Goal: Information Seeking & Learning: Learn about a topic

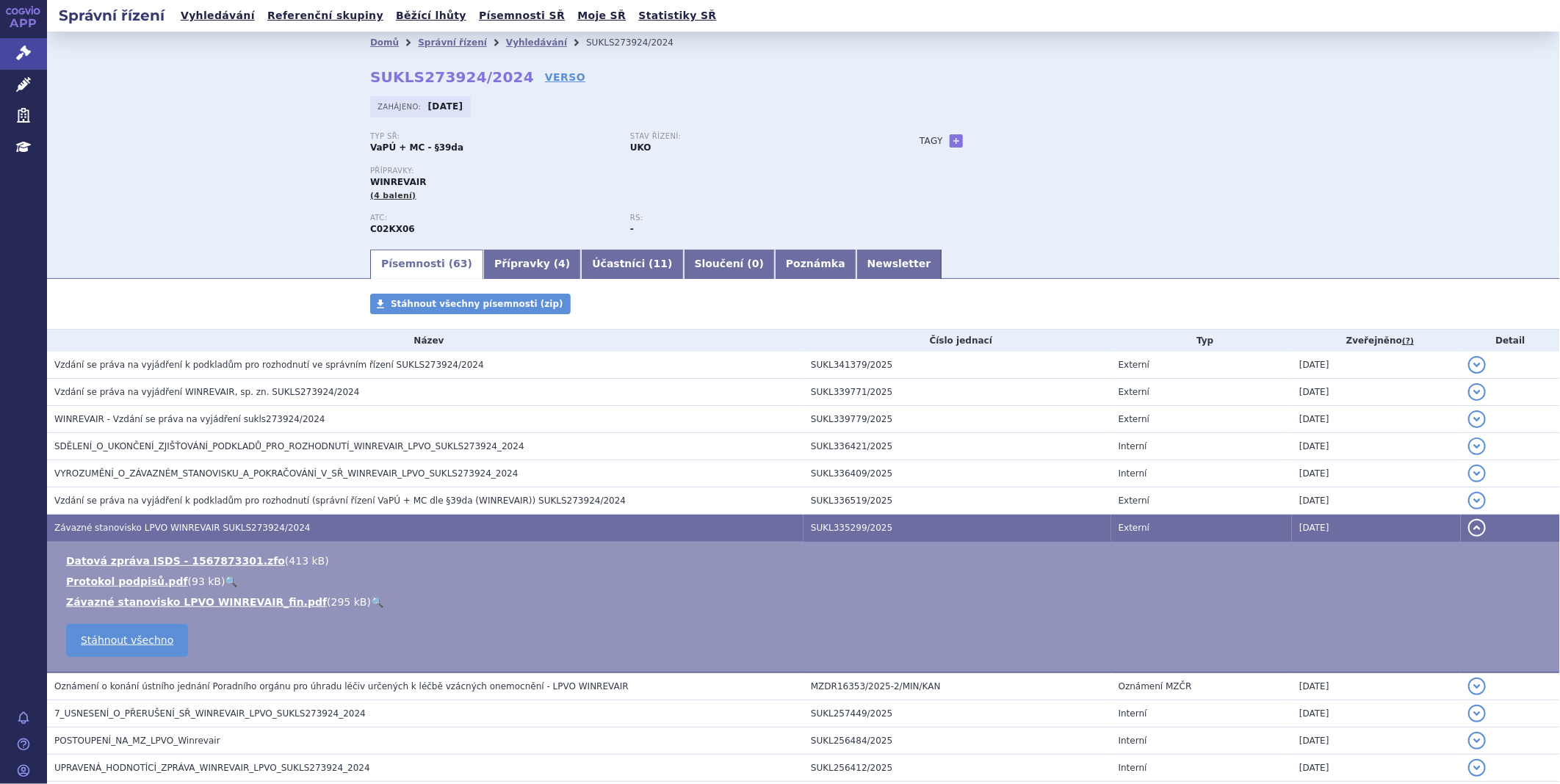
scroll to position [244, 0]
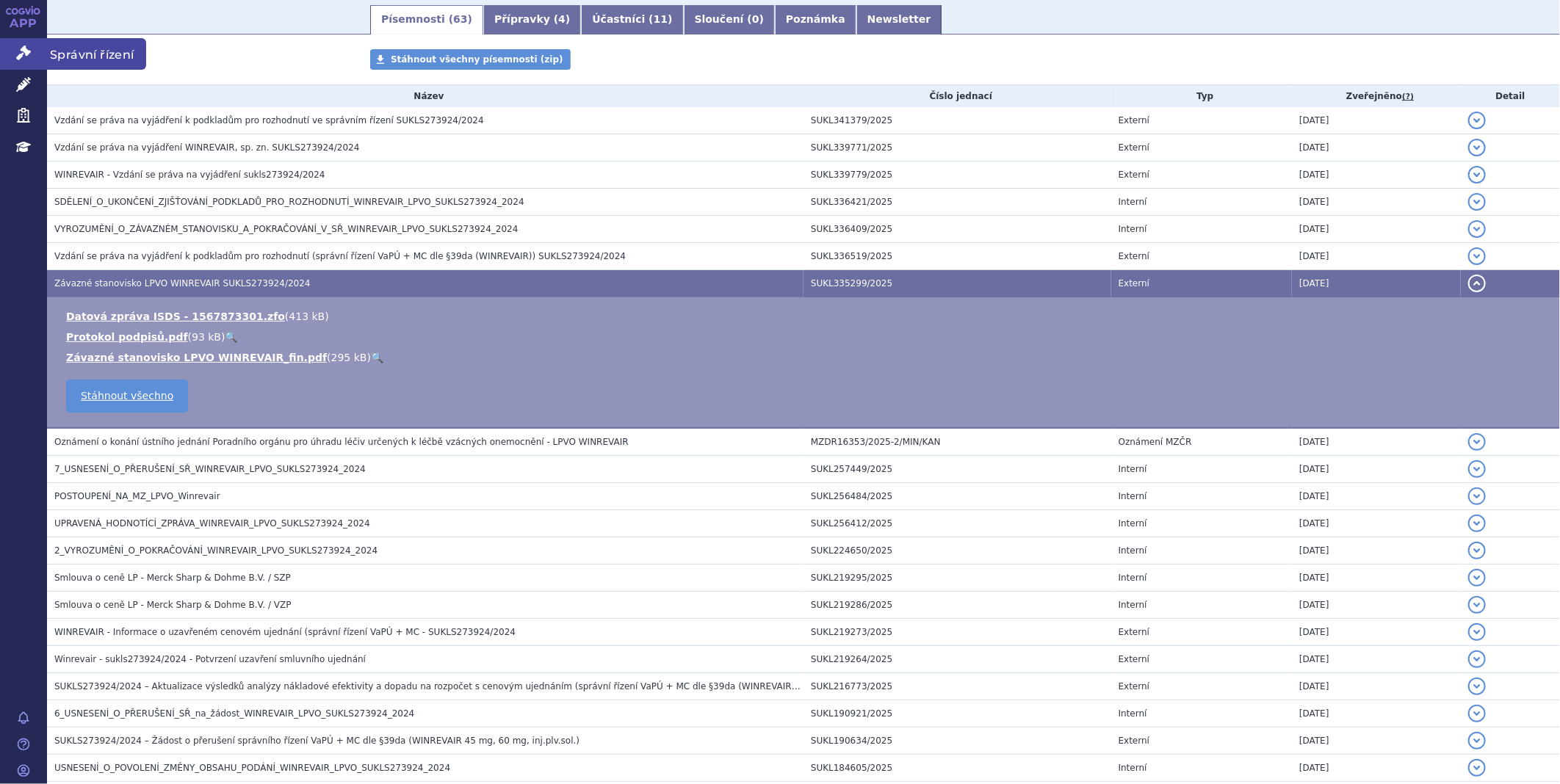
click at [27, 43] on link "Správní řízení" at bounding box center [23, 54] width 47 height 31
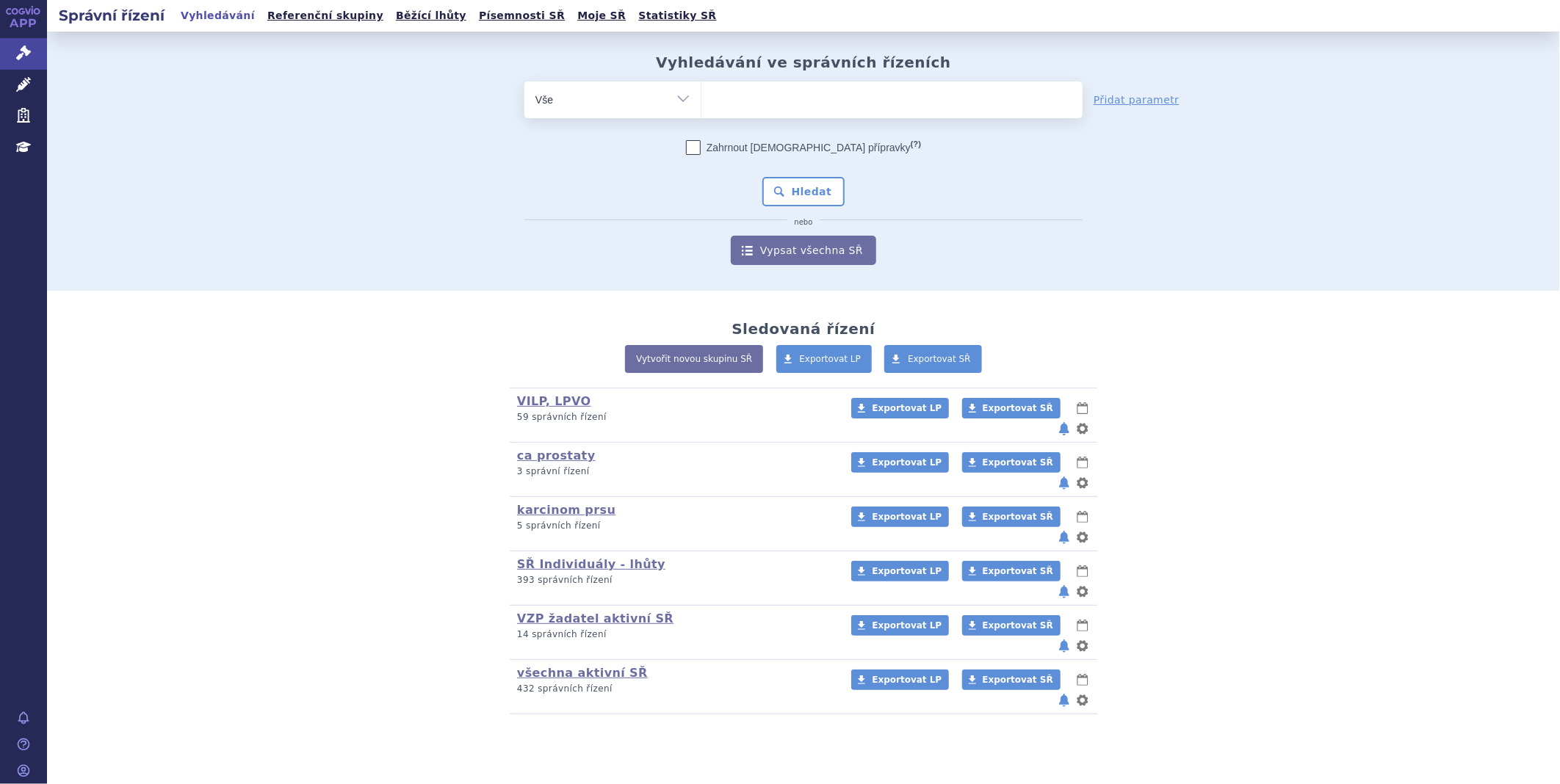
click at [752, 93] on ul at bounding box center [892, 96] width 381 height 31
click at [701, 93] on select at bounding box center [700, 100] width 1 height 37
type input "fa"
type input "fam"
type input "fampy"
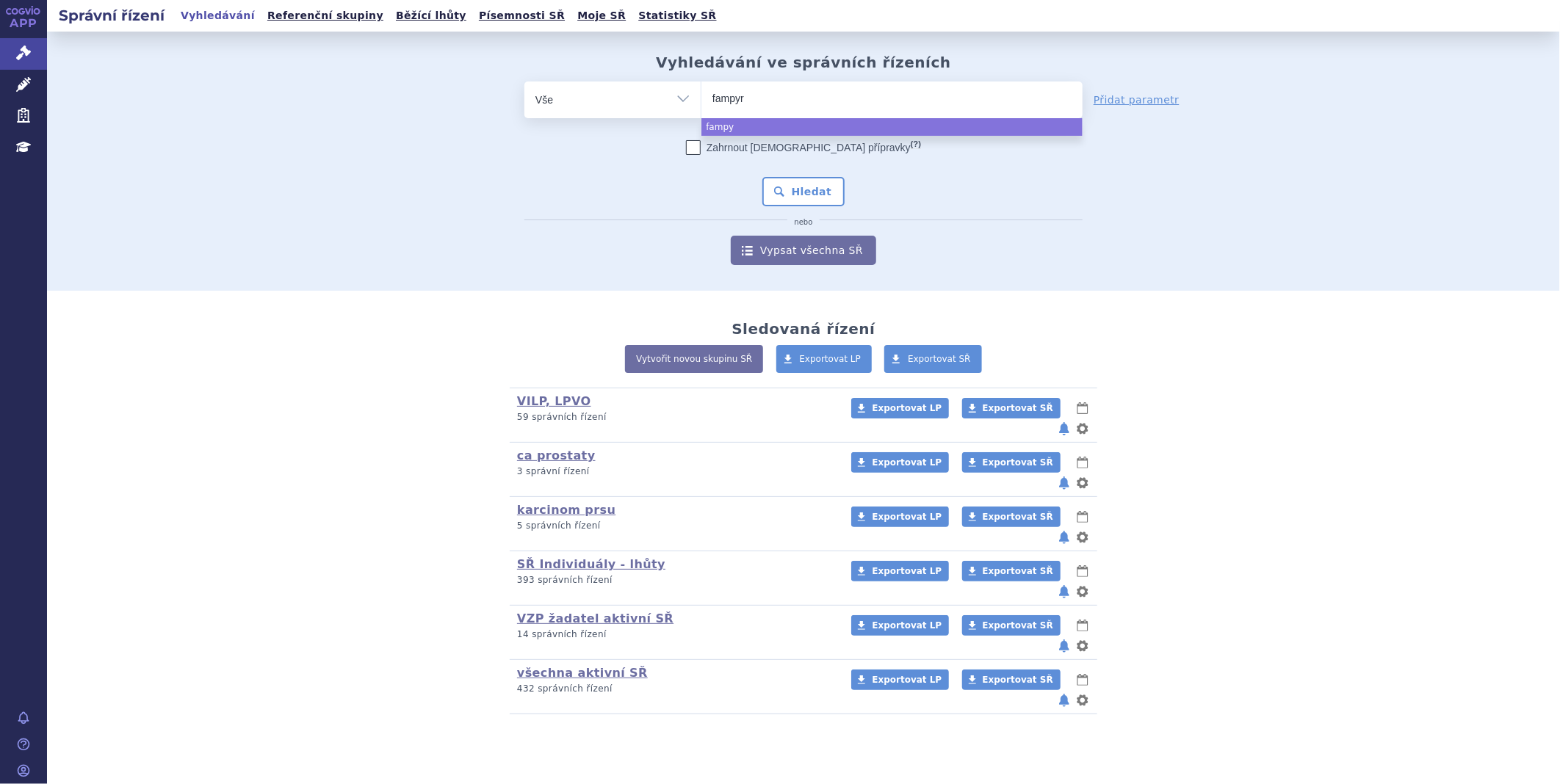
type input "fampyra"
select select "fampyra"
click at [802, 194] on button "Hledat" at bounding box center [803, 191] width 83 height 30
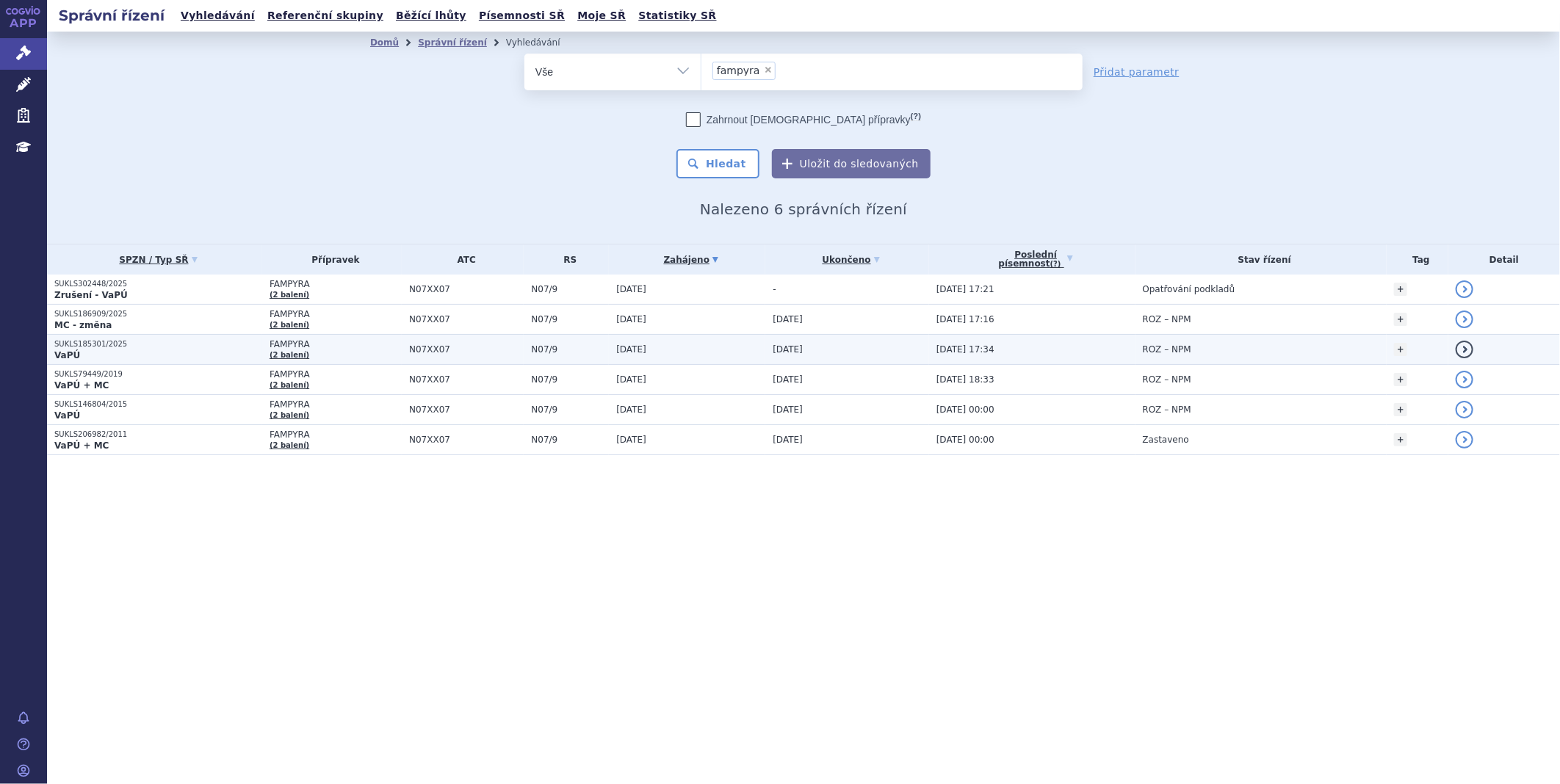
click at [76, 350] on strong "VaPÚ" at bounding box center [67, 355] width 26 height 10
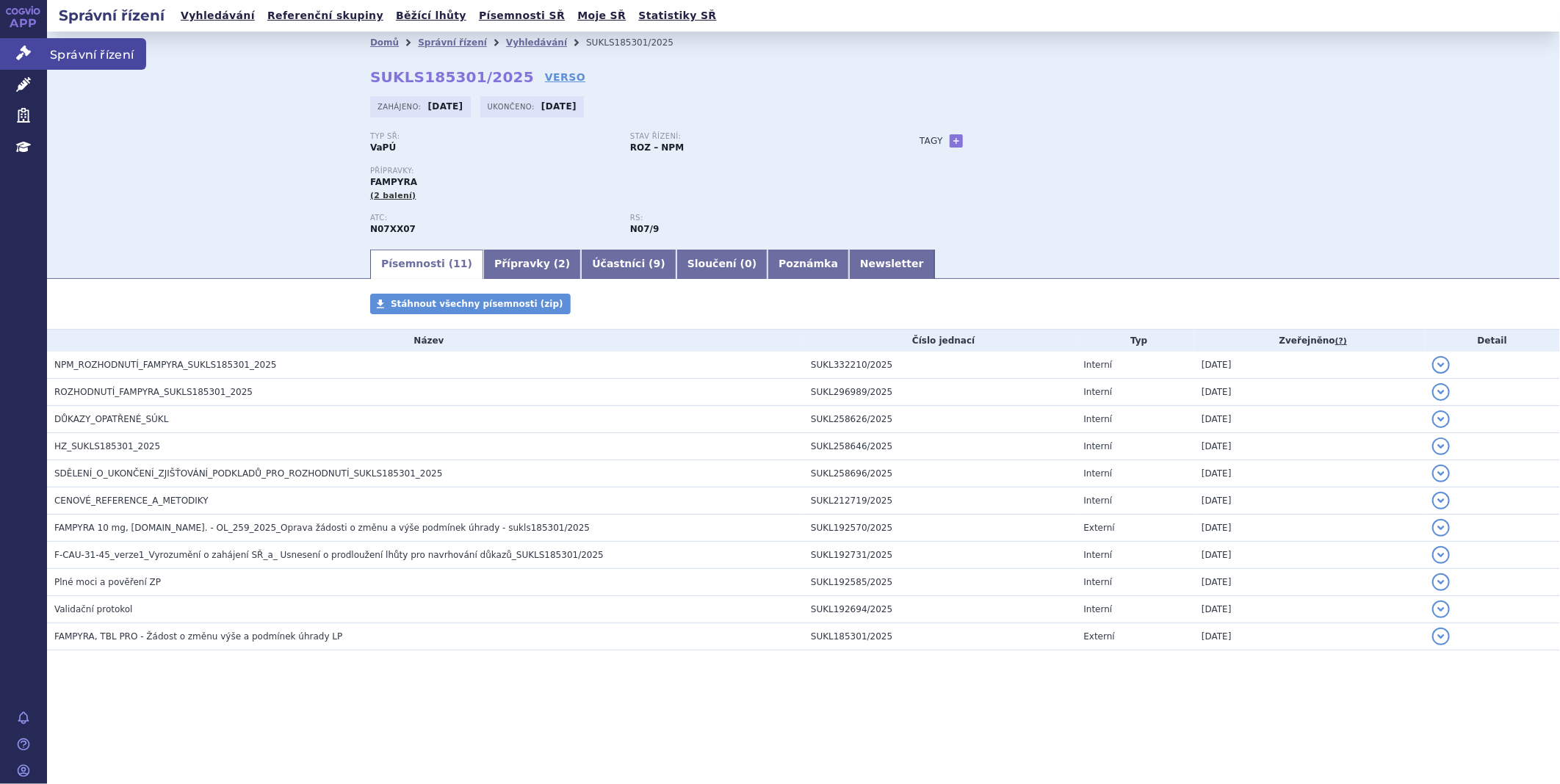
click at [31, 57] on link "Správní řízení" at bounding box center [23, 54] width 47 height 31
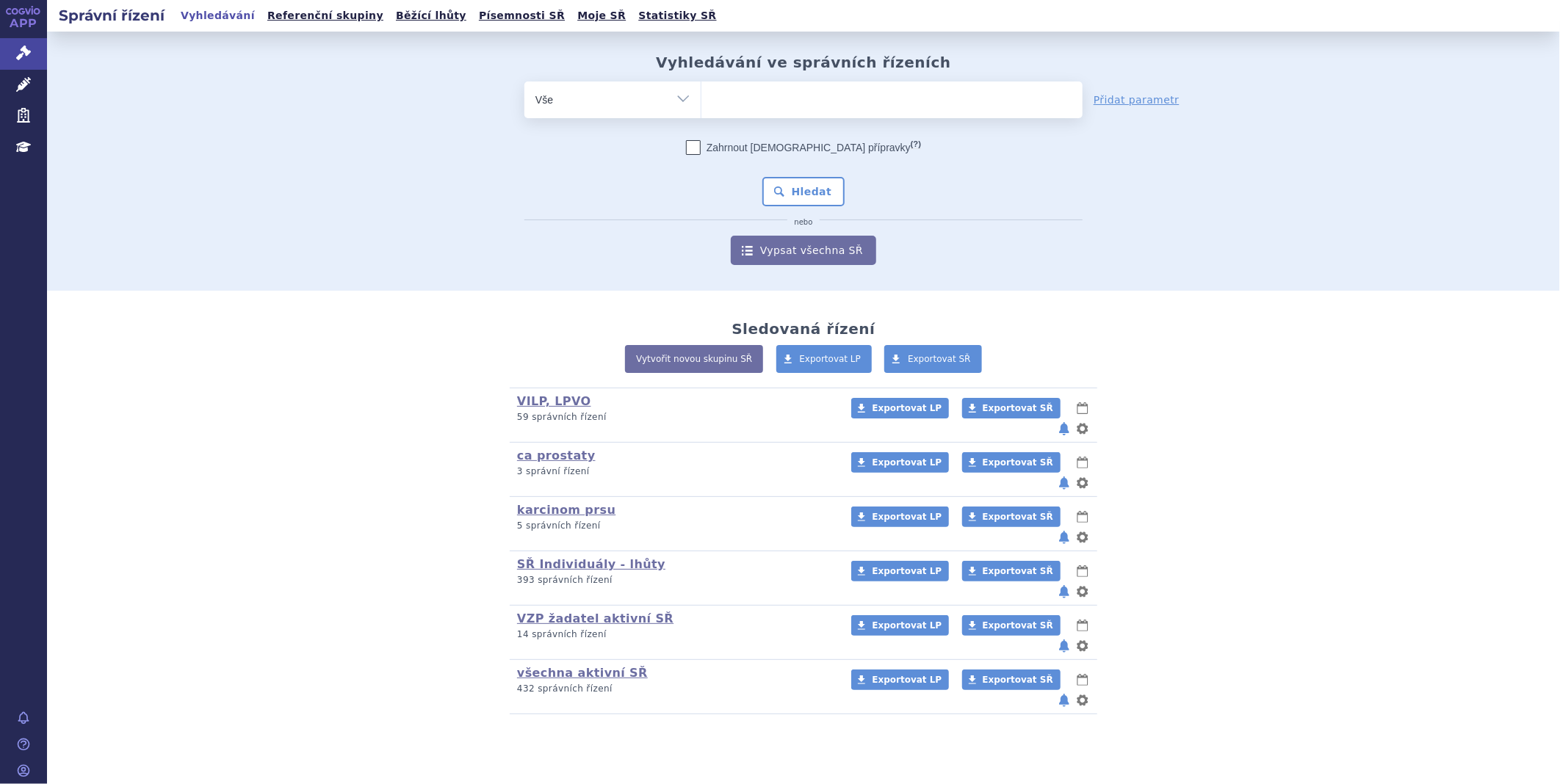
click at [762, 100] on ul at bounding box center [892, 96] width 381 height 31
click at [701, 100] on select at bounding box center [700, 100] width 1 height 37
type input "la"
type input "laz"
type input "lazc"
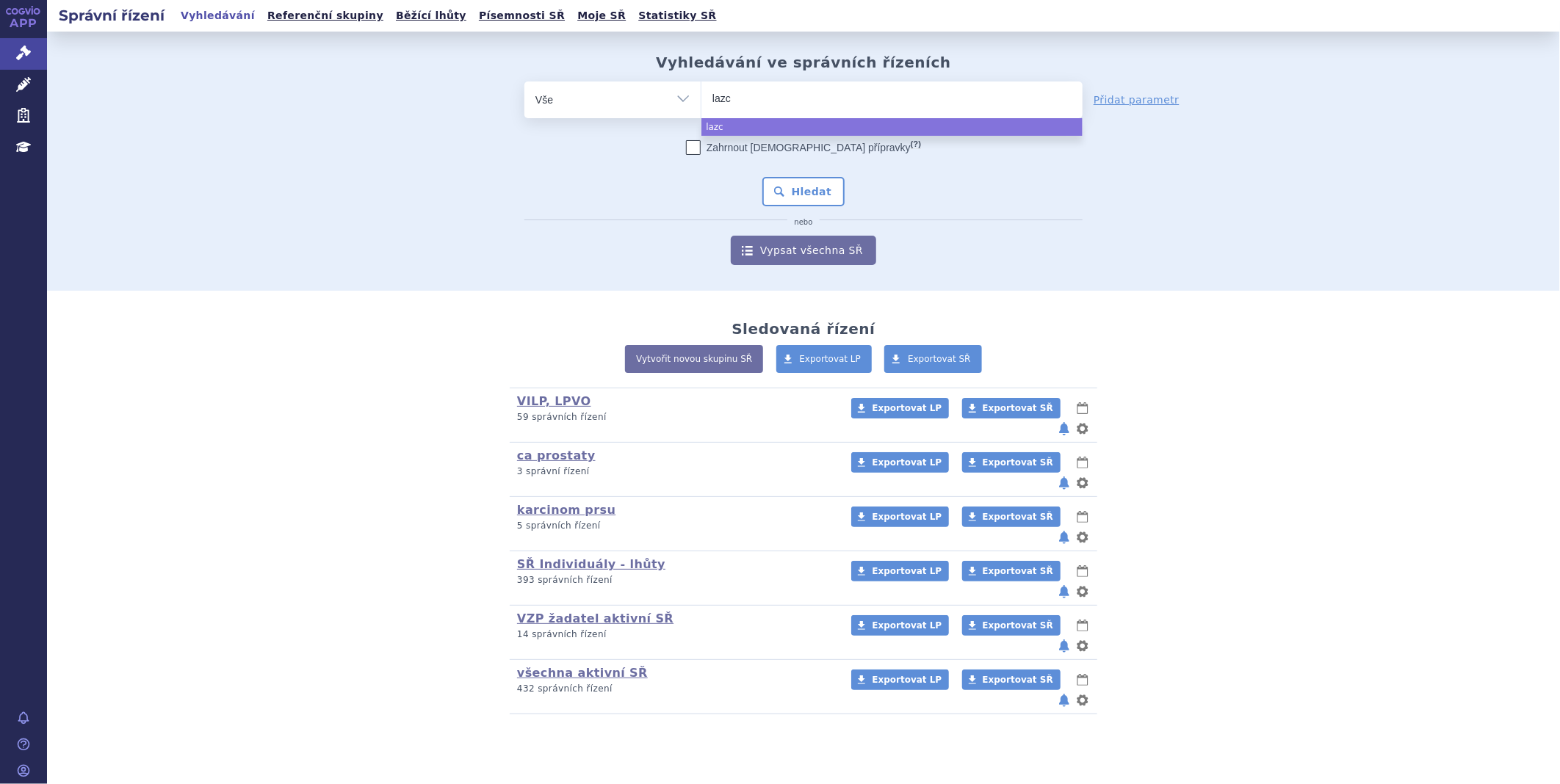
type input "lazcl"
select select "lazcl"
click at [798, 194] on button "Hledat" at bounding box center [803, 191] width 83 height 30
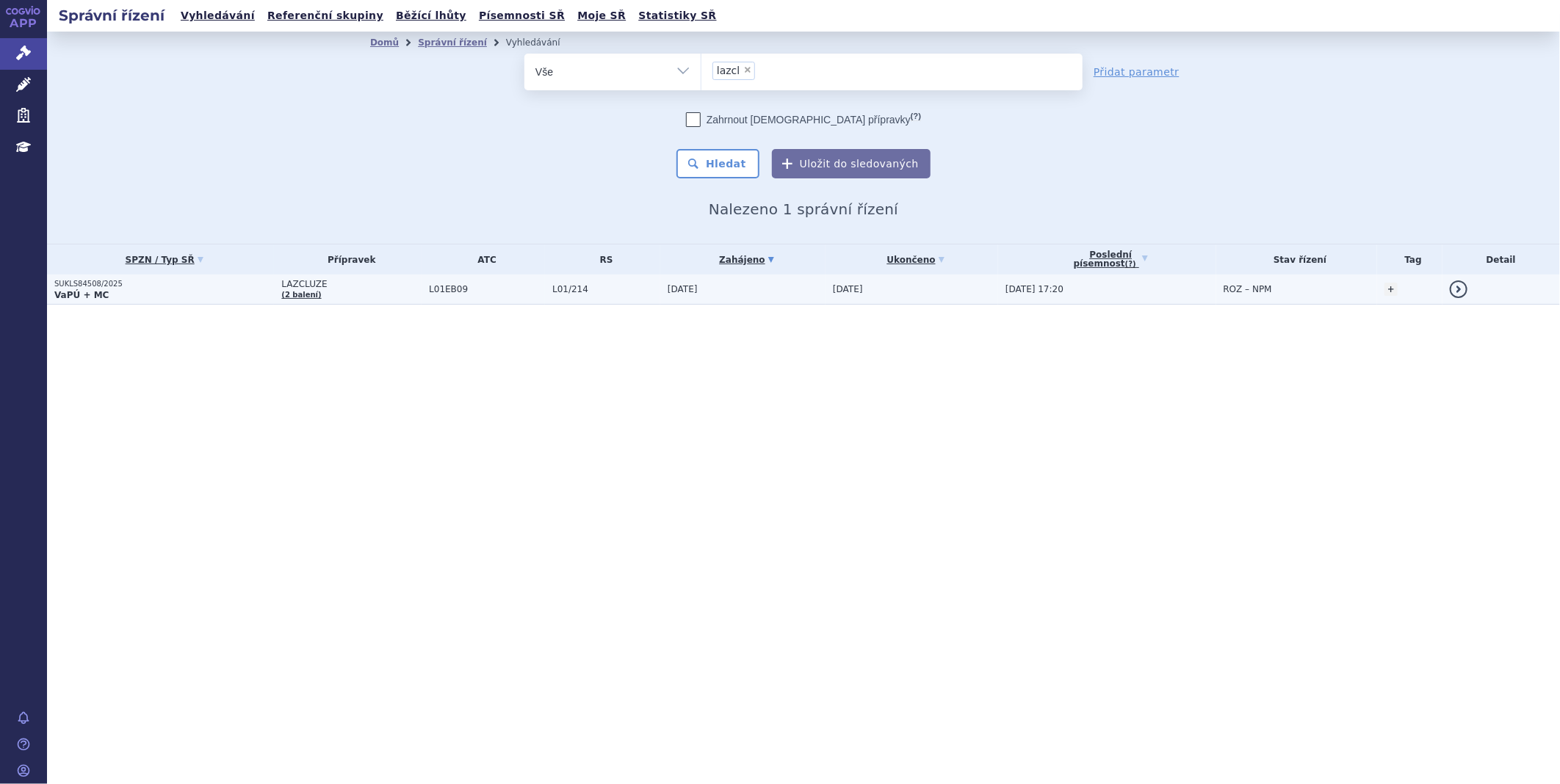
click at [96, 287] on p "SUKLS84508/2025" at bounding box center [164, 284] width 219 height 10
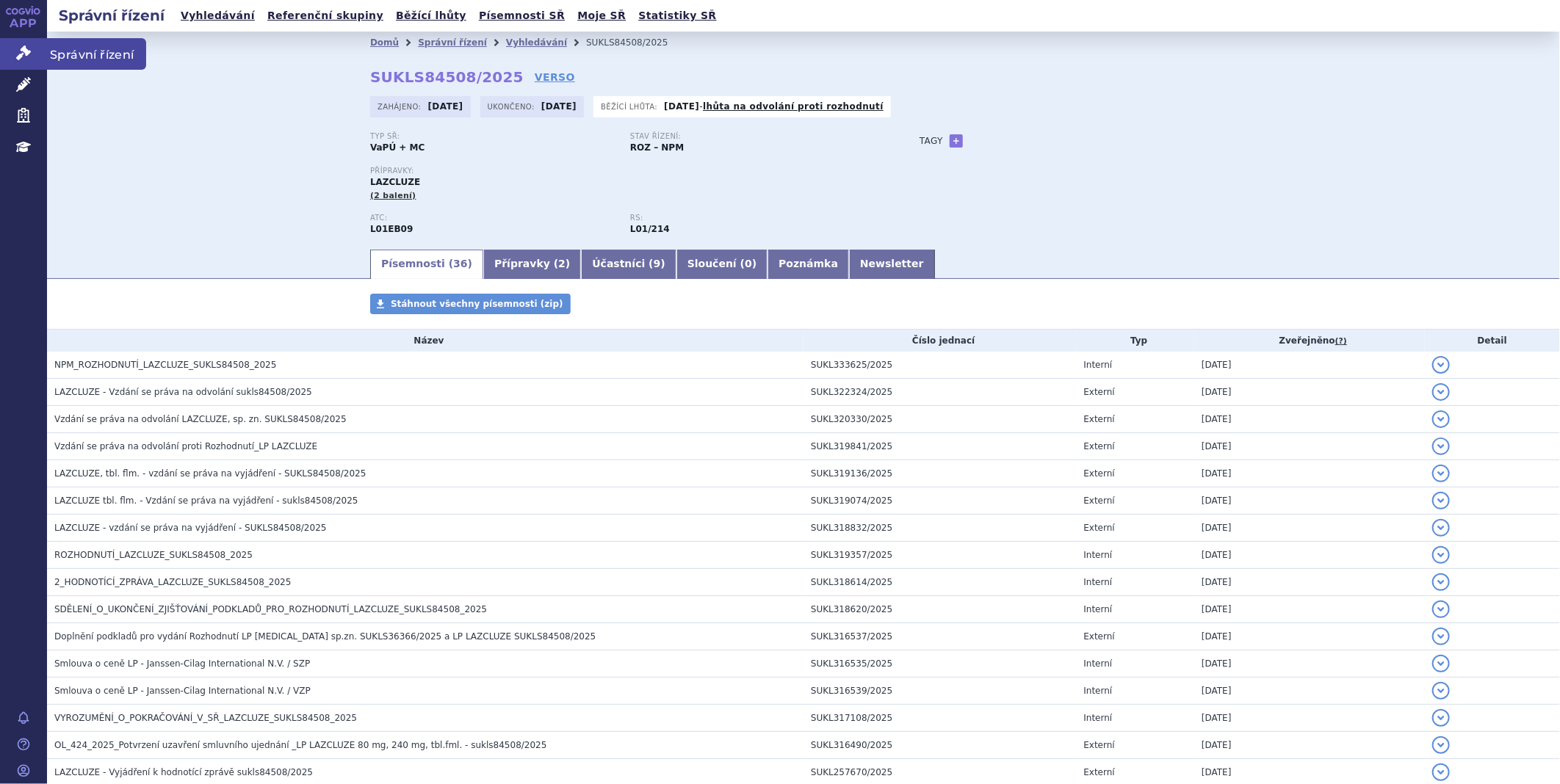
click at [32, 43] on link "Správní řízení" at bounding box center [23, 54] width 47 height 31
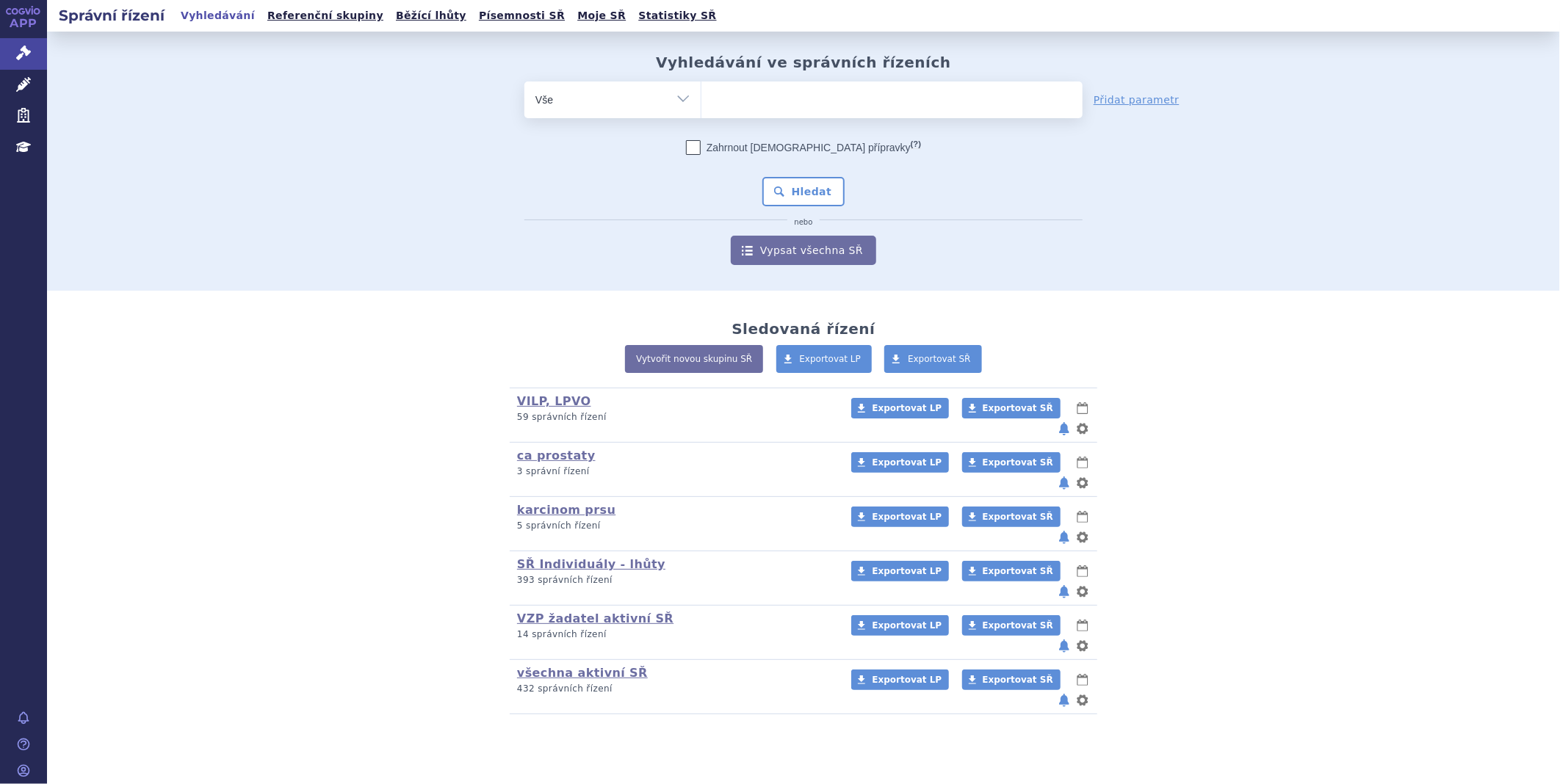
click at [722, 89] on ul at bounding box center [892, 96] width 381 height 31
click at [701, 89] on select at bounding box center [700, 100] width 1 height 37
type input "su"
type input "subo"
type input "suboxo"
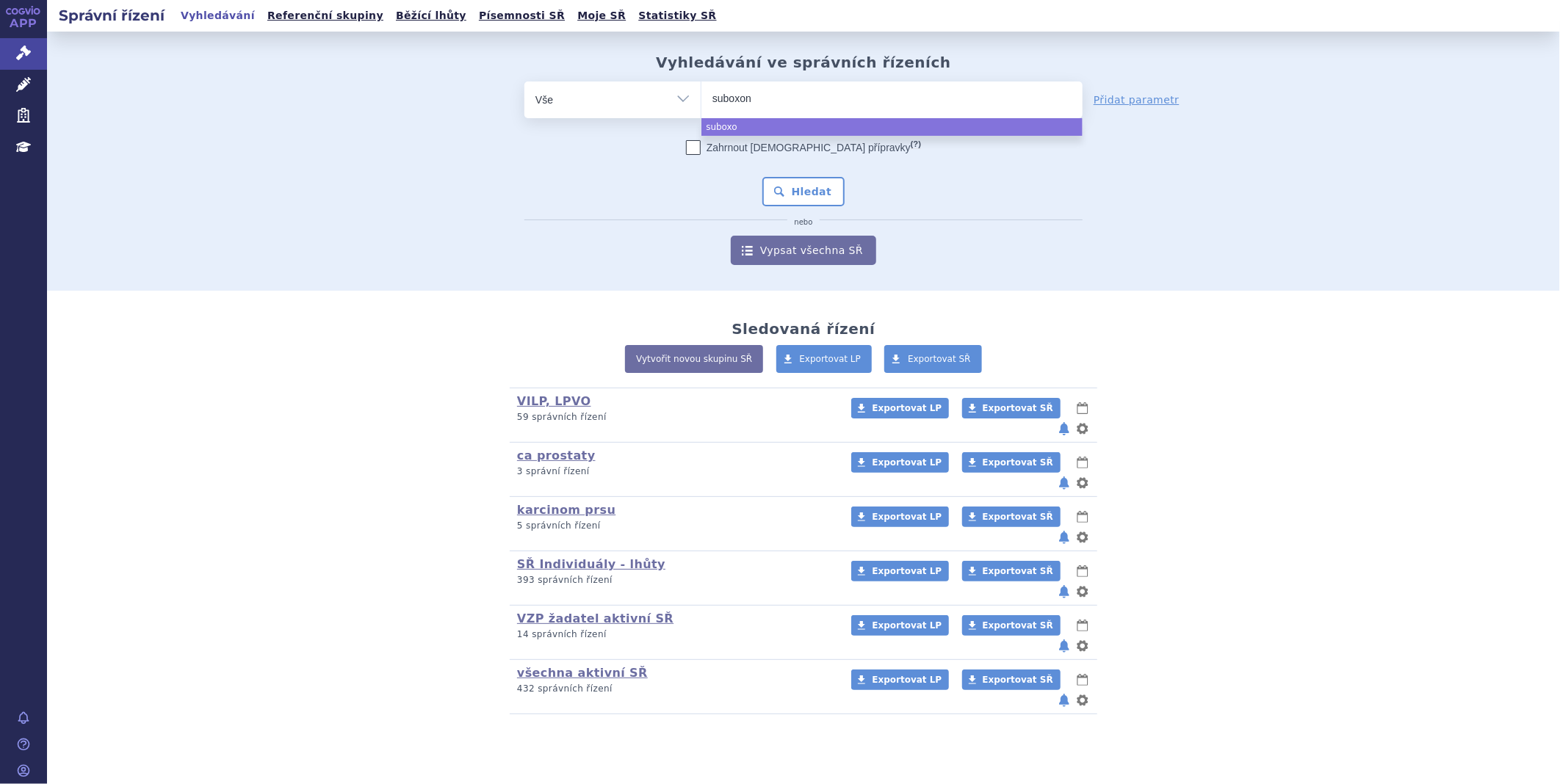
type input "suboxone"
select select "suboxone"
click at [798, 193] on button "Hledat" at bounding box center [803, 191] width 83 height 30
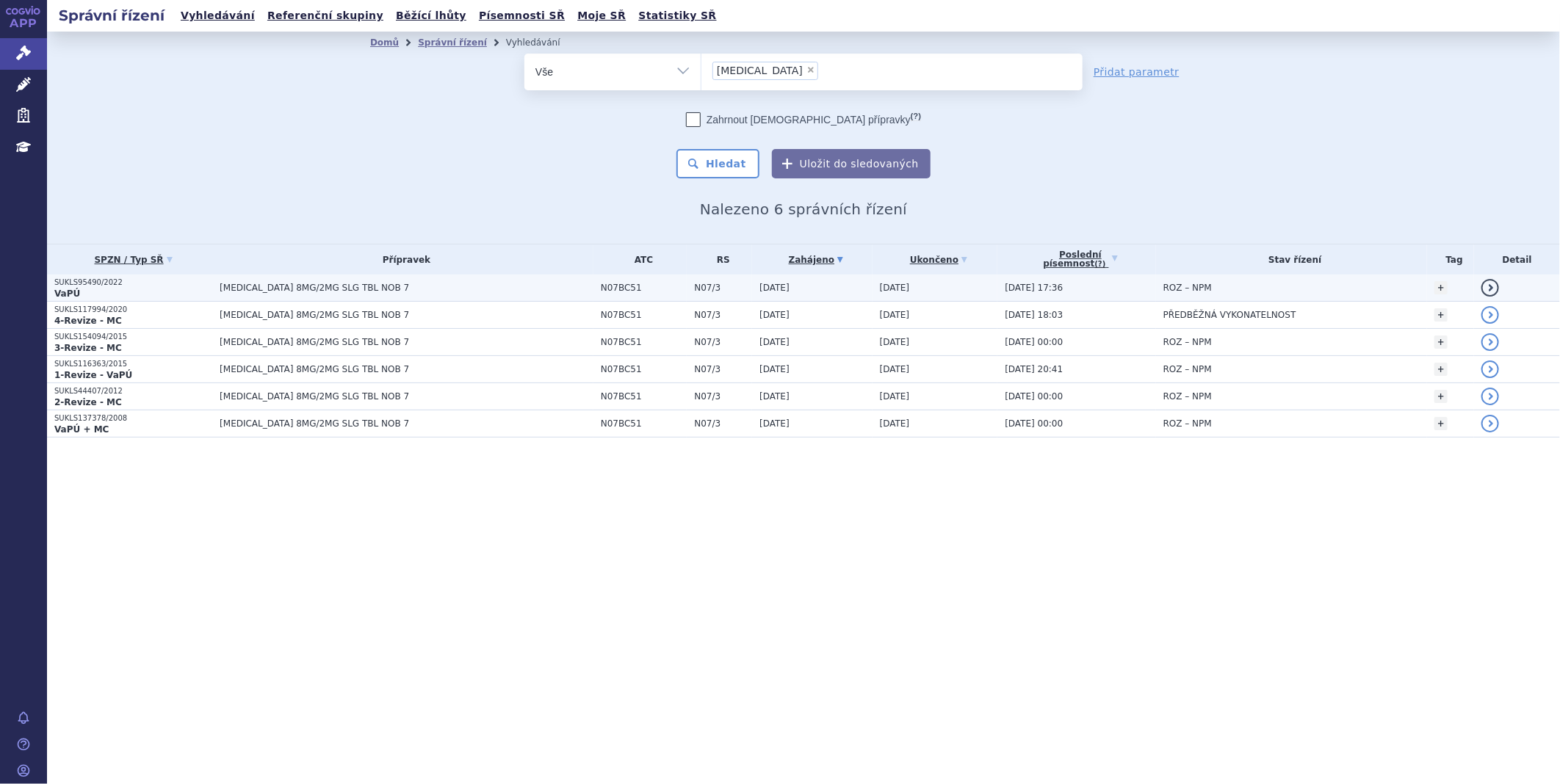
click at [67, 284] on p "SUKLS95490/2022" at bounding box center [133, 283] width 158 height 10
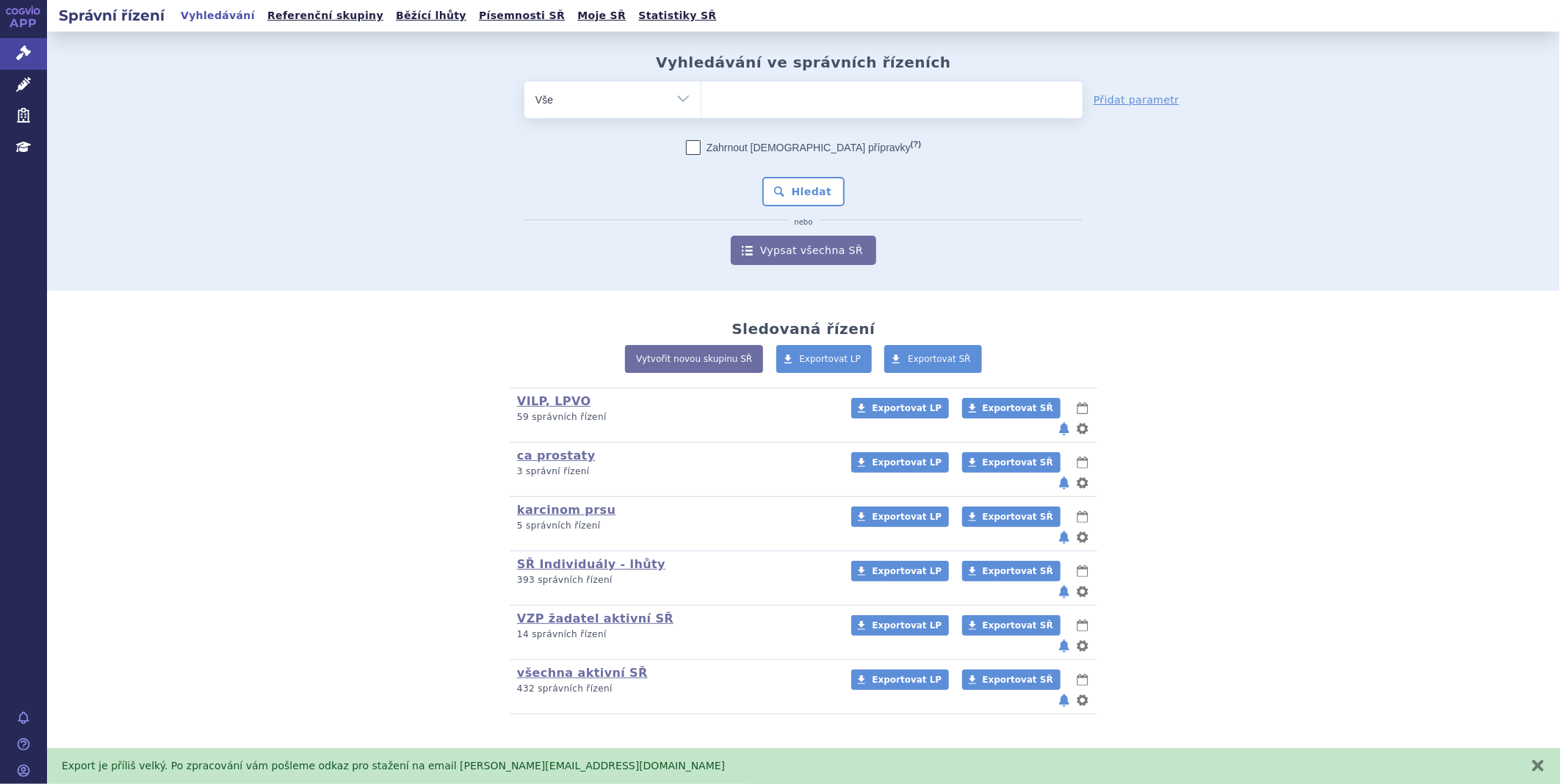
click at [803, 103] on ul at bounding box center [892, 96] width 381 height 31
click at [701, 103] on select at bounding box center [700, 100] width 1 height 37
type input "ZU"
type input "ZUB"
type input "ZUBS"
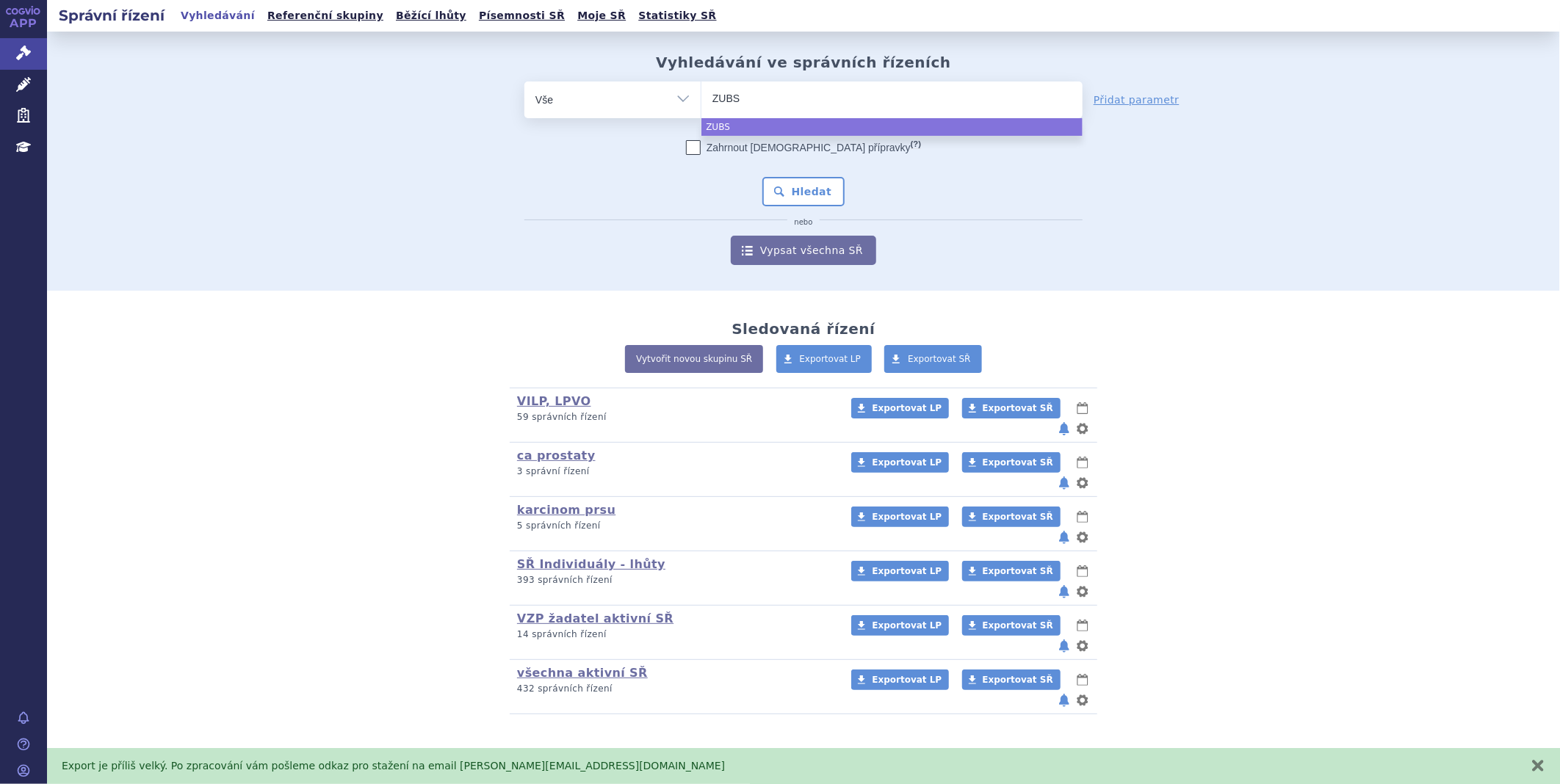
type input "ZUBSO"
type input "ZUBSOL"
type input "ZUBSOLV"
select select "ZUBSOLV"
click at [783, 199] on button "Hledat" at bounding box center [803, 191] width 83 height 30
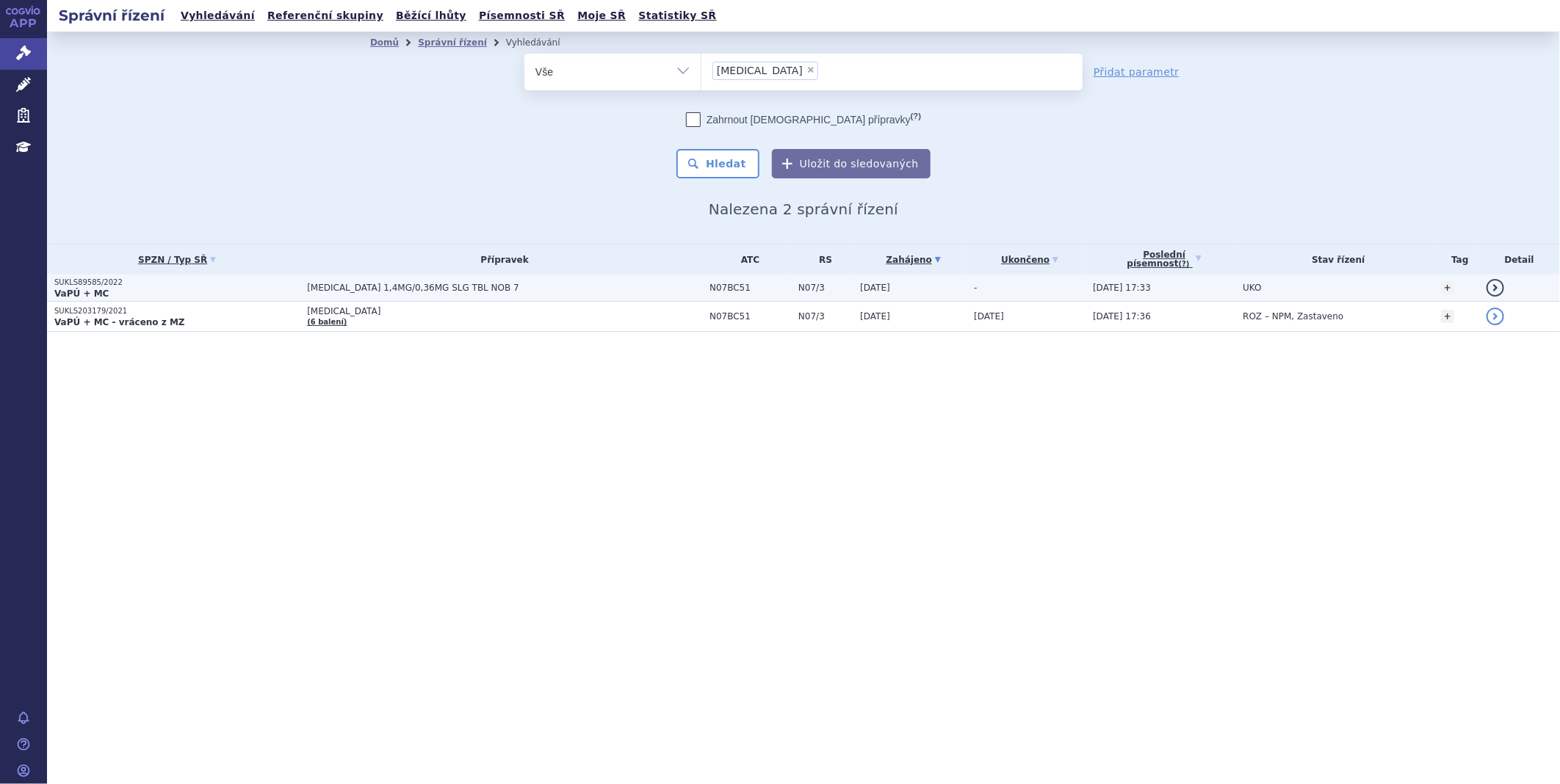
click at [91, 288] on strong "VaPÚ + MC" at bounding box center [82, 293] width 55 height 10
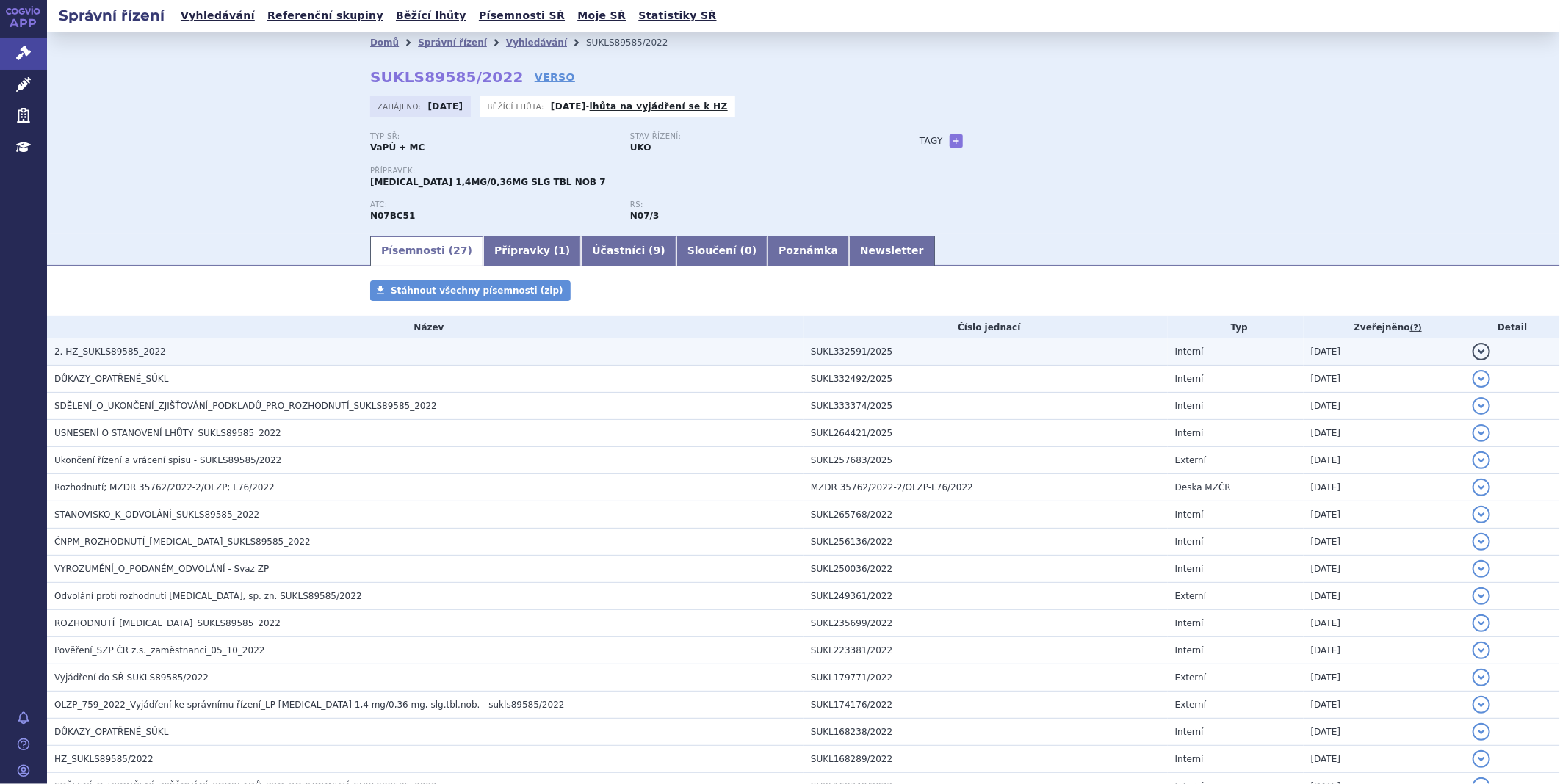
click at [193, 361] on td "2. HZ_SUKLS89585_2022" at bounding box center [426, 352] width 757 height 27
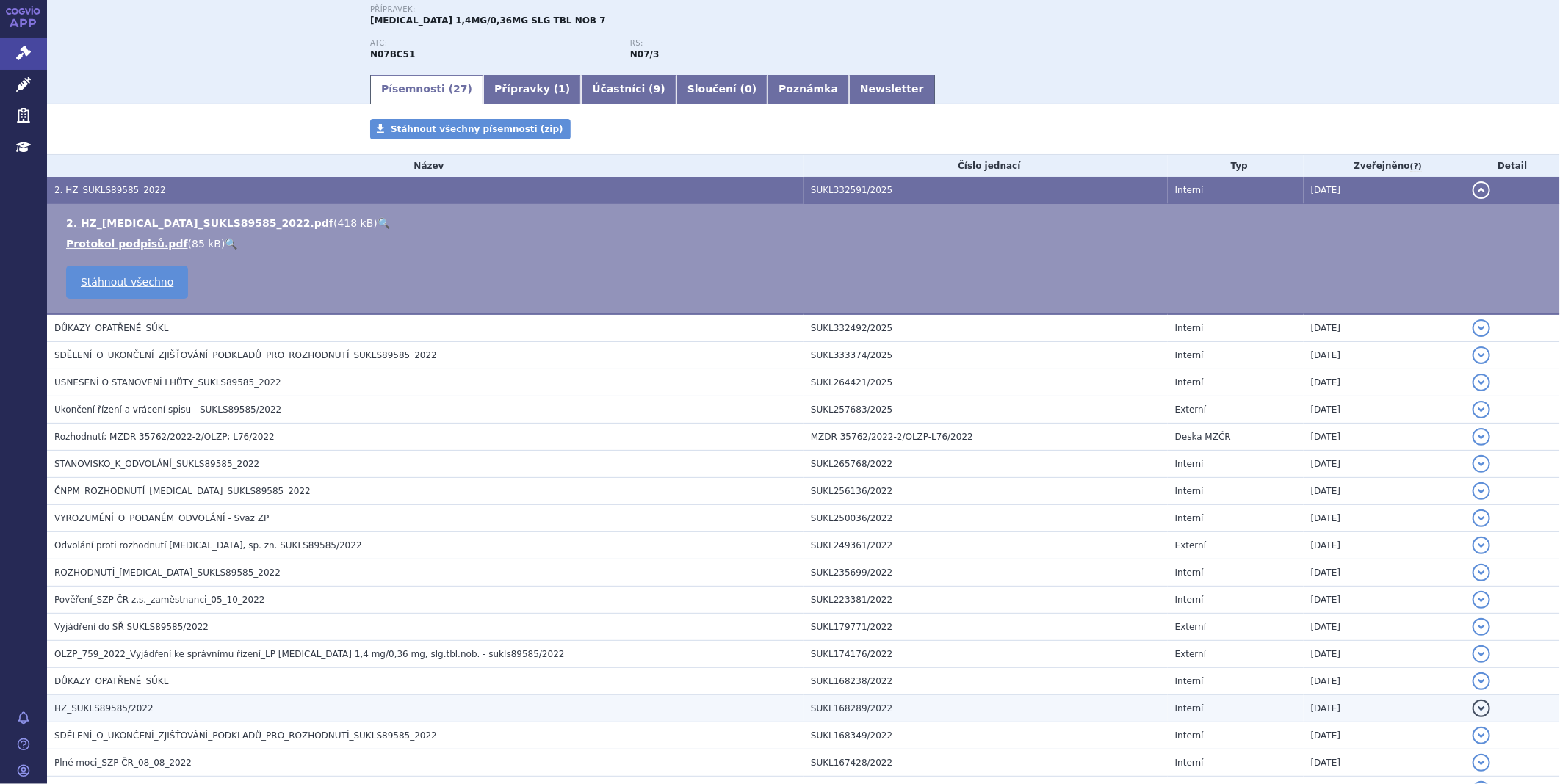
scroll to position [81, 0]
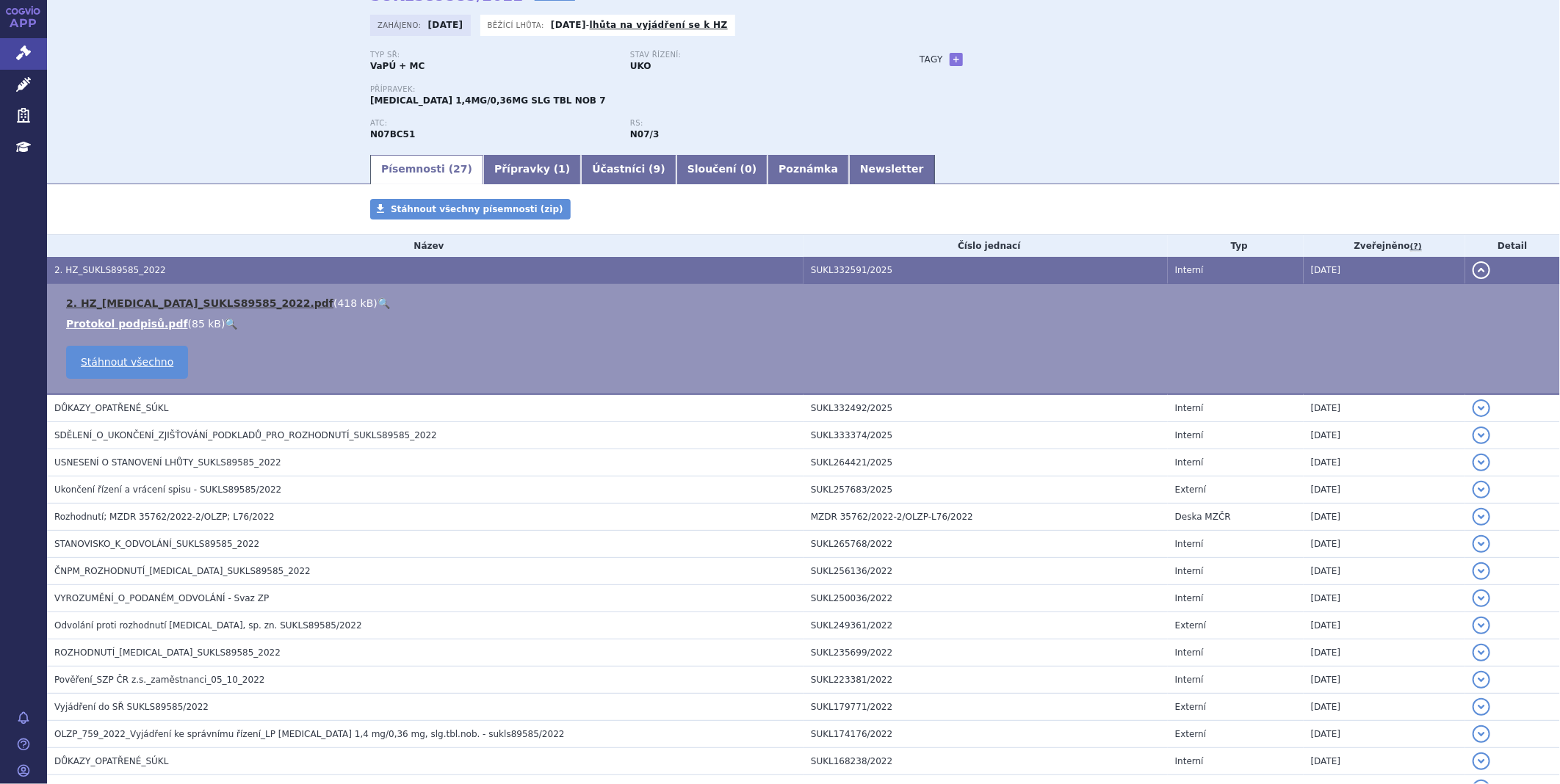
click at [163, 304] on link "2. HZ_ZUBSOLV_SUKLS89585_2022.pdf" at bounding box center [199, 303] width 267 height 12
click at [16, 55] on icon at bounding box center [23, 53] width 14 height 14
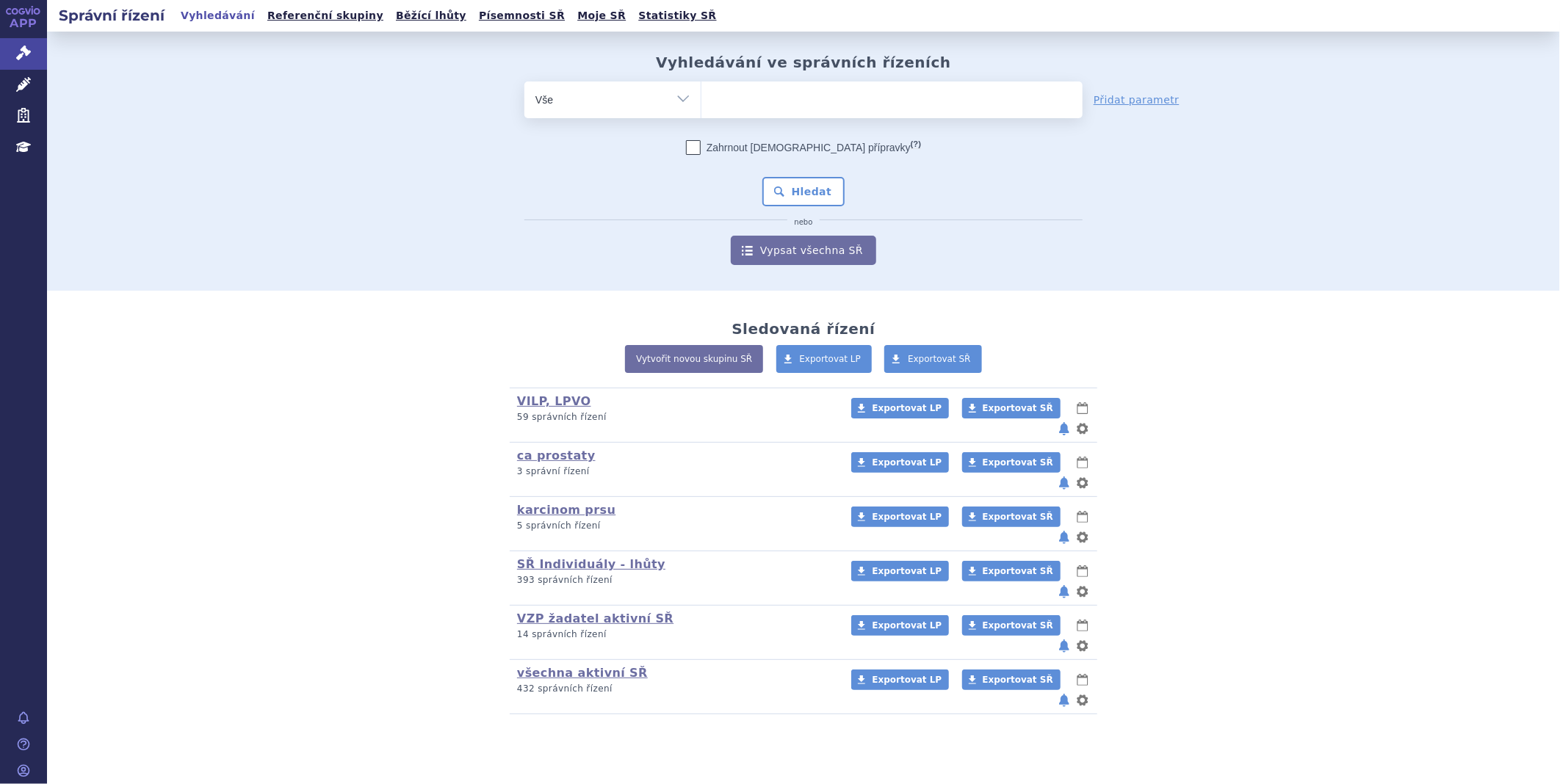
click at [738, 105] on ul at bounding box center [892, 96] width 381 height 31
click at [701, 105] on select at bounding box center [700, 100] width 1 height 37
type input "RY"
type input "RYS"
type input "RYST"
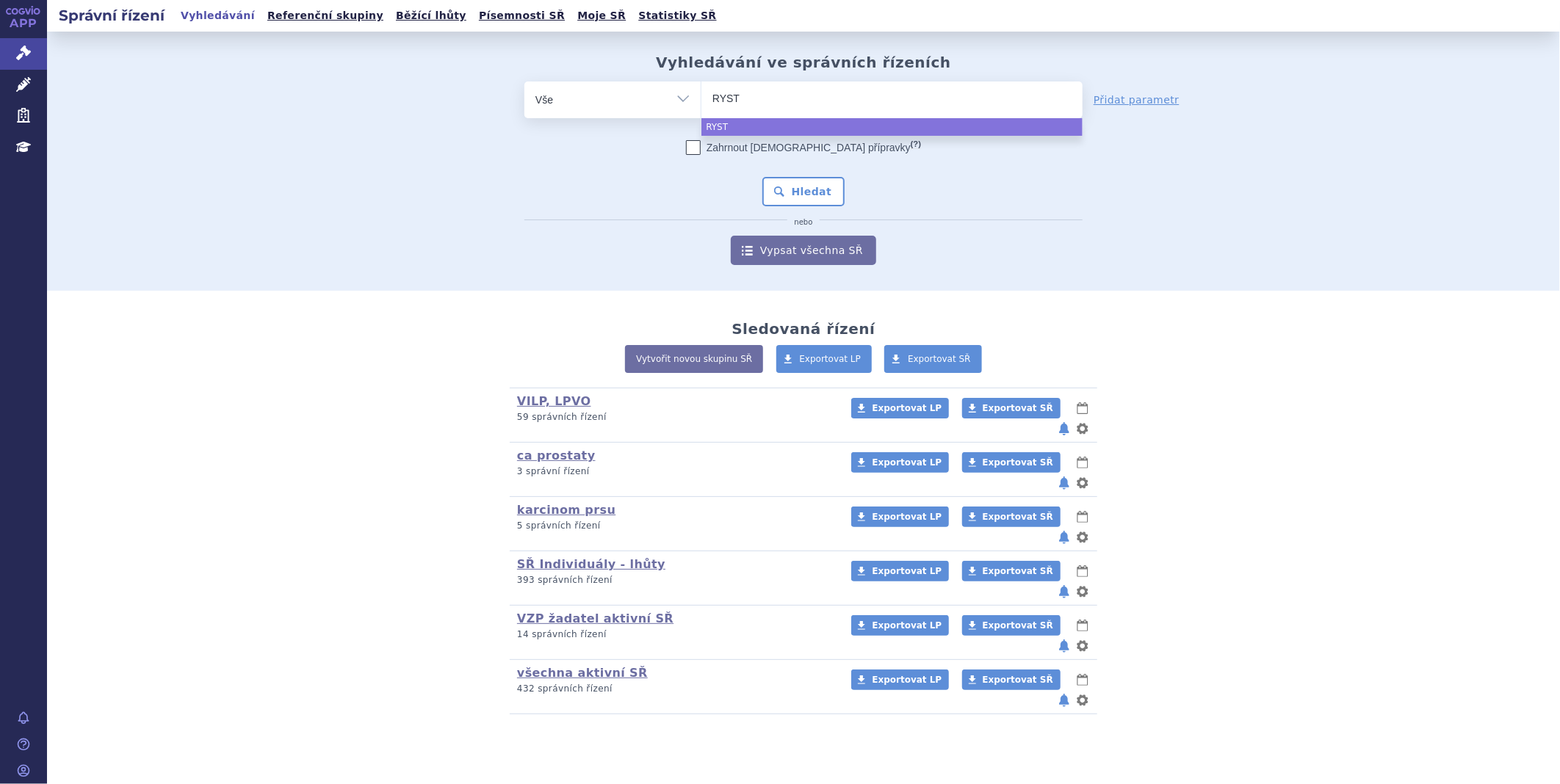
type input "RYSTI"
type input "RYSTIGG"
select select "RYSTIGG"
click at [817, 187] on button "Hledat" at bounding box center [803, 191] width 83 height 30
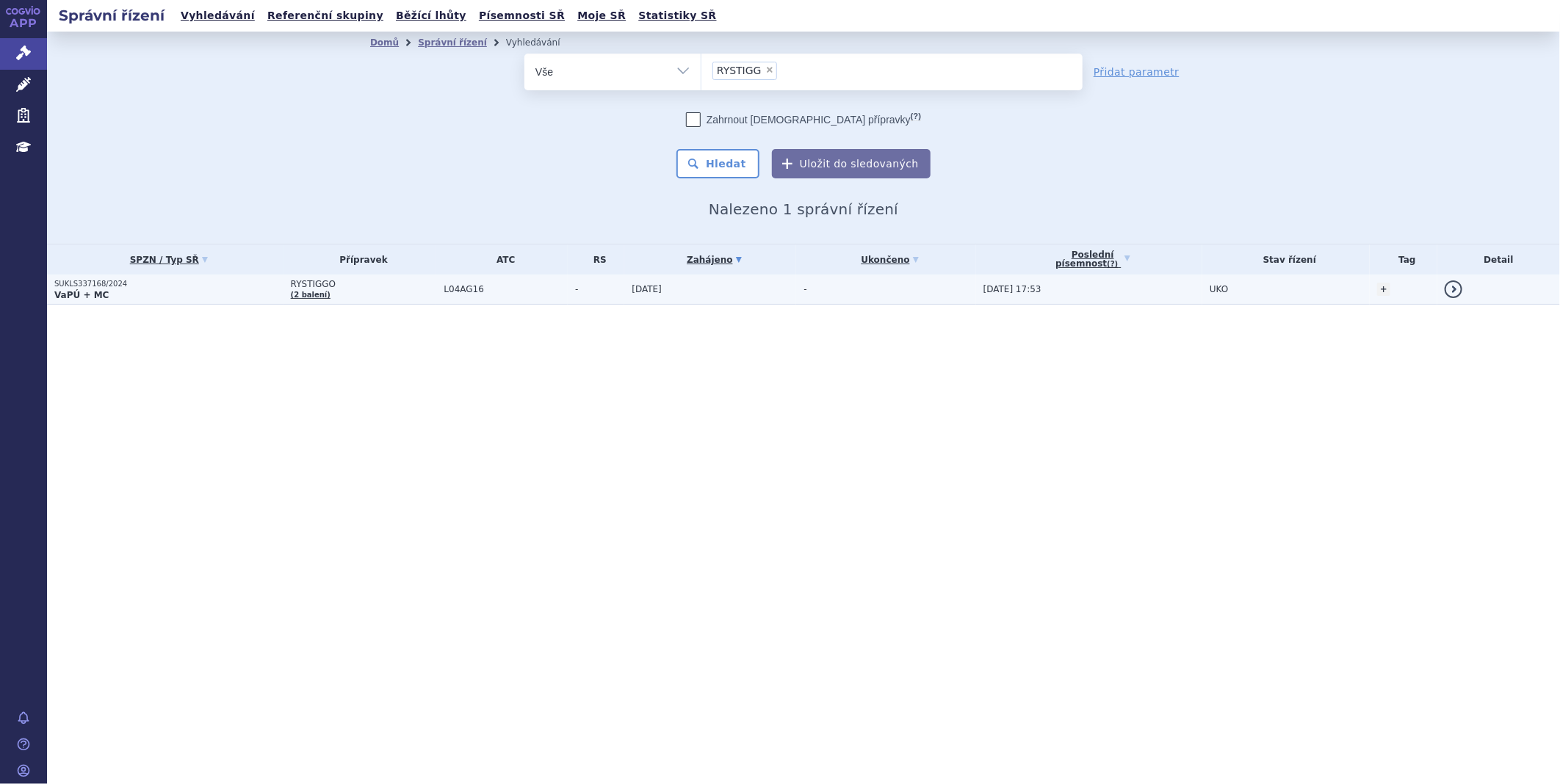
click at [98, 284] on p "SUKLS337168/2024" at bounding box center [169, 284] width 229 height 10
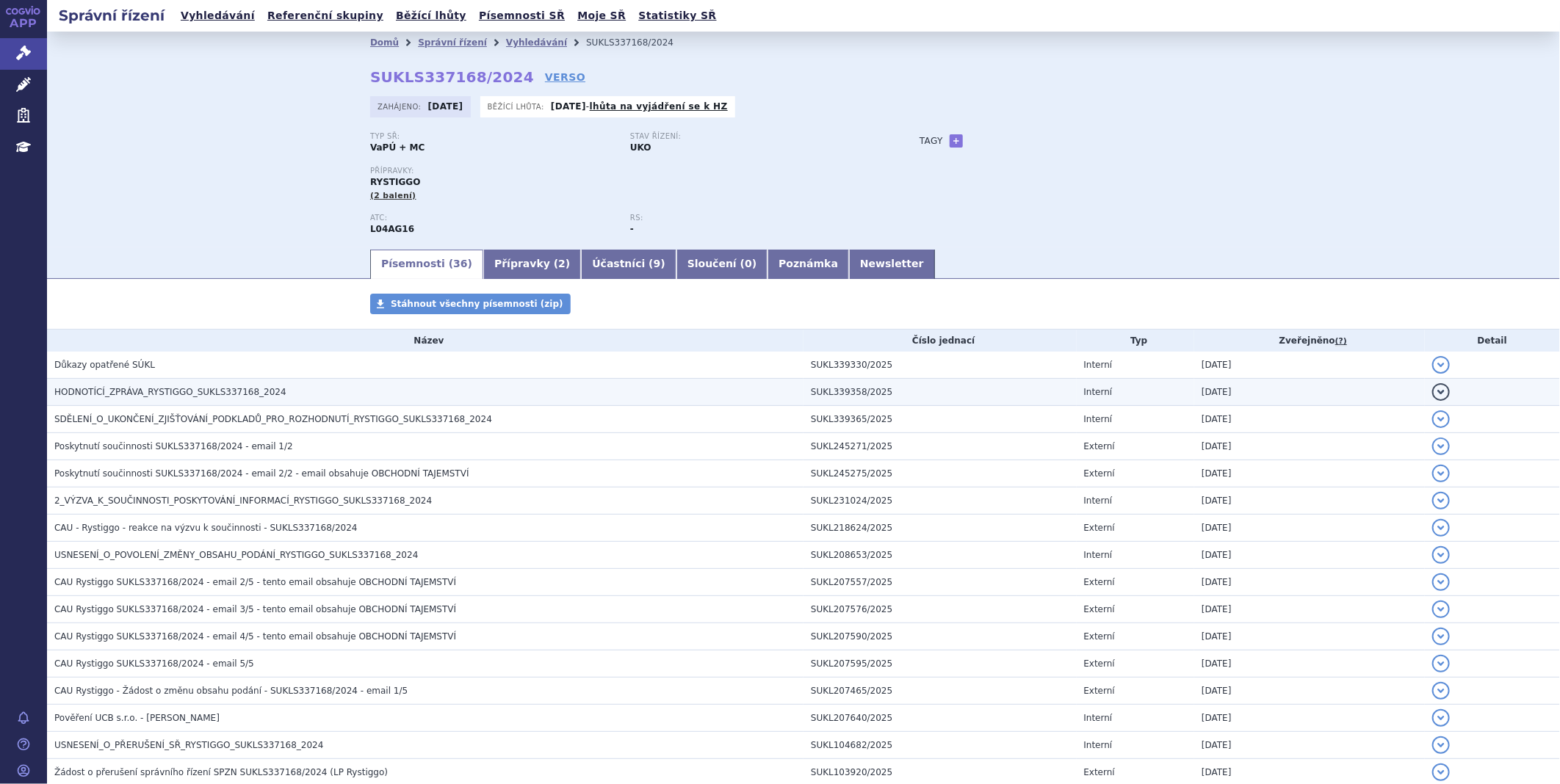
click at [181, 397] on span "HODNOTÍCÍ_ZPRÁVA_RYSTIGGO_SUKLS337168_2024" at bounding box center [170, 392] width 232 height 10
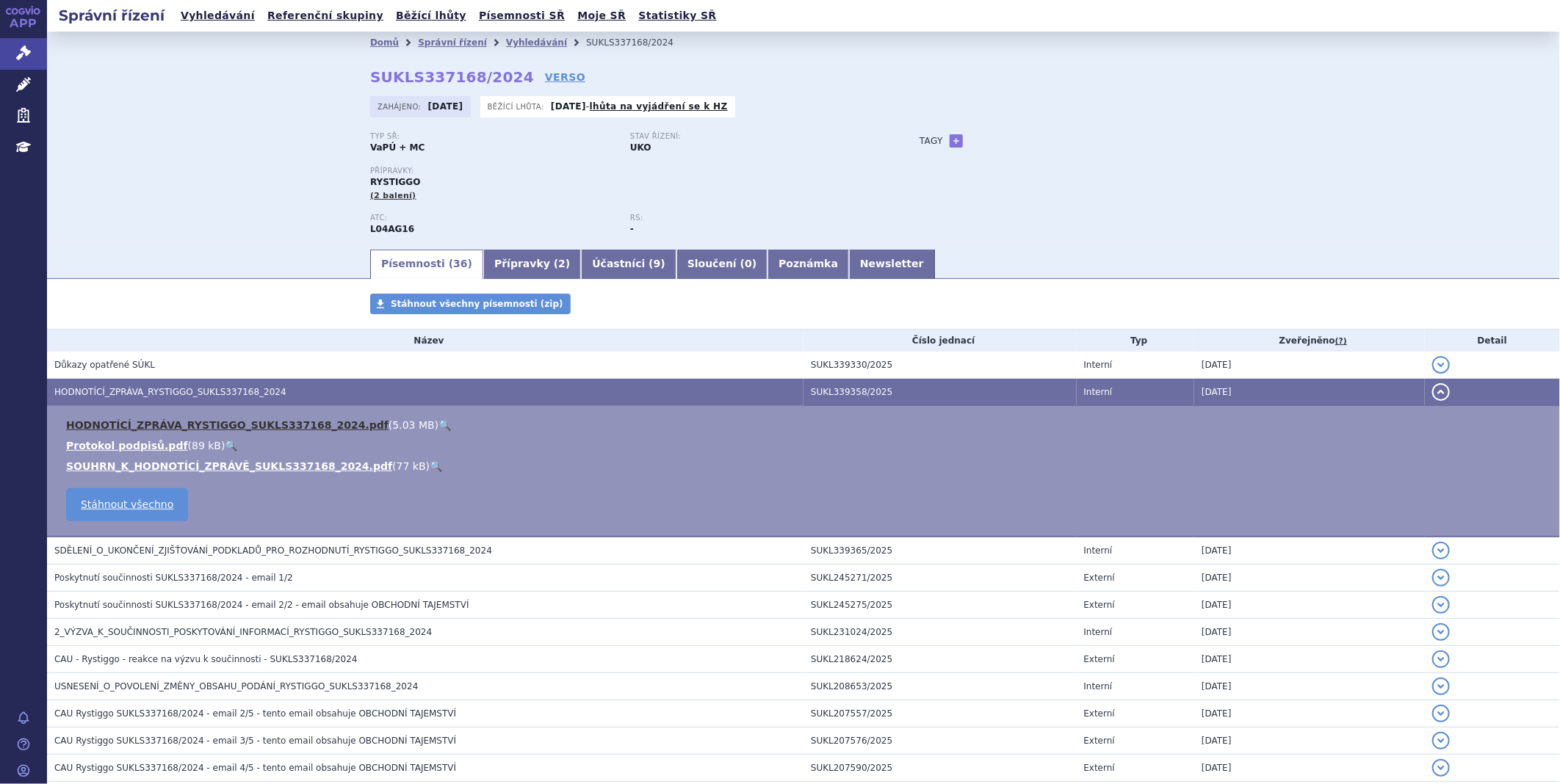
click at [181, 423] on link "HODNOTÍCÍ_ZPRÁVA_RYSTIGGO_SUKLS337168_2024.pdf" at bounding box center [227, 425] width 322 height 12
click at [181, 426] on link "HODNOTÍCÍ_ZPRÁVA_RYSTIGGO_SUKLS337168_2024.pdf" at bounding box center [227, 425] width 322 height 12
click at [22, 47] on icon at bounding box center [23, 53] width 14 height 14
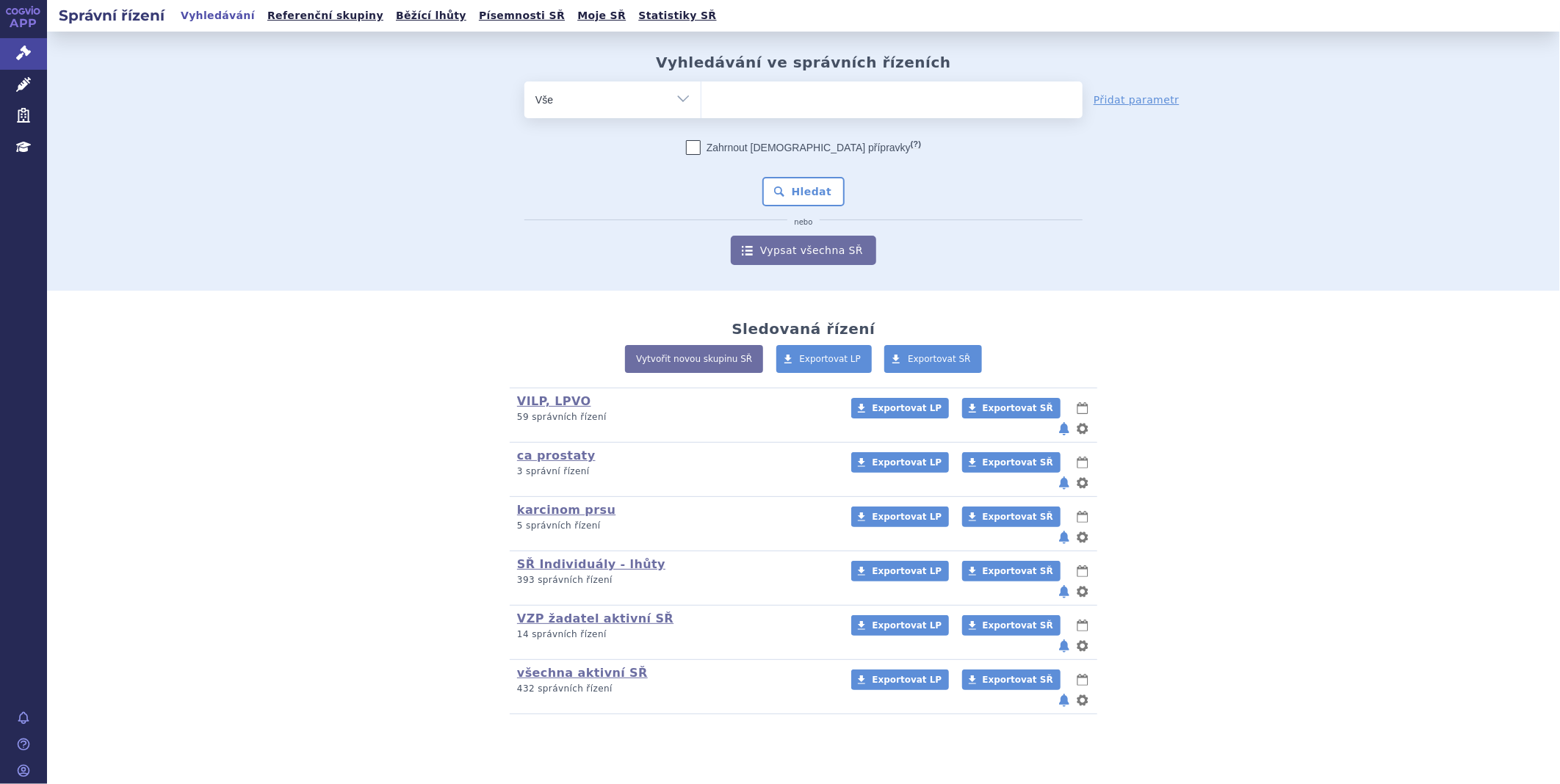
click at [723, 104] on ul at bounding box center [892, 96] width 381 height 31
click at [701, 104] on select at bounding box center [700, 100] width 1 height 37
type input "CO"
type input "COL"
type input "COLI"
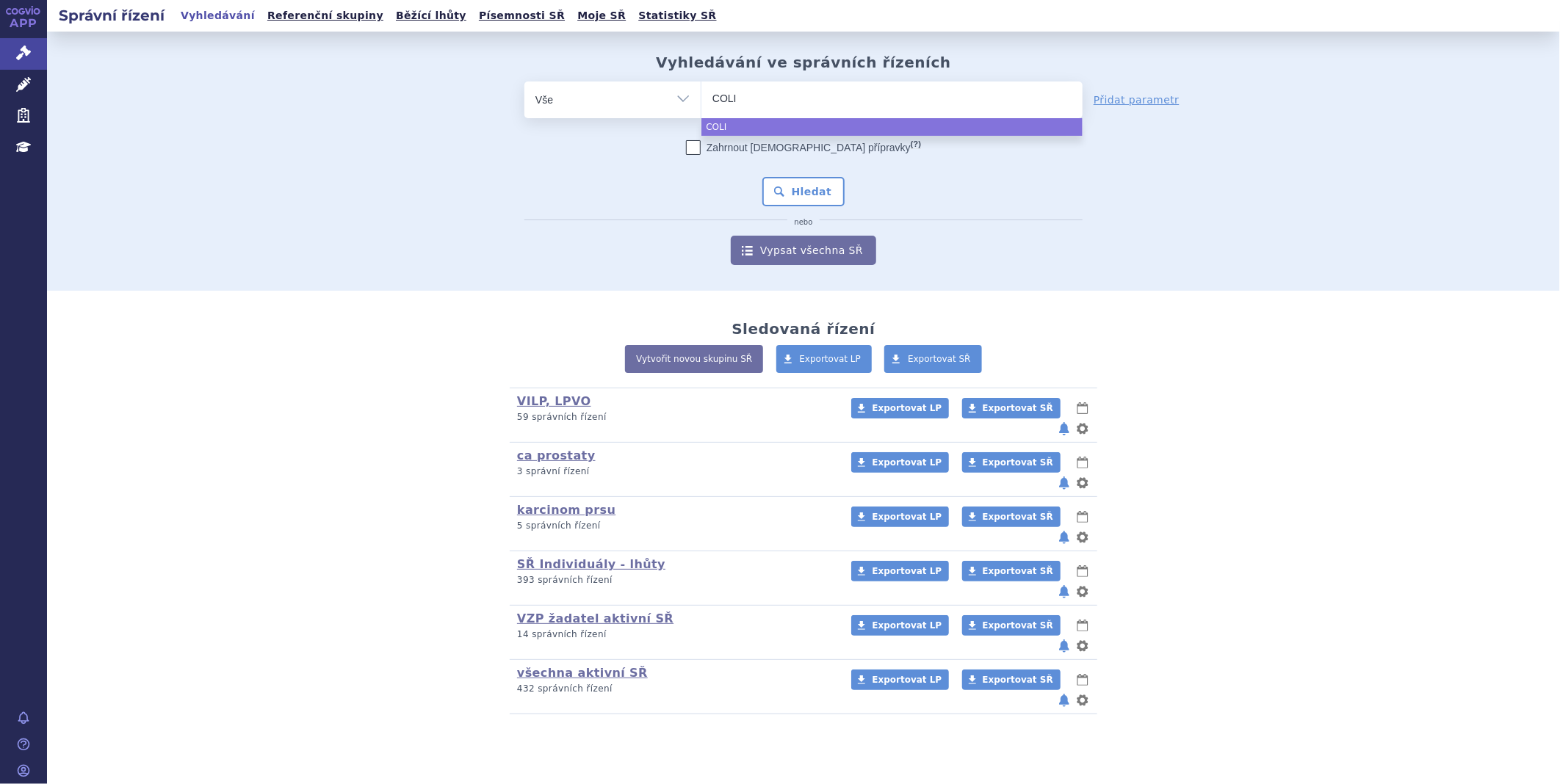
type input "COLIA"
type input "COLI"
type input "COLIS"
type input "COLIST"
select select "COLIST"
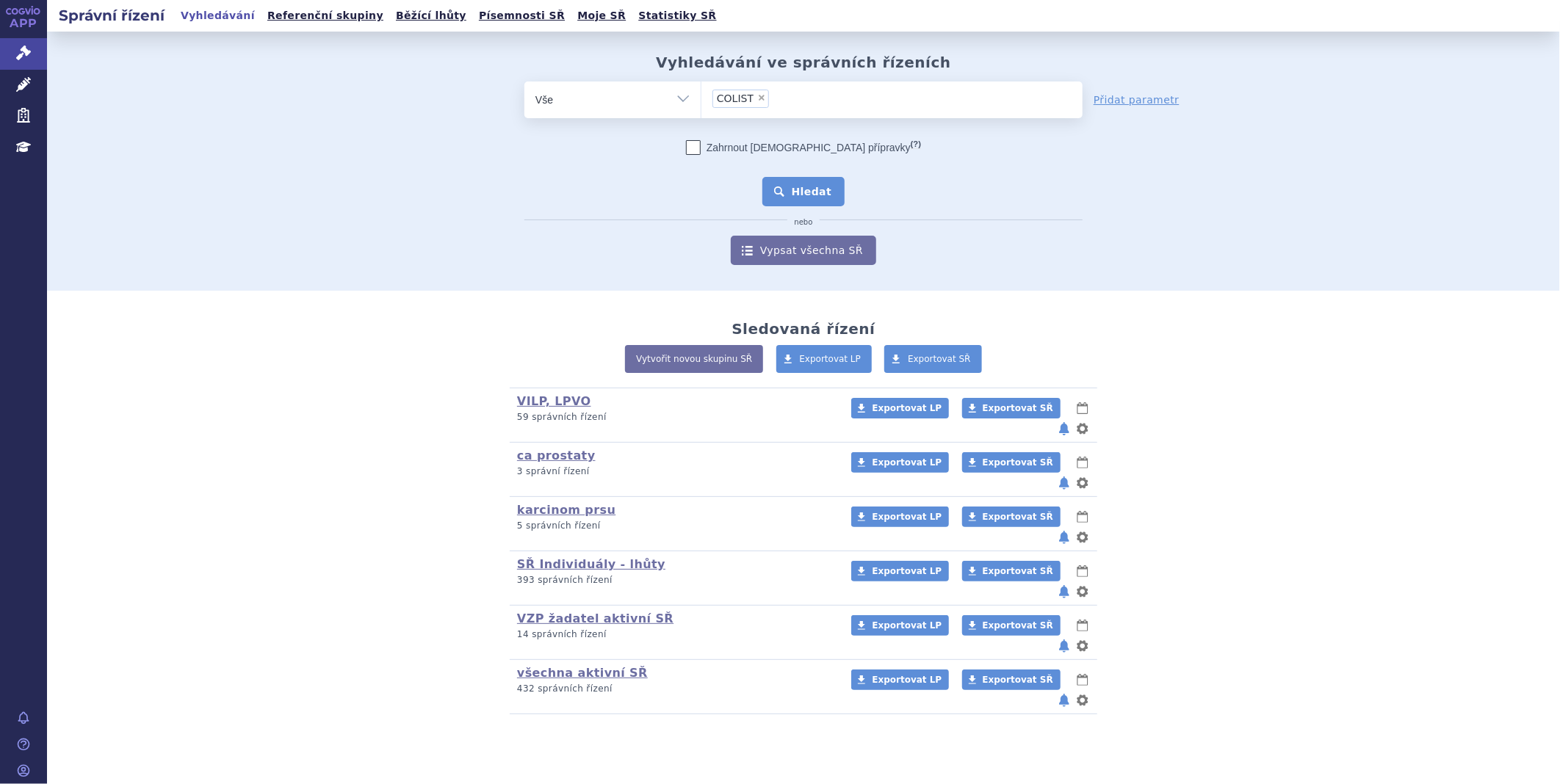
click at [788, 190] on button "Hledat" at bounding box center [803, 191] width 83 height 30
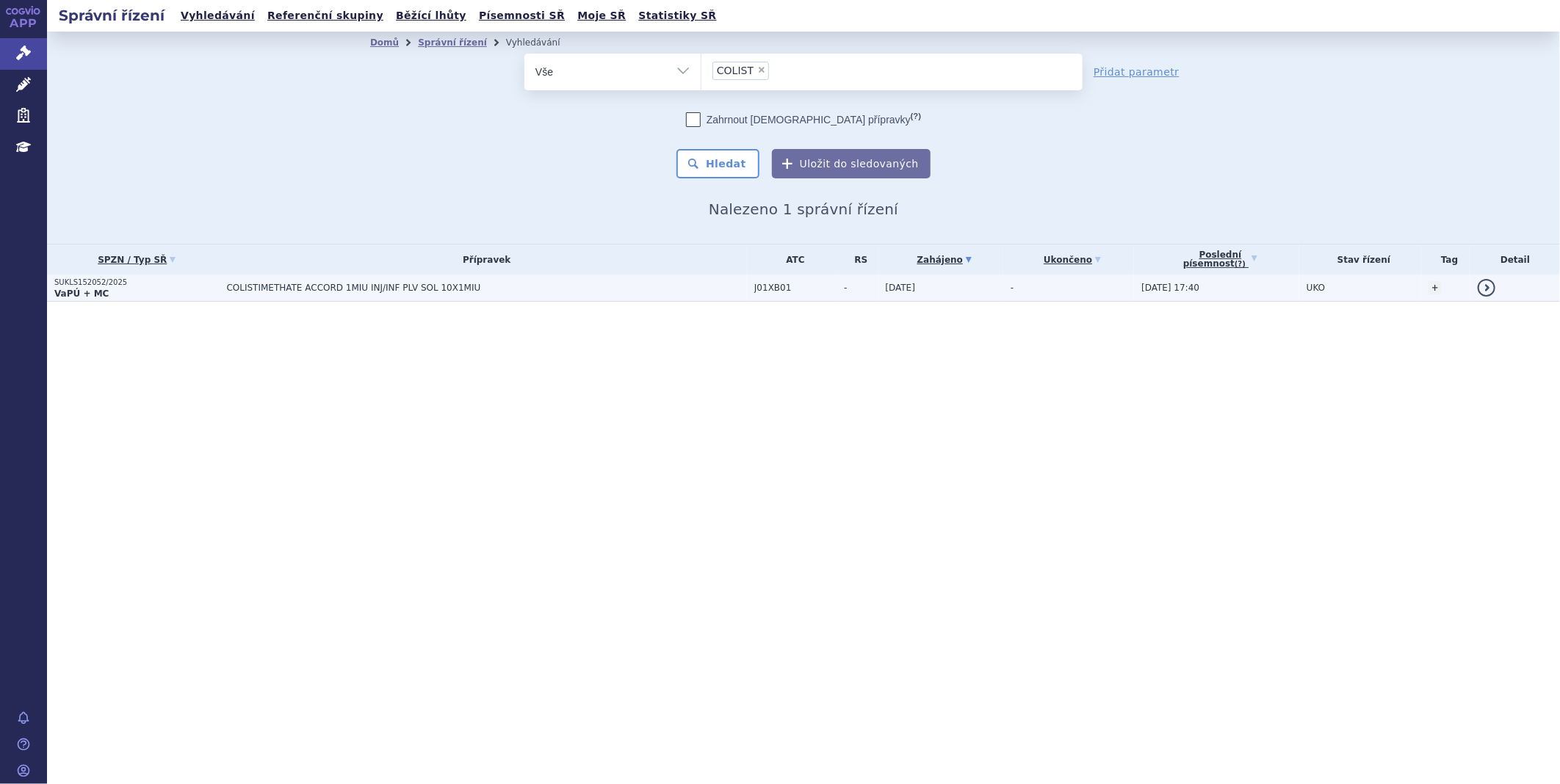
click at [104, 283] on p "SUKLS152052/2025" at bounding box center [137, 283] width 165 height 10
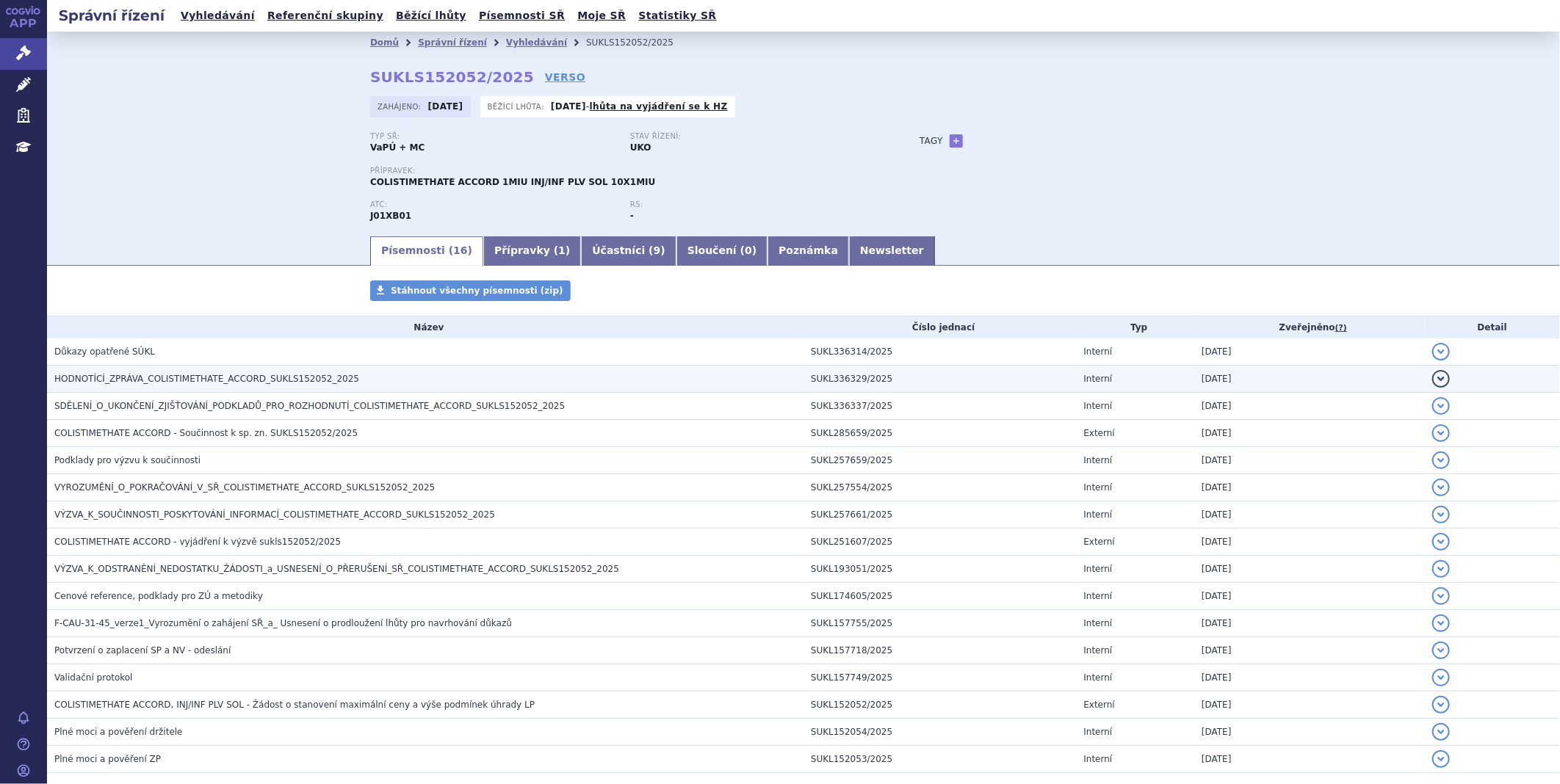
click at [130, 378] on span "HODNOTÍCÍ_ZPRÁVA_COLISTIMETHATE_ACCORD_SUKLS152052_2025" at bounding box center [206, 378] width 304 height 10
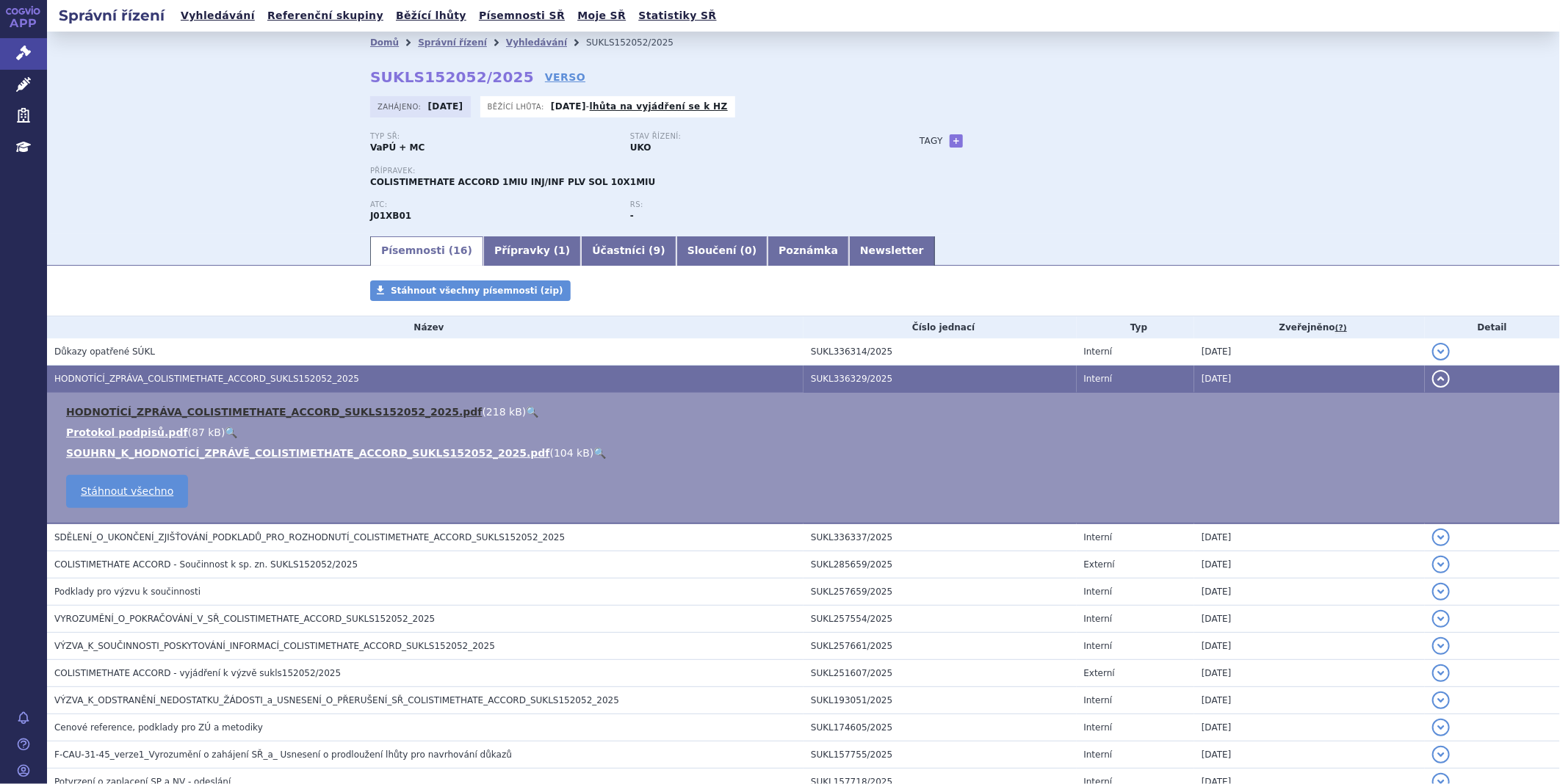
click at [126, 412] on link "HODNOTÍCÍ_ZPRÁVA_COLISTIMETHATE_ACCORD_SUKLS152052_2025.pdf" at bounding box center [274, 412] width 416 height 12
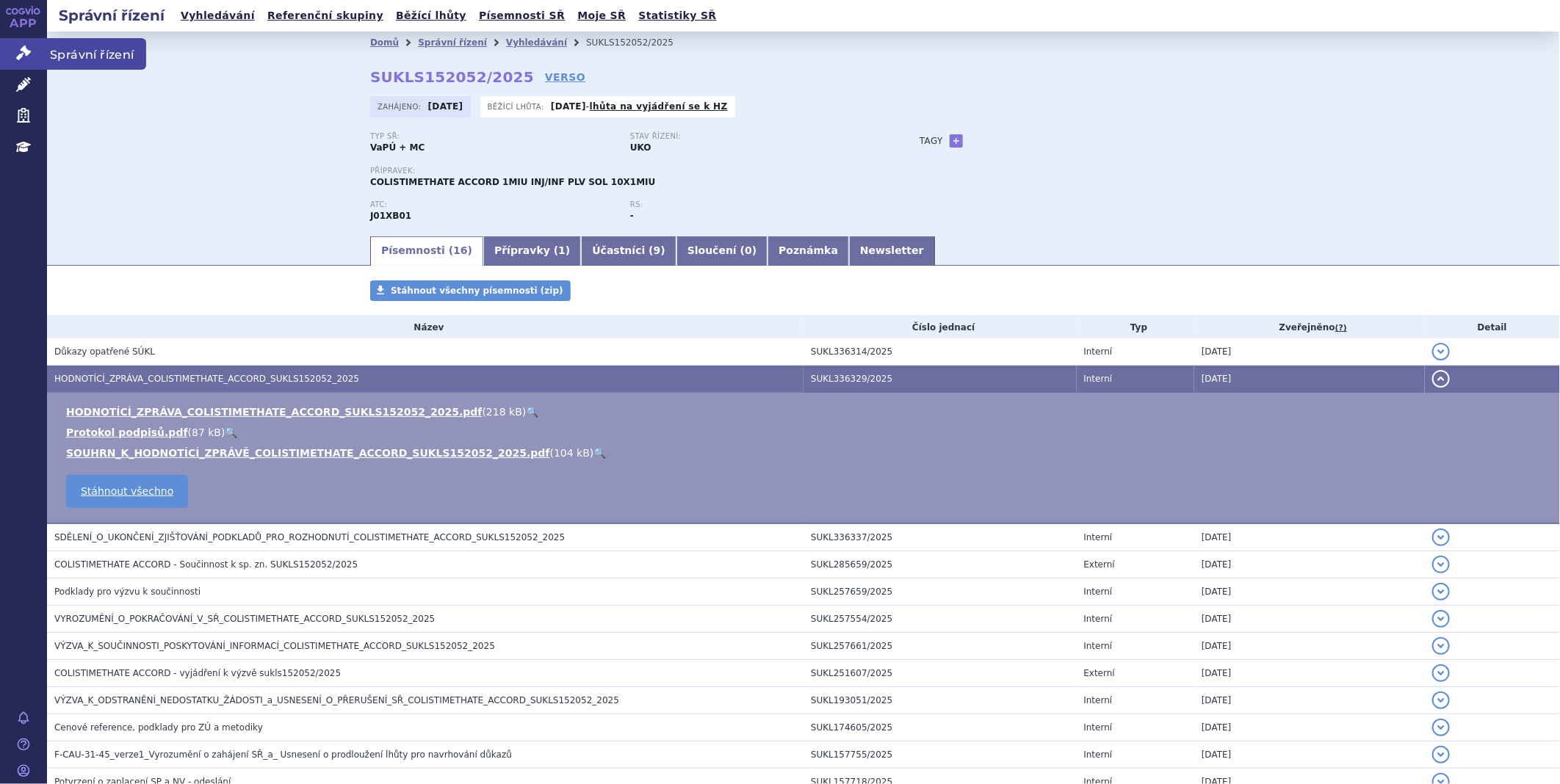
click at [22, 59] on icon at bounding box center [23, 53] width 14 height 14
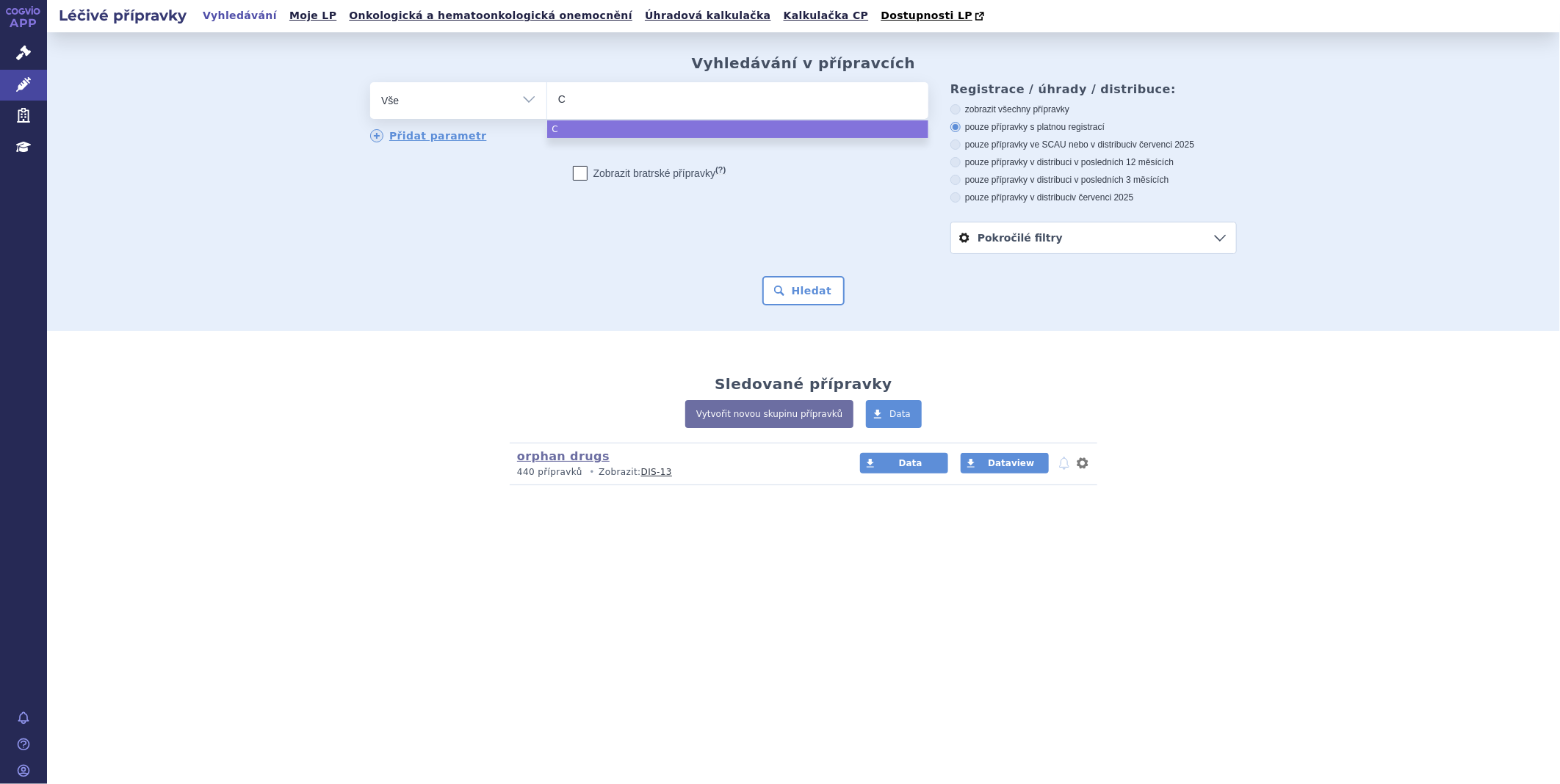
type input "CO"
type input "COL"
type input "COLO"
type input "COLON"
type input "COLONY"
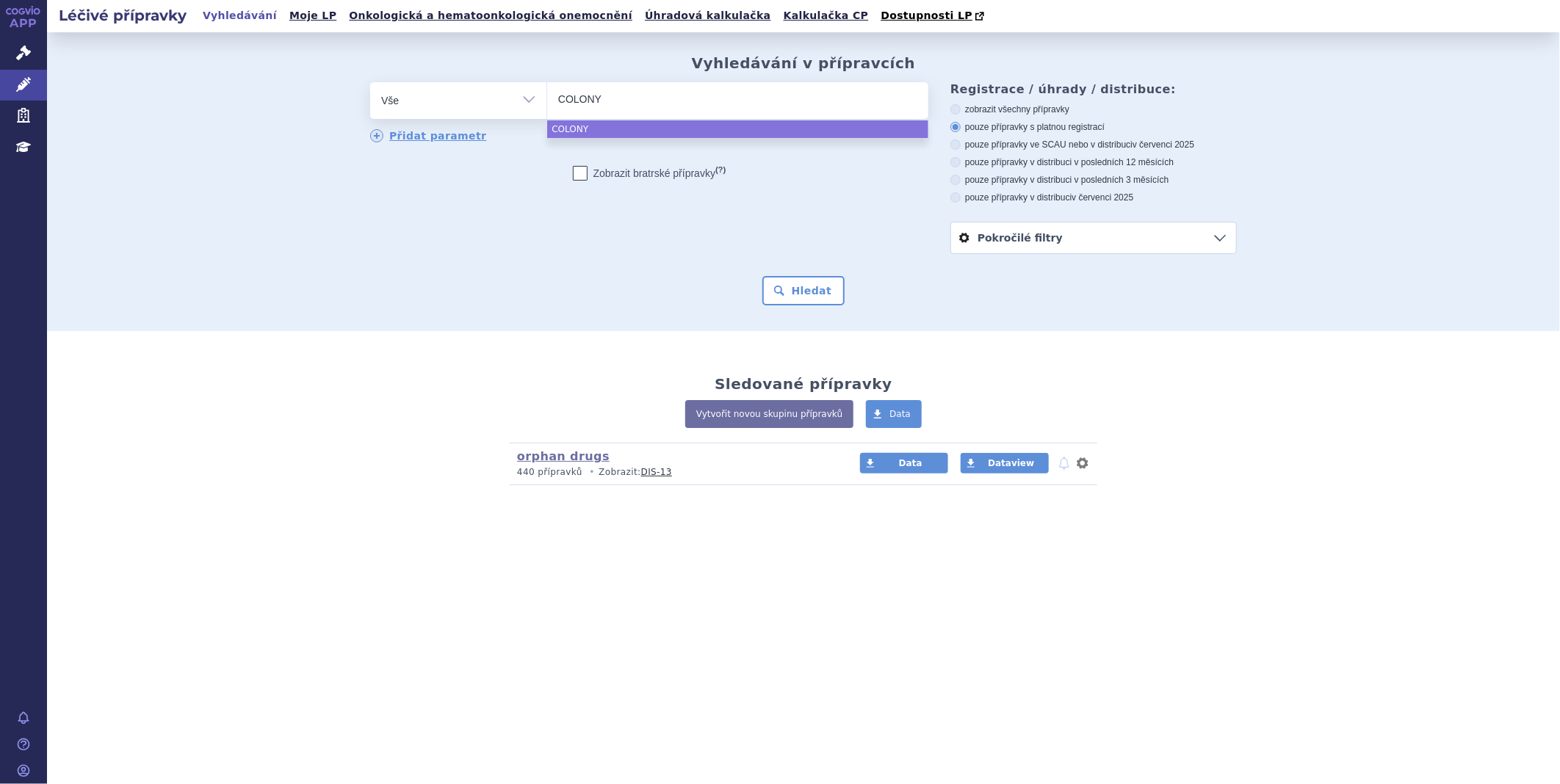
type input "COLONYC"
click at [595, 97] on input "COLONYC" at bounding box center [589, 99] width 62 height 18
select select "COLONYC"
click at [615, 98] on span "×" at bounding box center [619, 98] width 9 height 9
click at [547, 98] on select "COLONYC" at bounding box center [546, 100] width 1 height 37
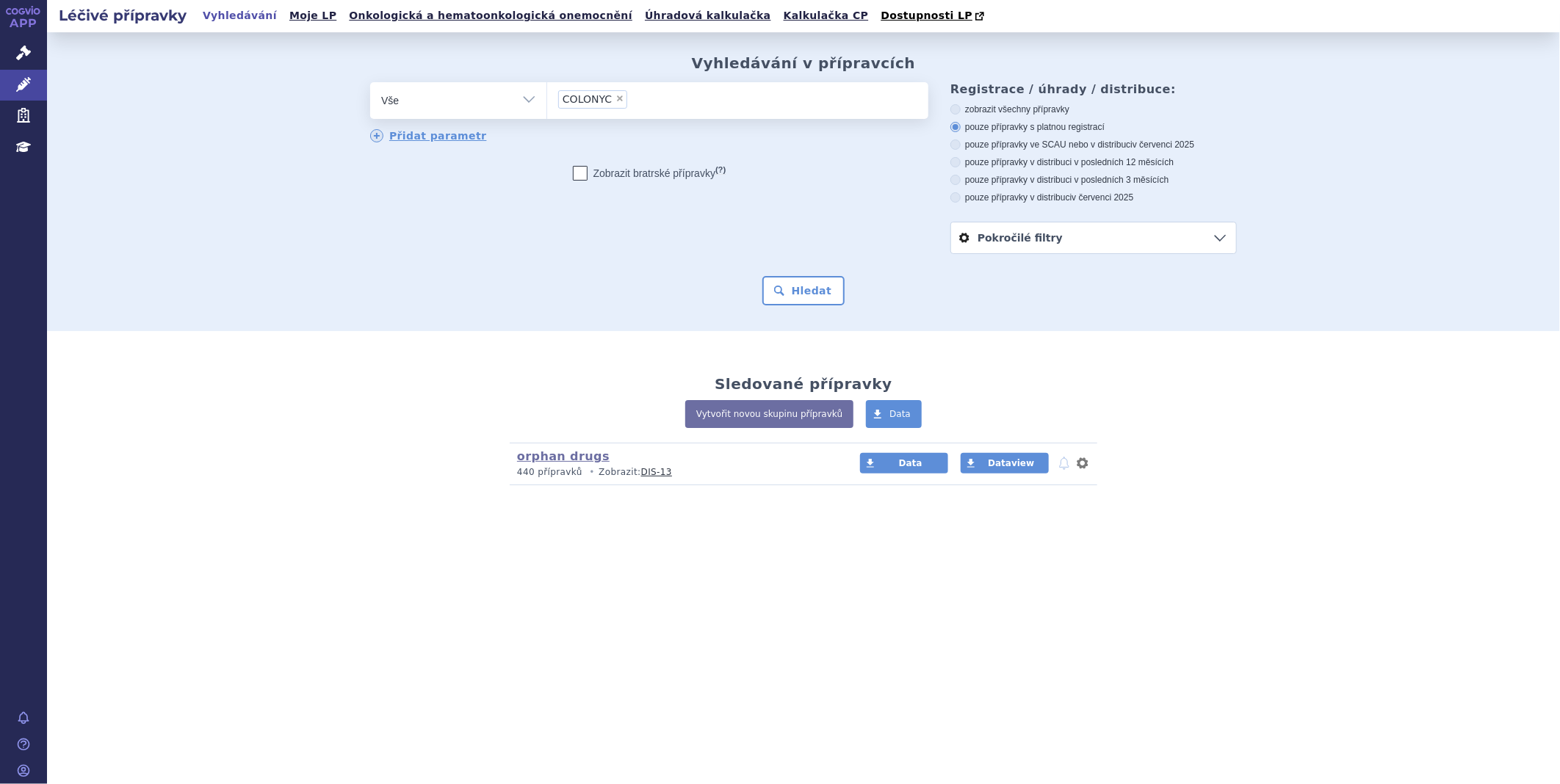
select select
type input "C"
type input "CO"
type input "COL"
type input "COLO"
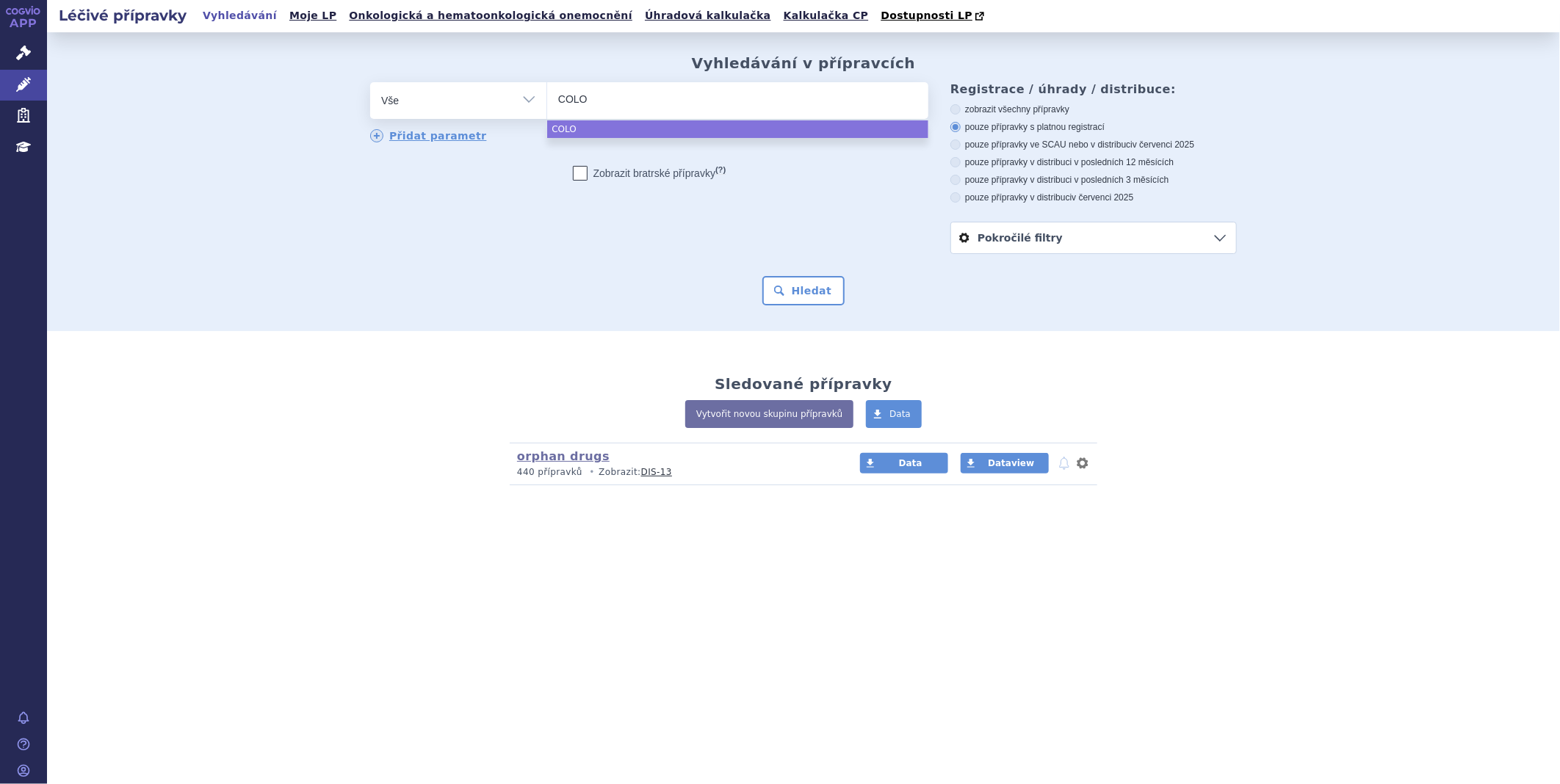
type input "COLOM"
type input "COLOMY"
type input "COLOMYC"
select select "COLOMYC"
click at [806, 292] on button "Hledat" at bounding box center [803, 291] width 83 height 30
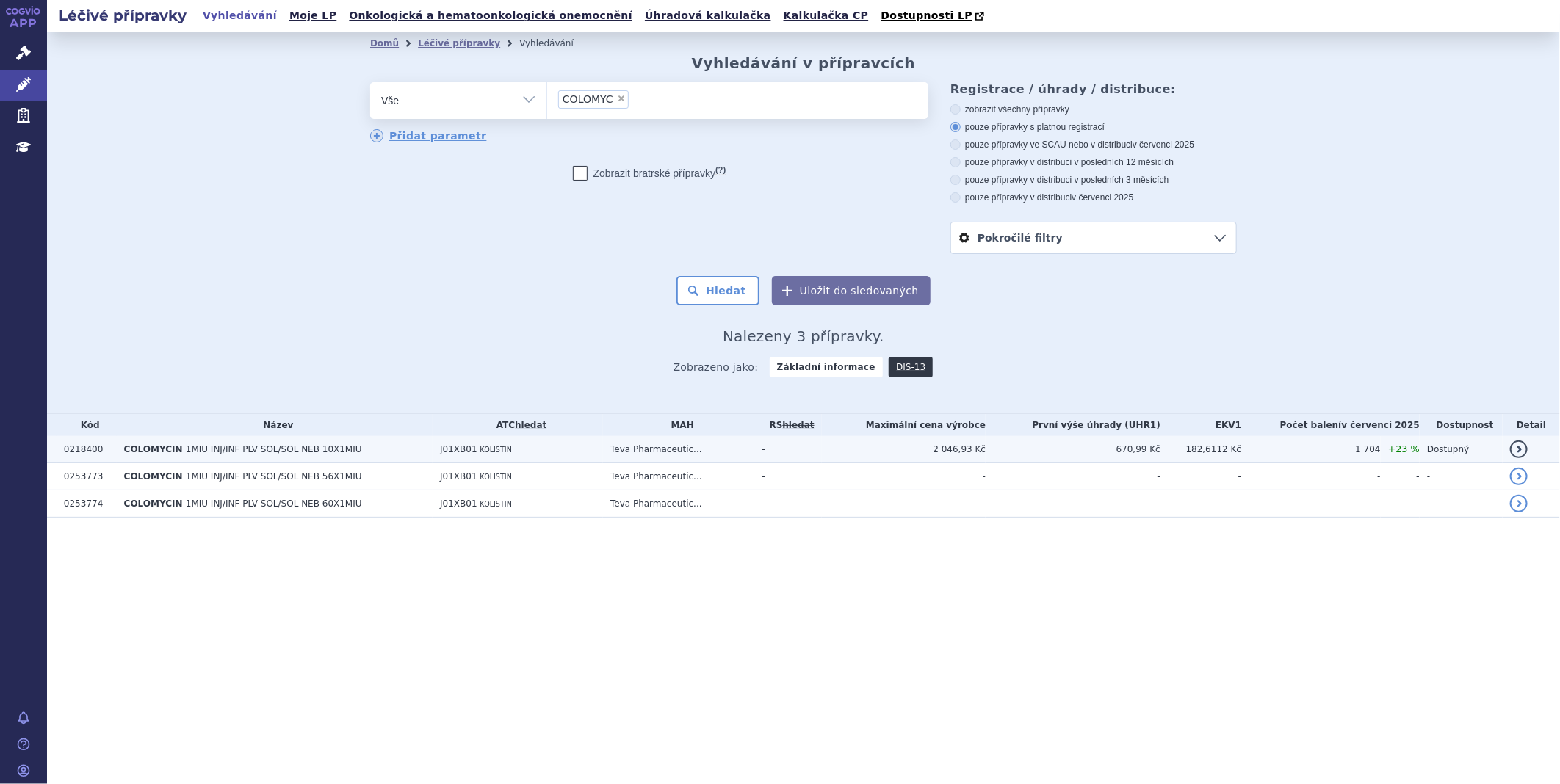
click at [158, 447] on span "COLOMYCIN" at bounding box center [153, 449] width 59 height 10
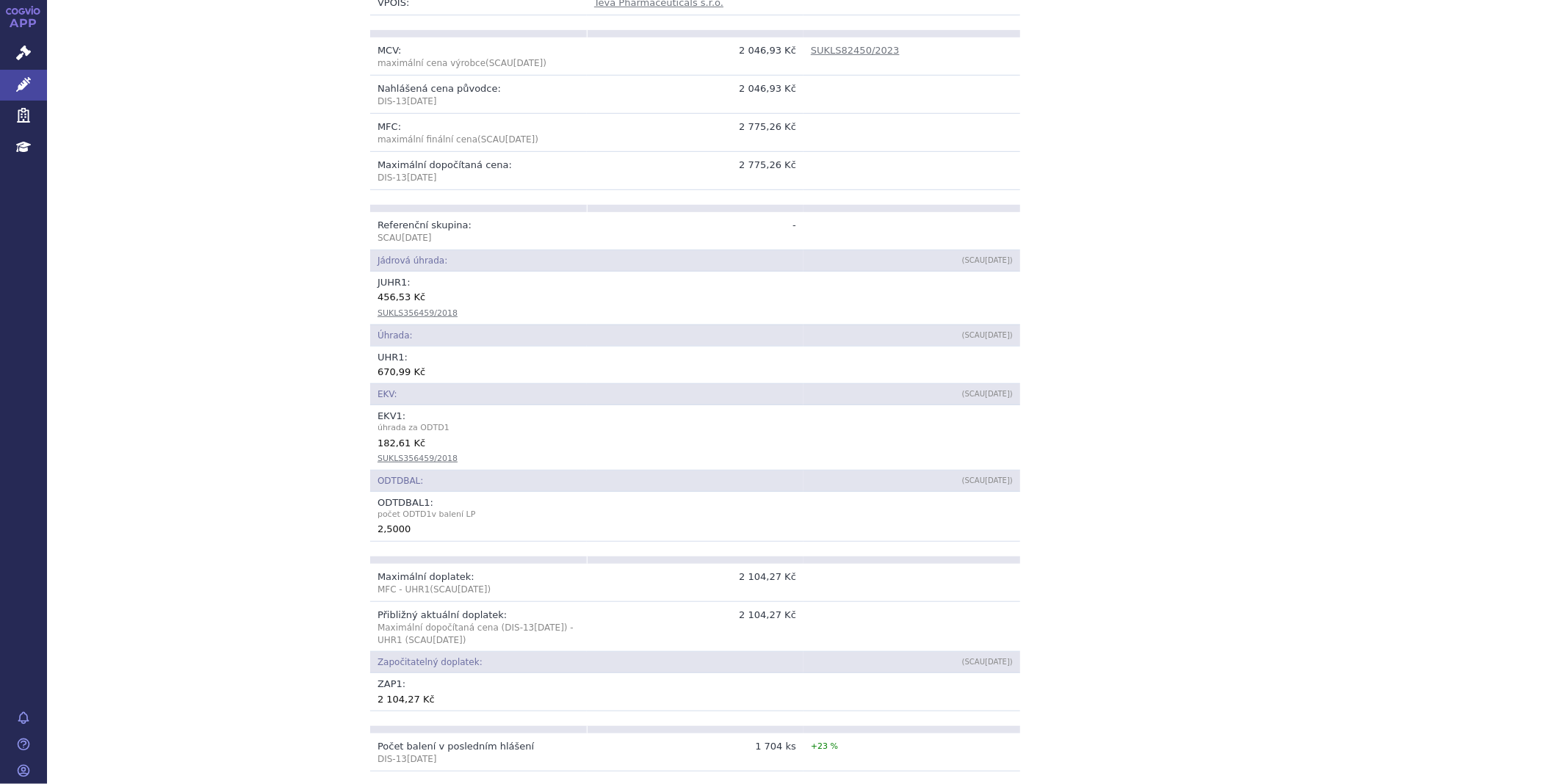
scroll to position [141, 0]
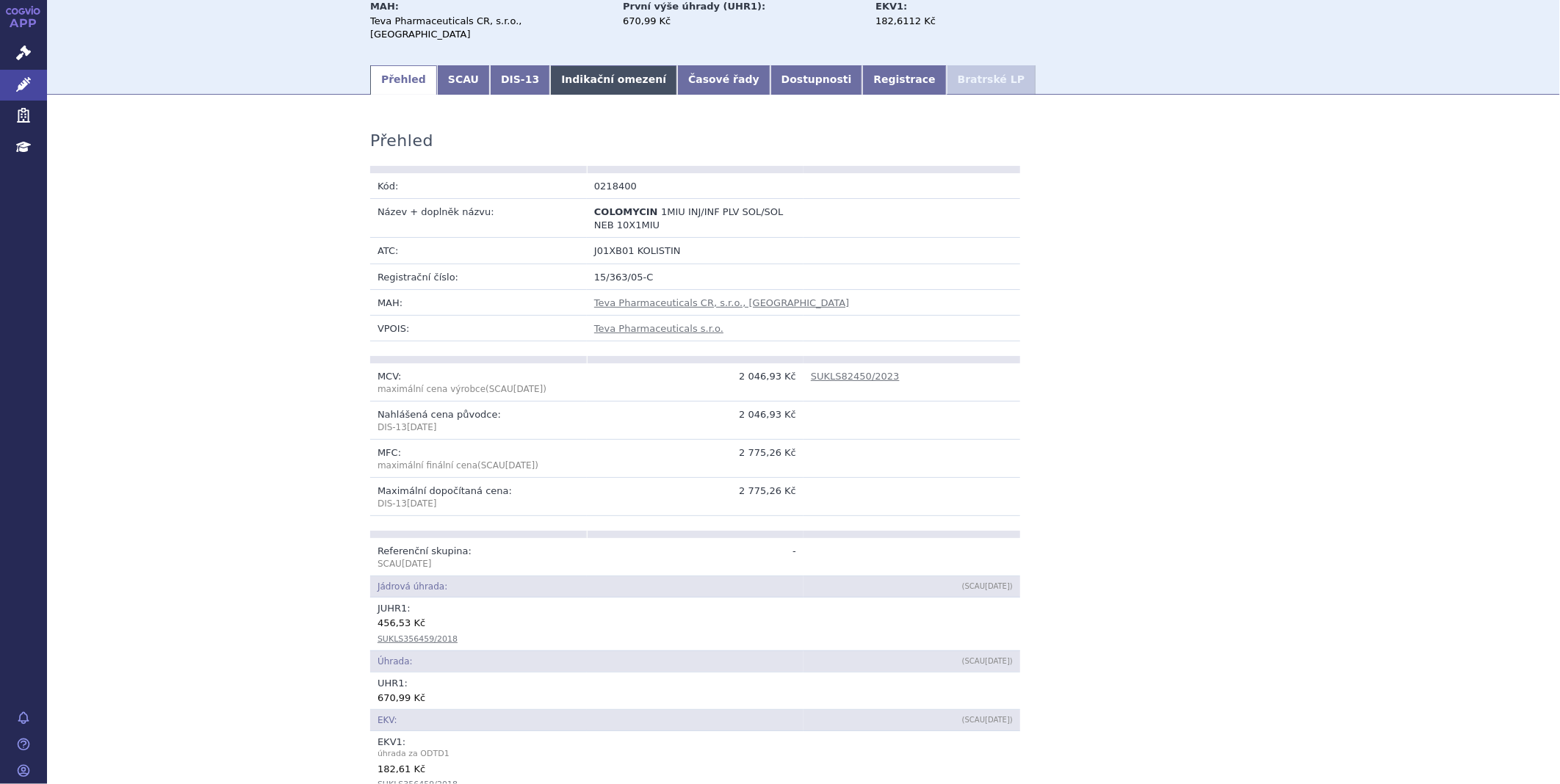
click at [551, 76] on link "Indikační omezení" at bounding box center [614, 80] width 127 height 30
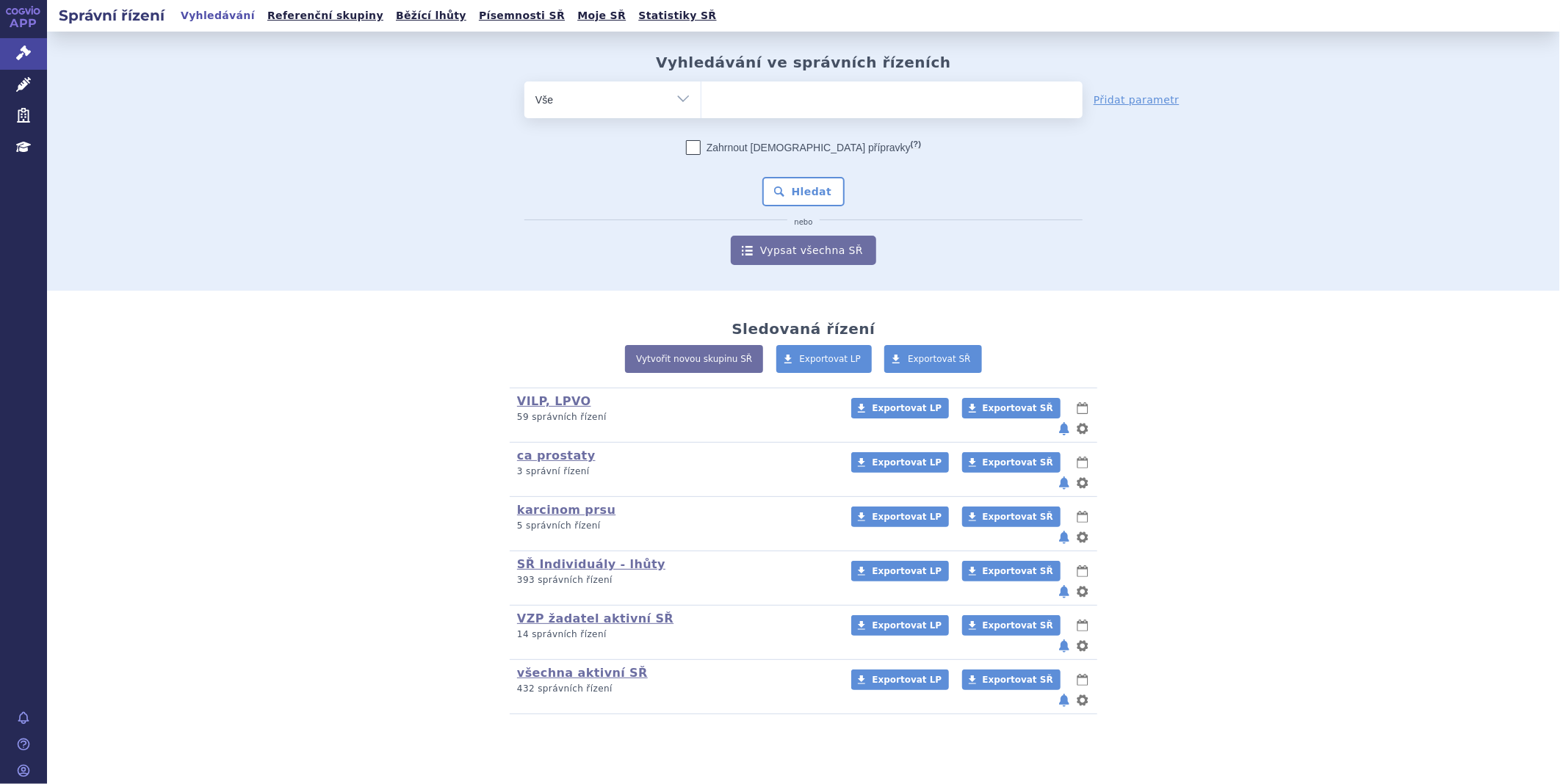
click at [830, 97] on ul at bounding box center [892, 96] width 381 height 31
click at [701, 97] on select at bounding box center [700, 100] width 1 height 37
type input "ly"
type input "lyn"
type input "lynp"
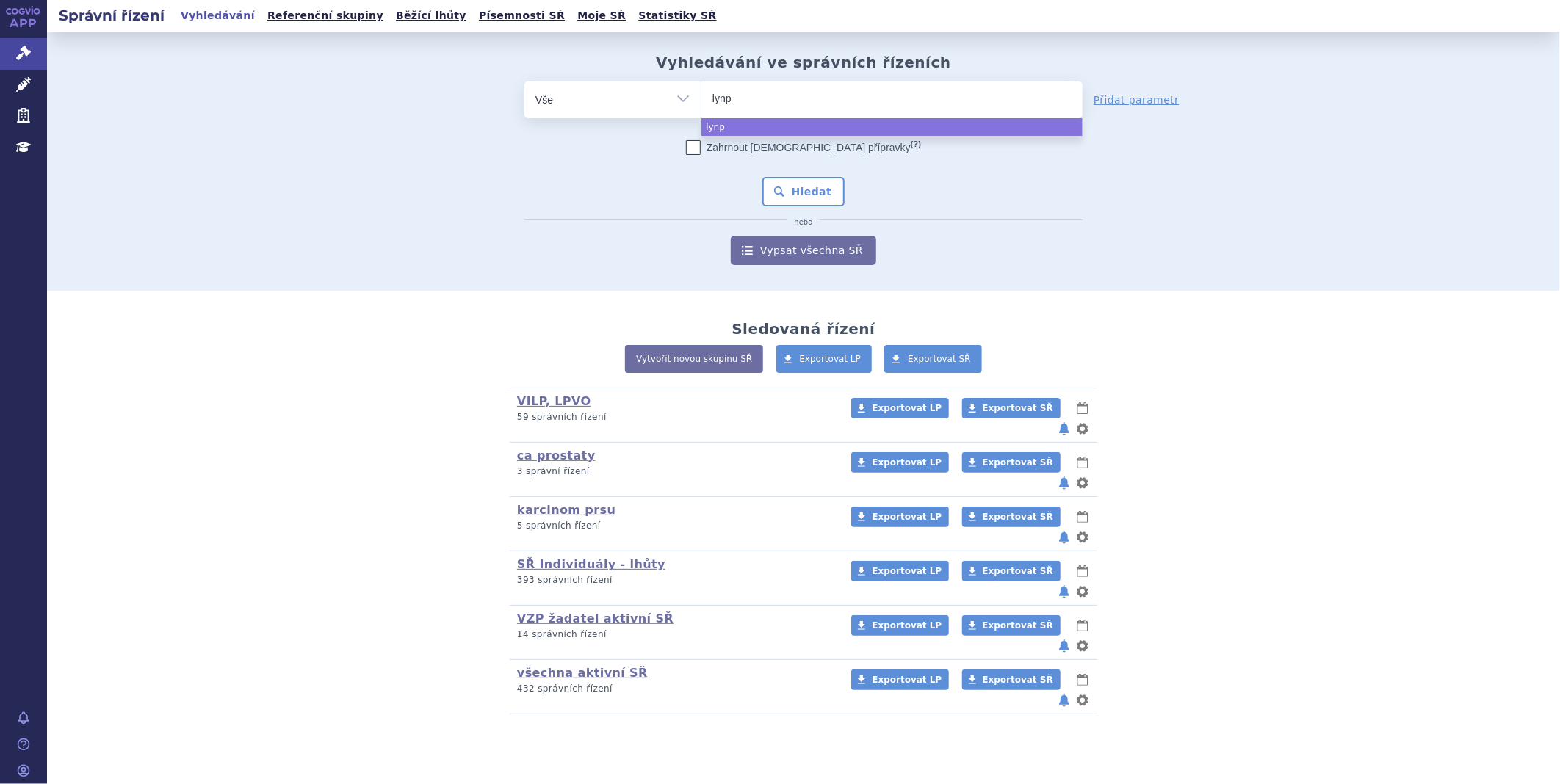
type input "lynpa"
type input "lynpar"
type input "lynparz"
type input "lynparza"
select select "lynparza"
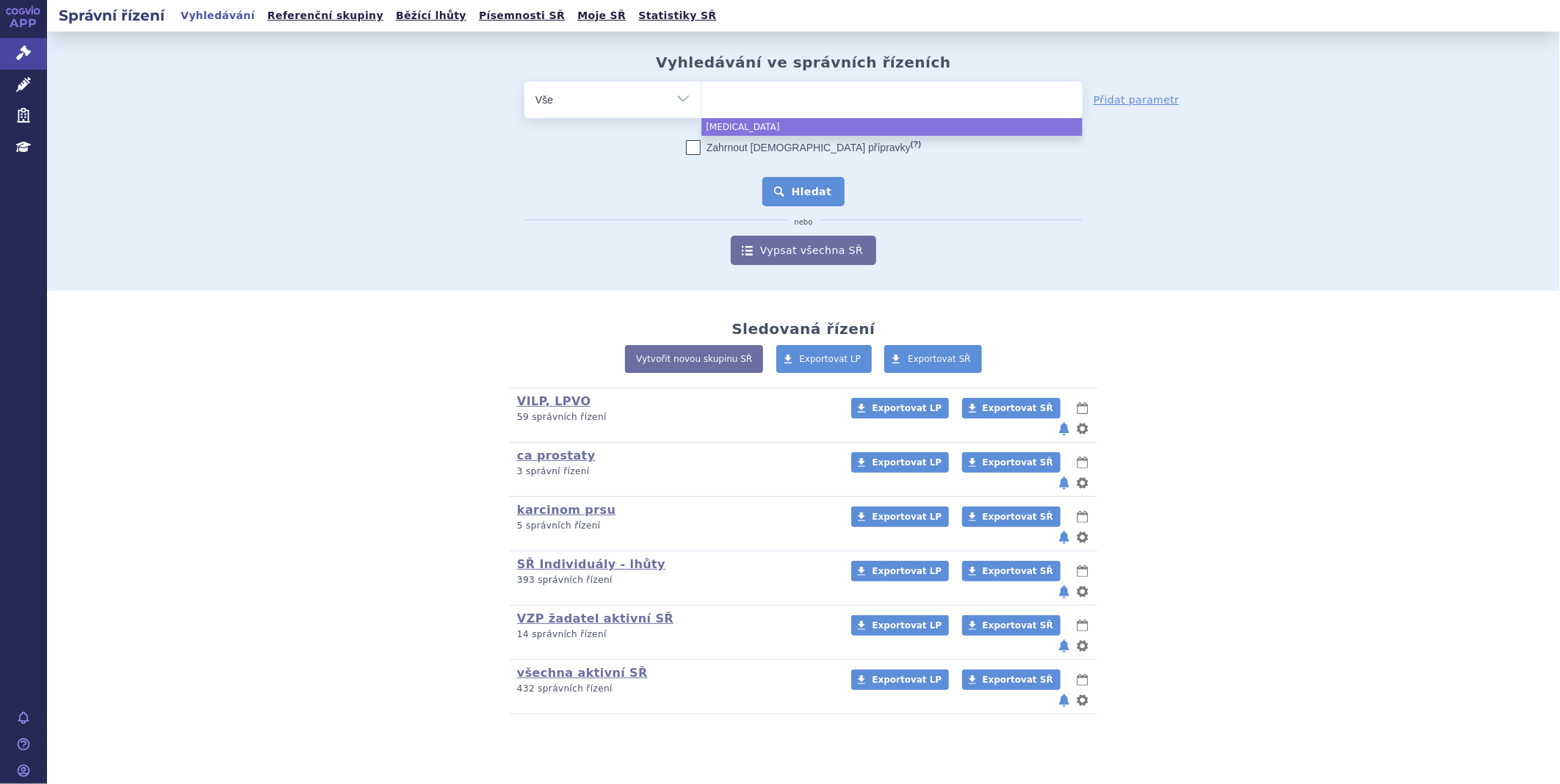
click at [800, 181] on button "Hledat" at bounding box center [803, 191] width 83 height 30
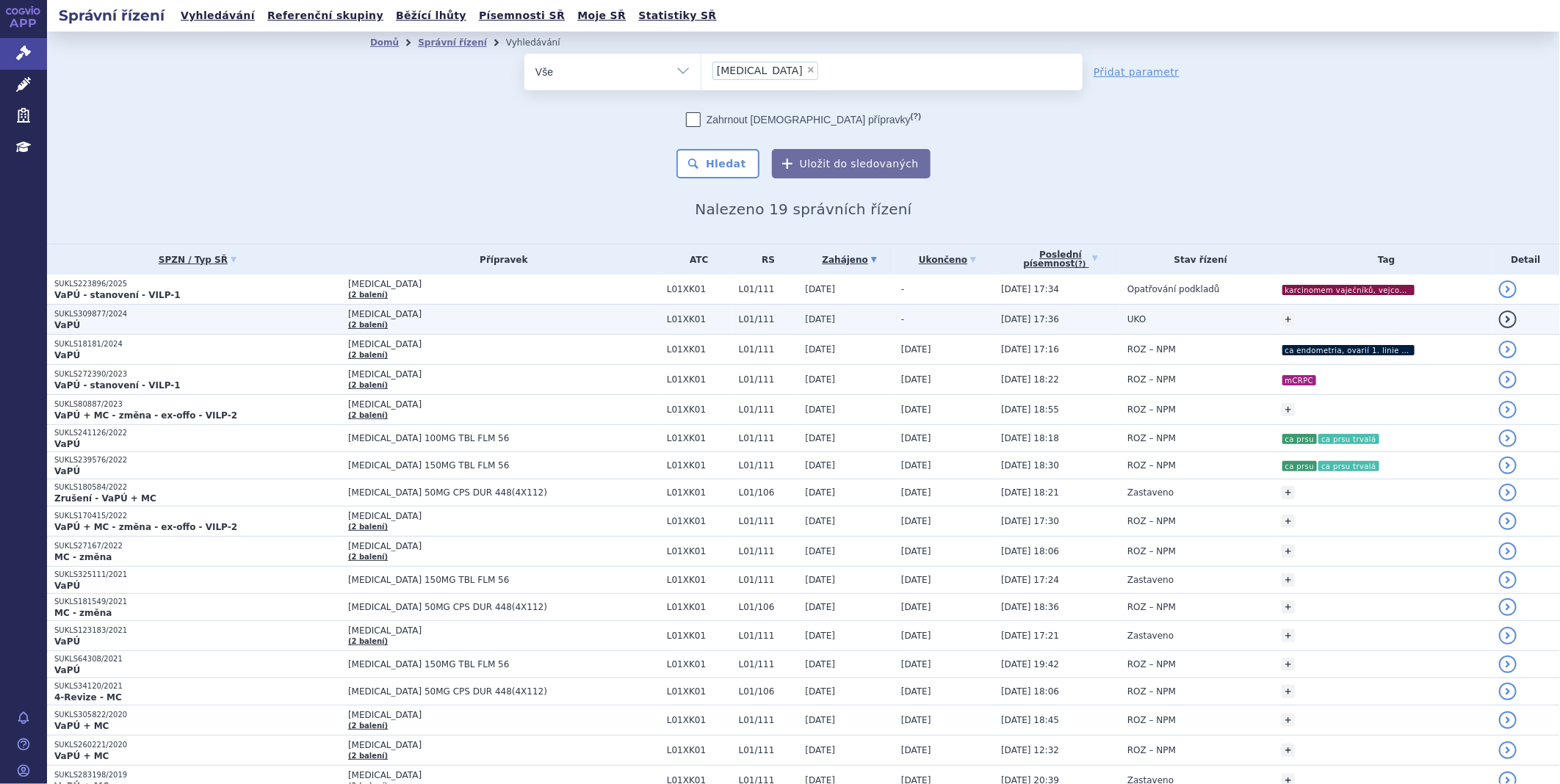
click at [165, 324] on p "VaPÚ" at bounding box center [198, 325] width 287 height 12
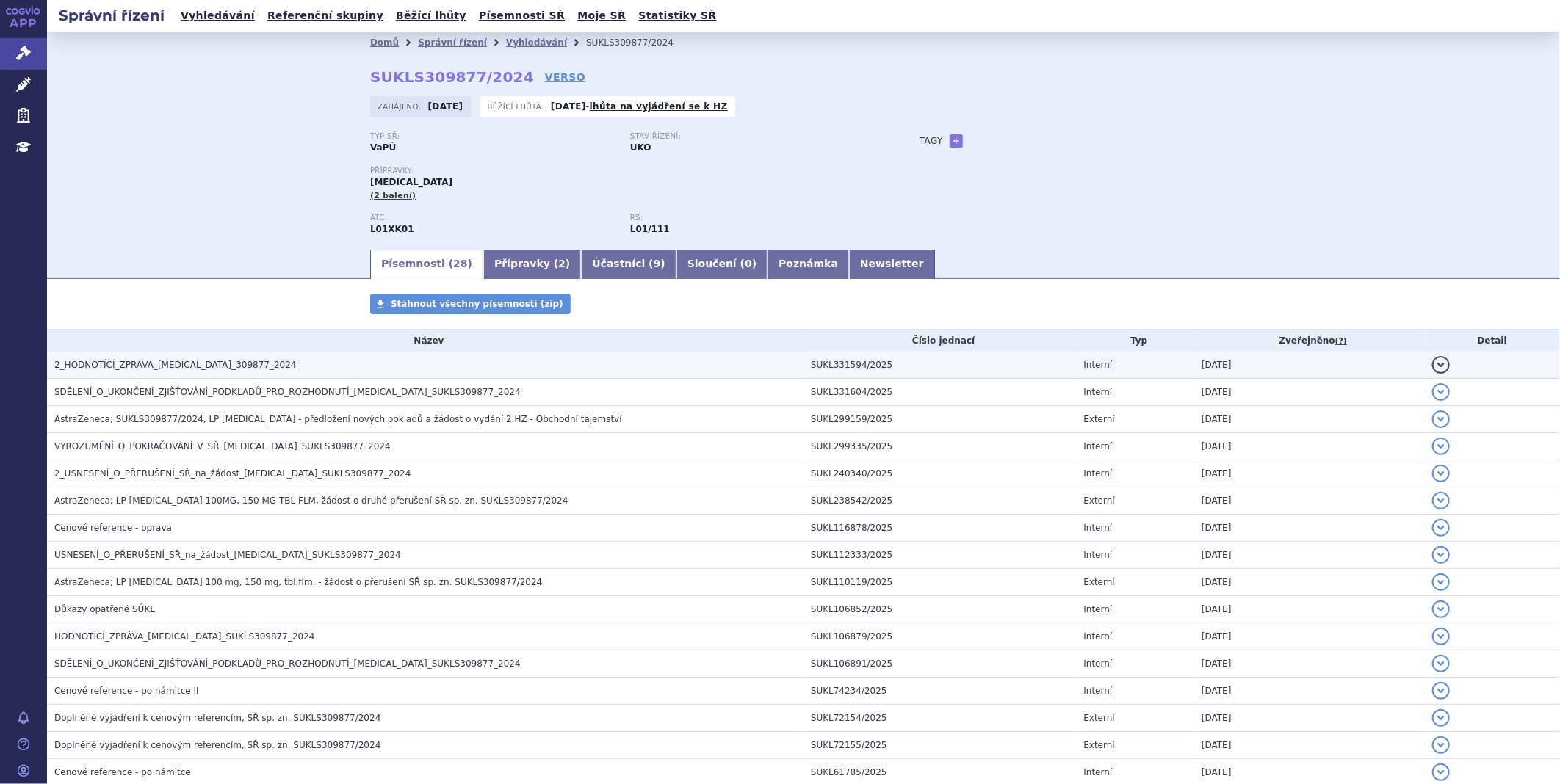
click at [167, 369] on span "2_HODNOTÍCÍ_ZPRÁVA_LYNPARZA_309877_2024" at bounding box center [176, 365] width 243 height 10
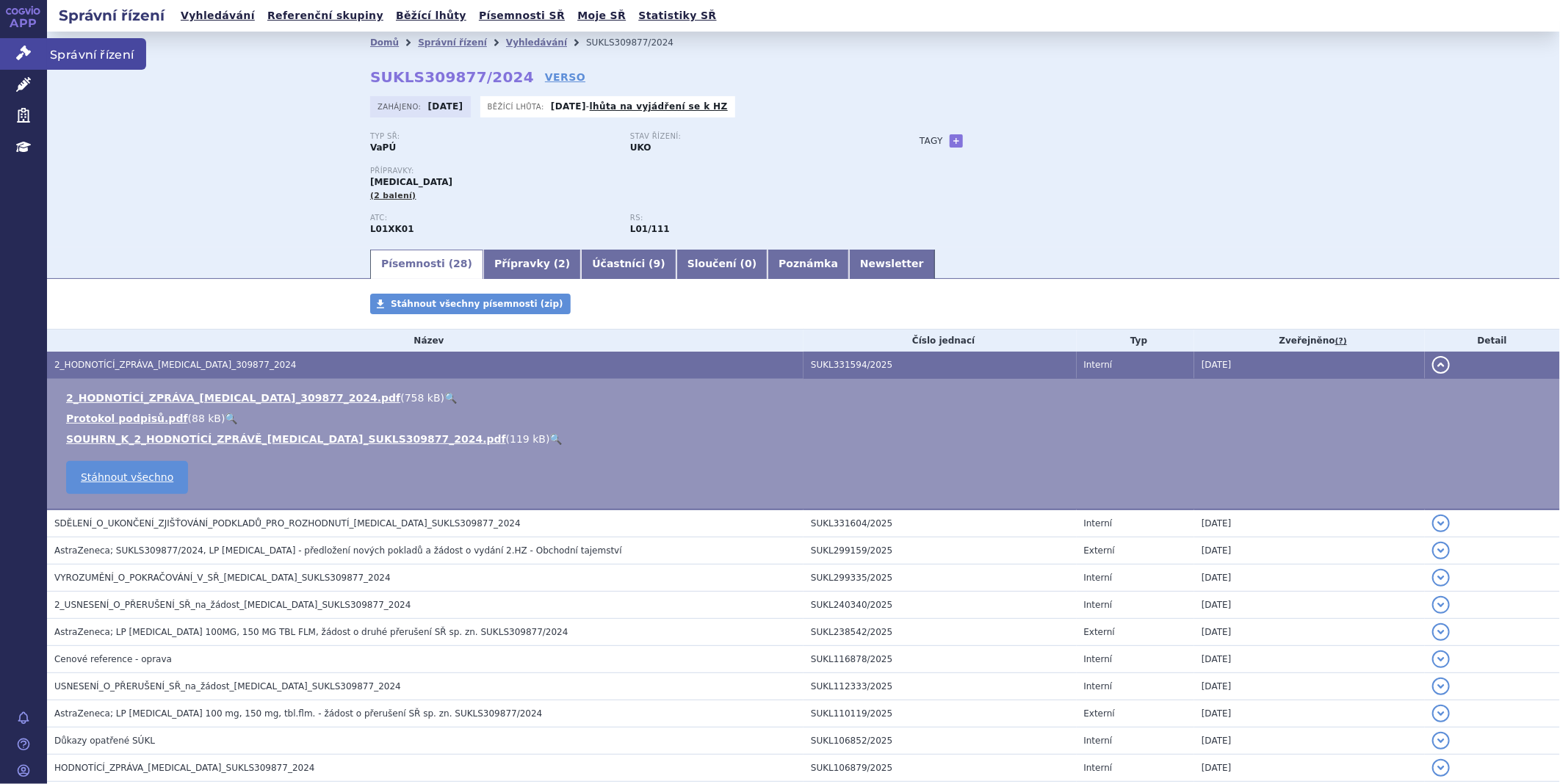
click at [3, 48] on link "Správní řízení" at bounding box center [23, 54] width 47 height 31
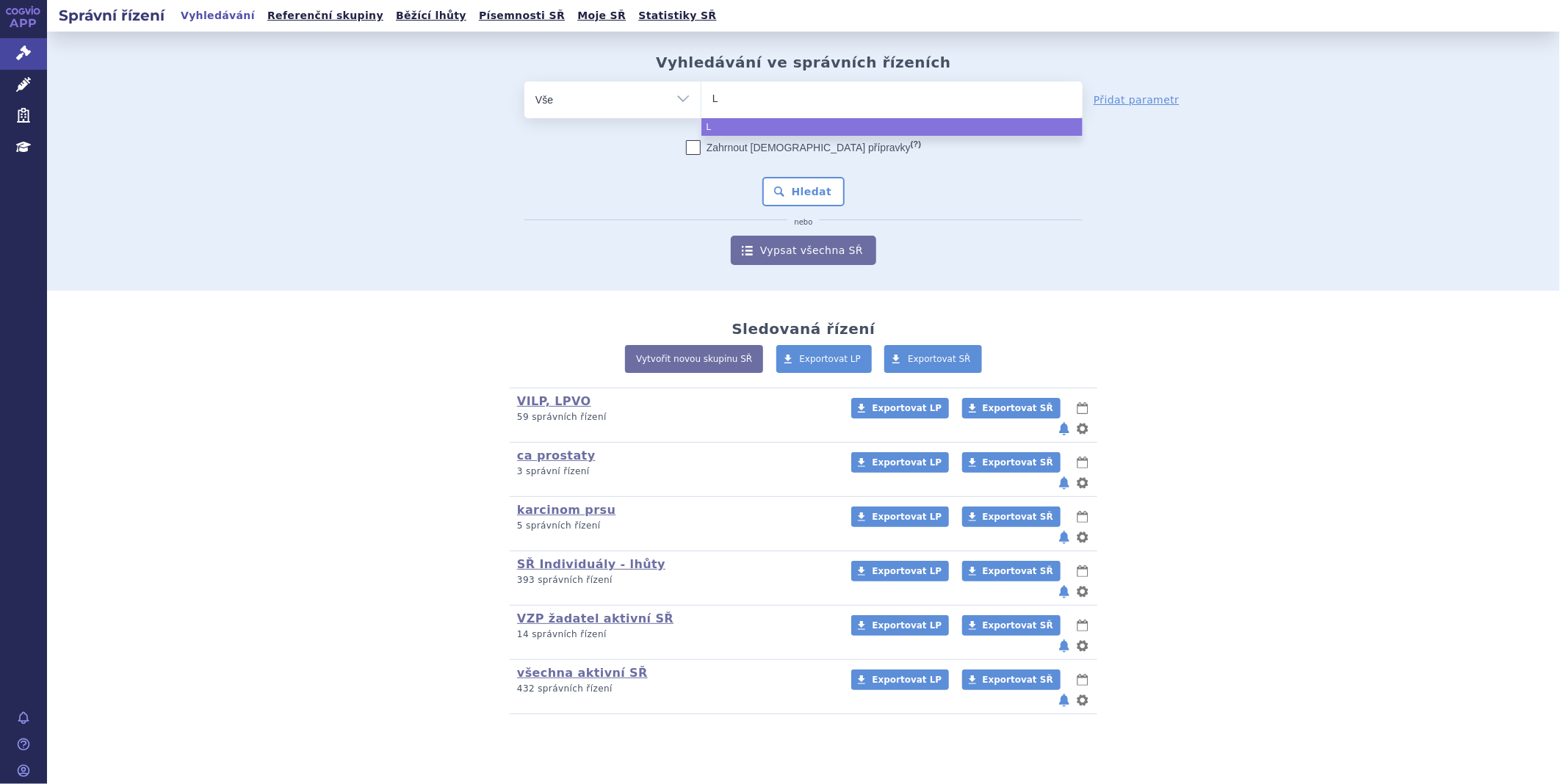
type input "LI"
type input "LIB"
type input "LIBT"
type input "LIBTA"
type input "LIBTAY"
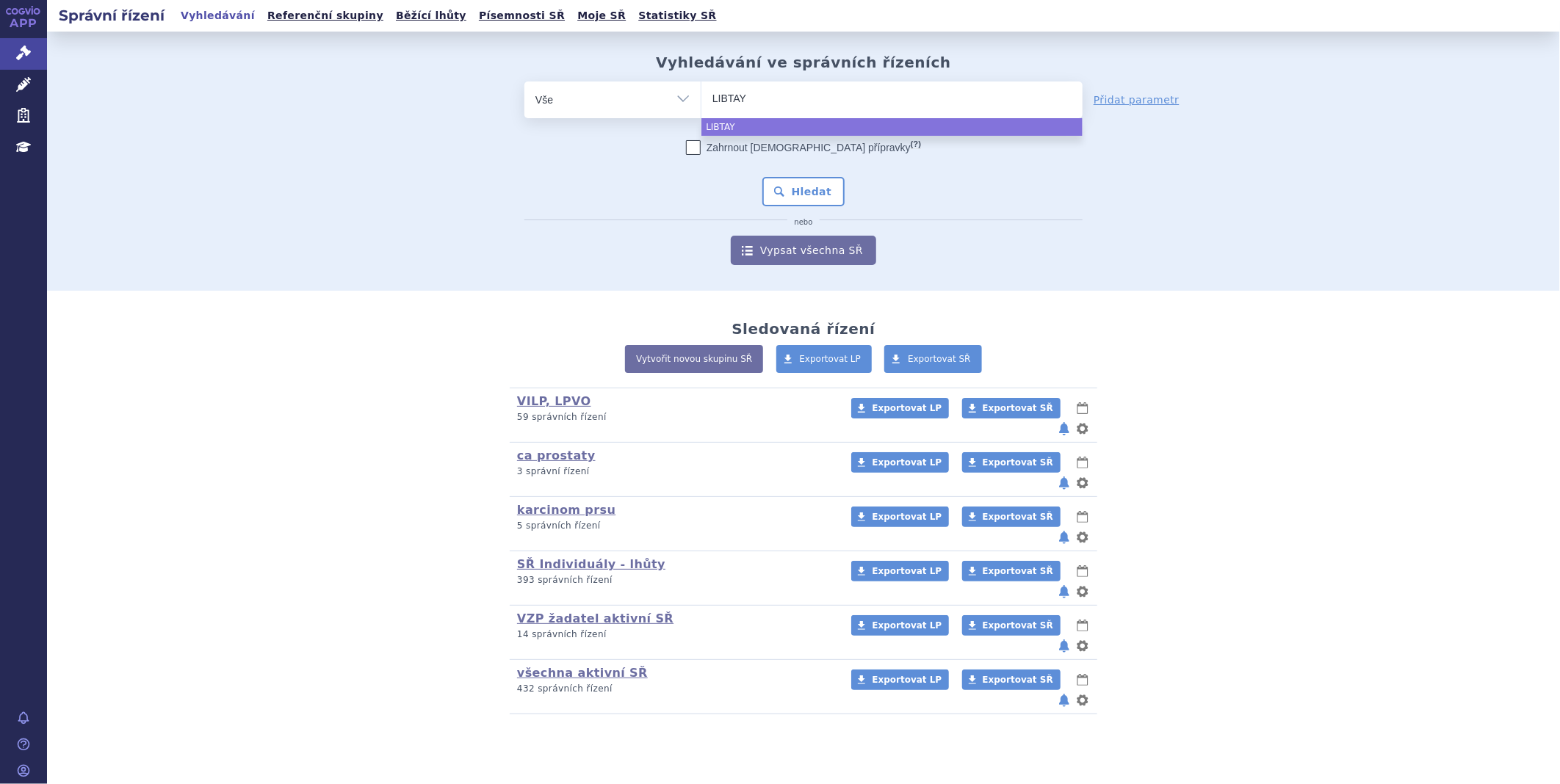
type input "[MEDICAL_DATA]"
select select "[MEDICAL_DATA]"
click at [802, 193] on button "Hledat" at bounding box center [803, 191] width 83 height 30
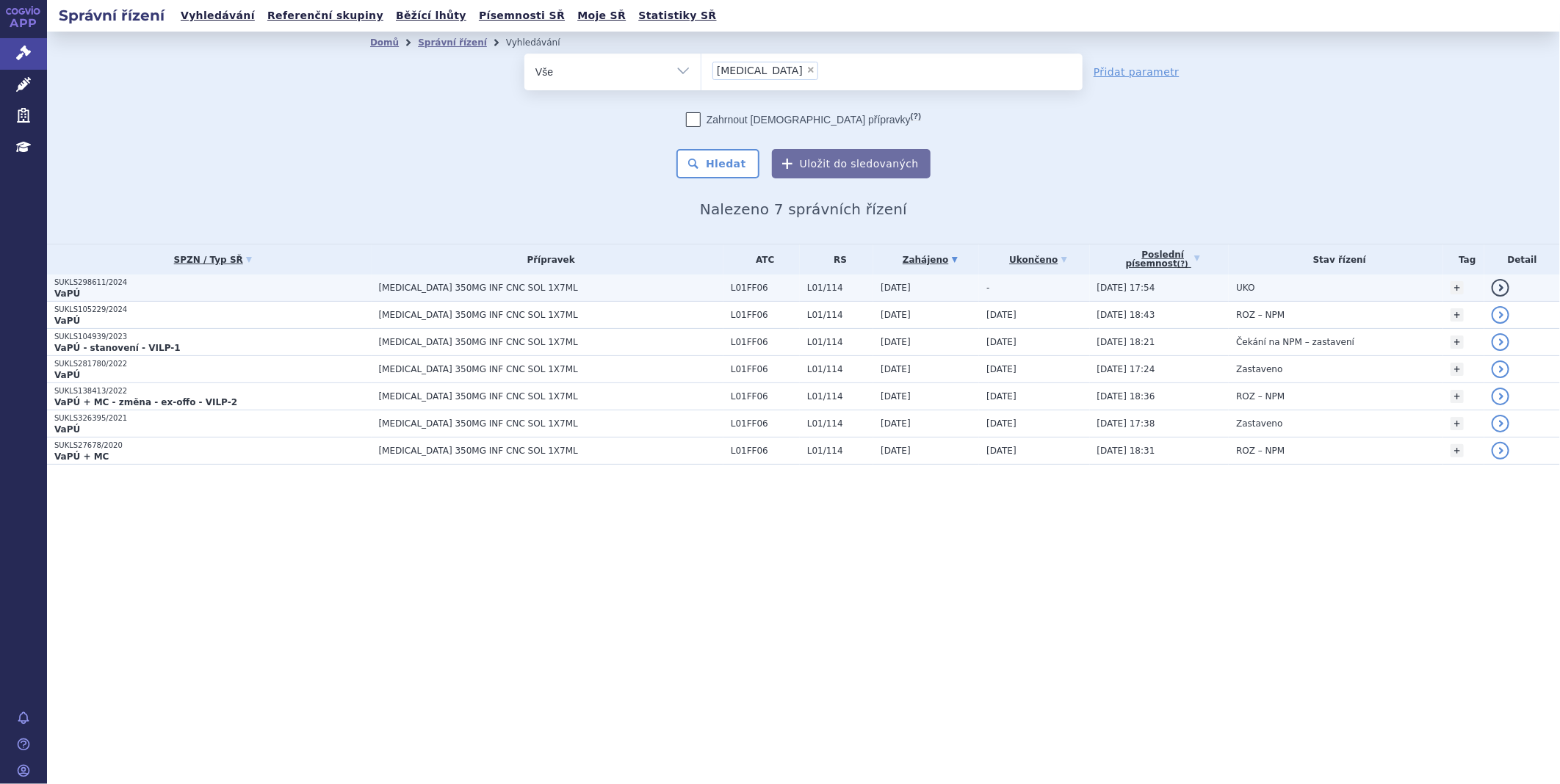
click at [165, 288] on p "VaPÚ" at bounding box center [213, 293] width 317 height 12
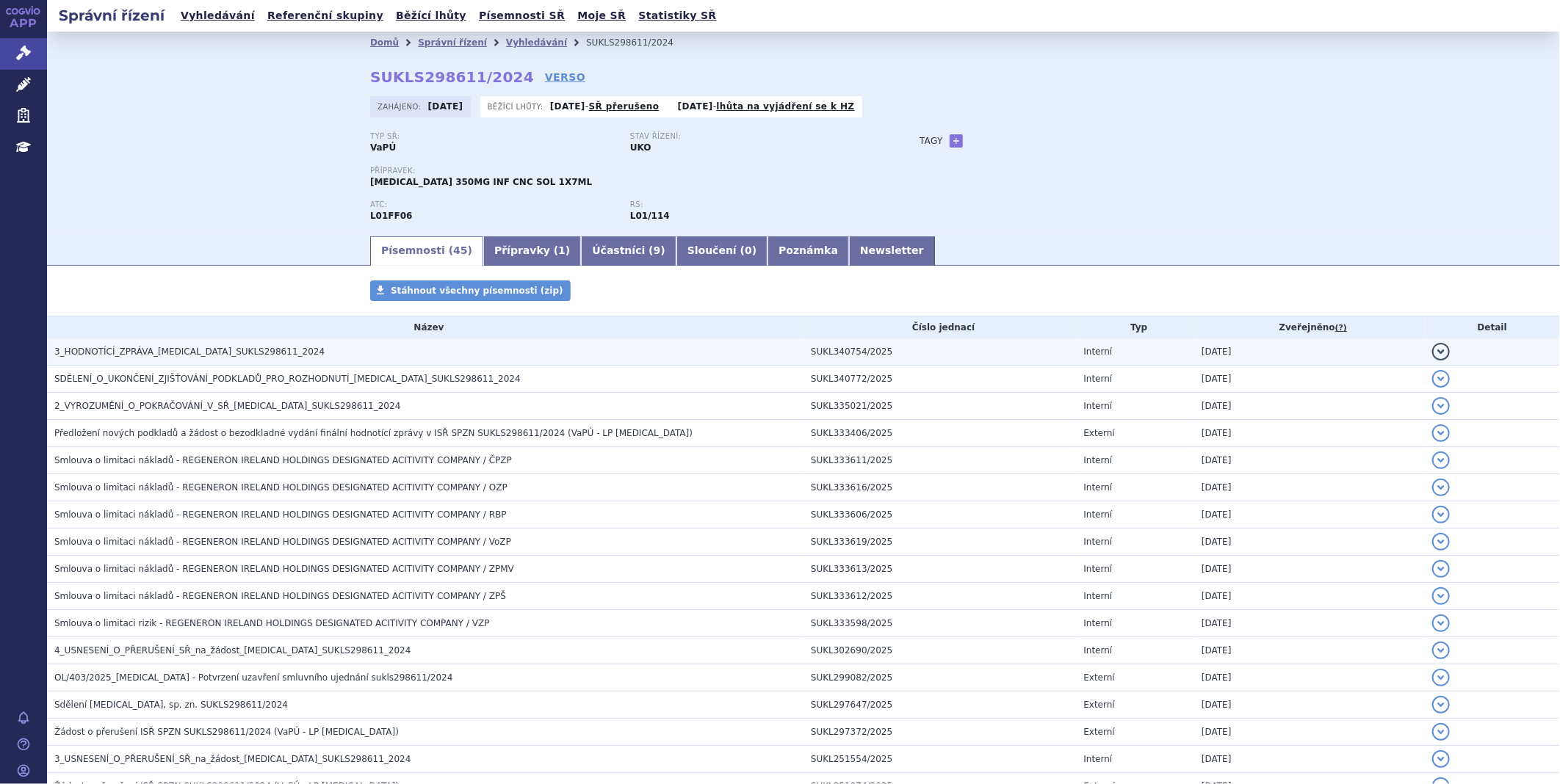
click at [193, 356] on span "3_HODNOTÍCÍ_ZPRÁVA_LIBTAYO_SUKLS298611_2024" at bounding box center [190, 351] width 270 height 10
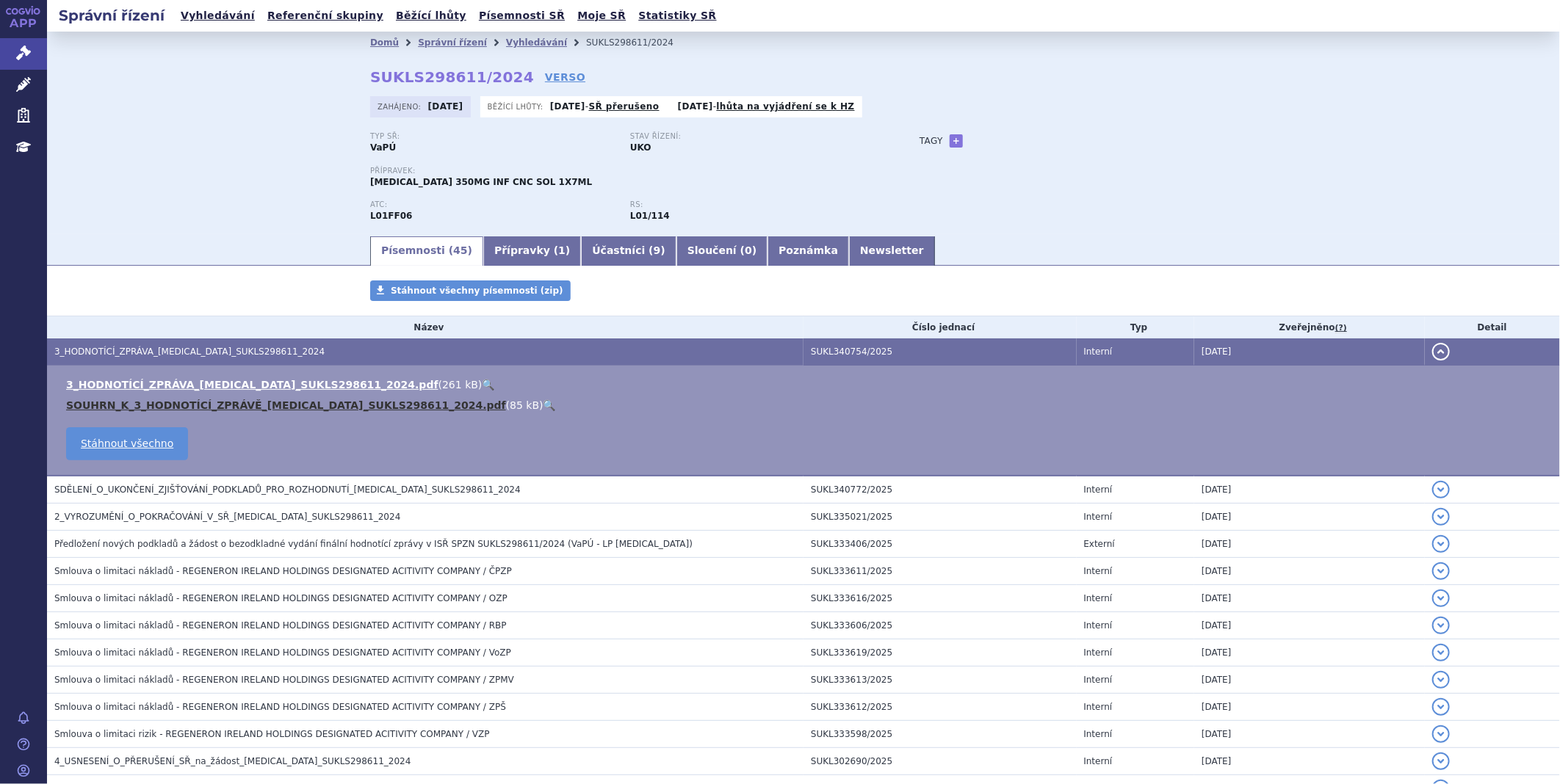
click at [187, 399] on link "SOUHRN_K_3_HODNOTÍCÍ_ZPRÁVĚ_LIBTAYO_SUKLS298611_2024.pdf" at bounding box center [286, 405] width 440 height 12
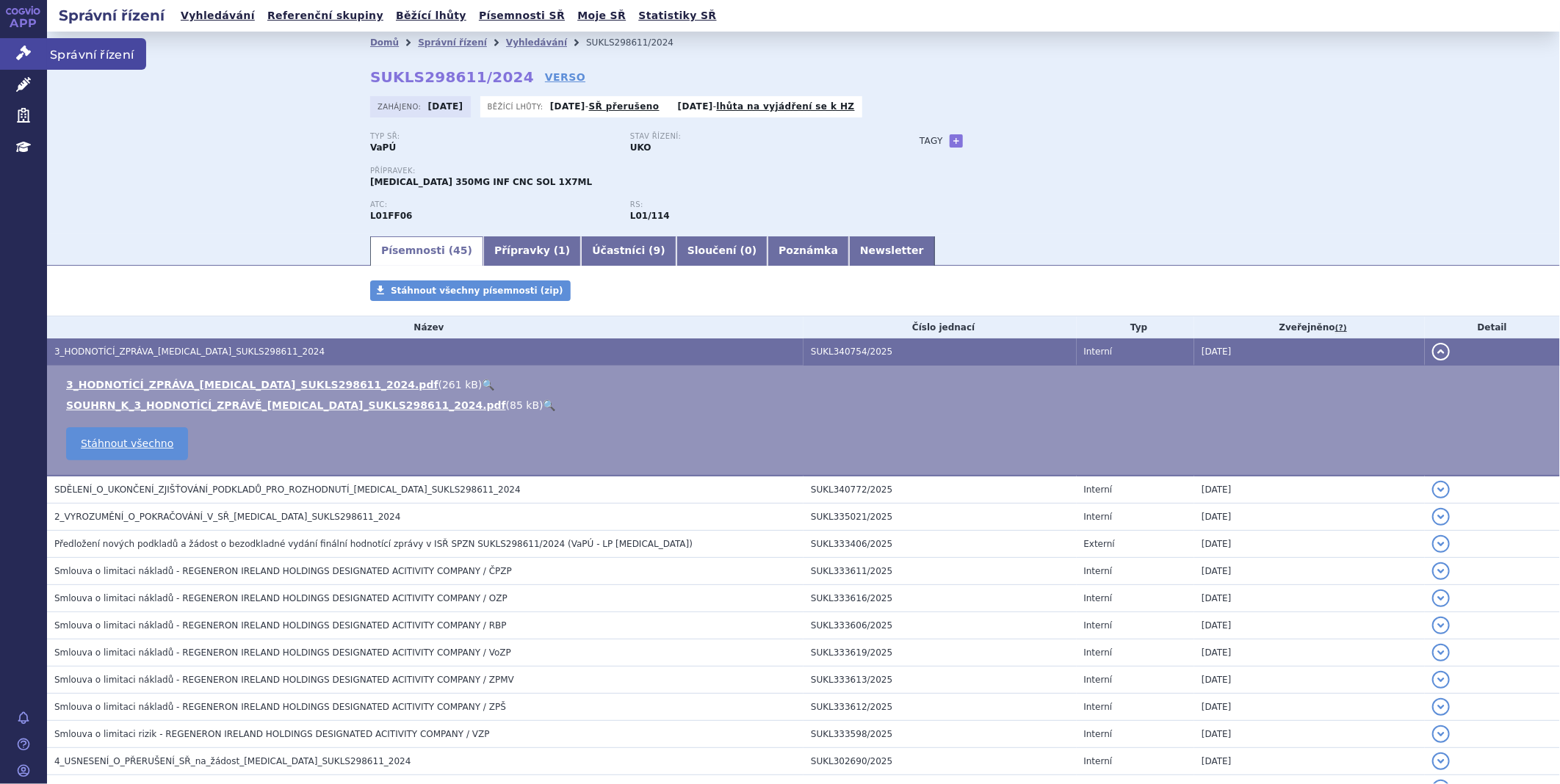
click at [34, 55] on link "Správní řízení" at bounding box center [23, 54] width 47 height 31
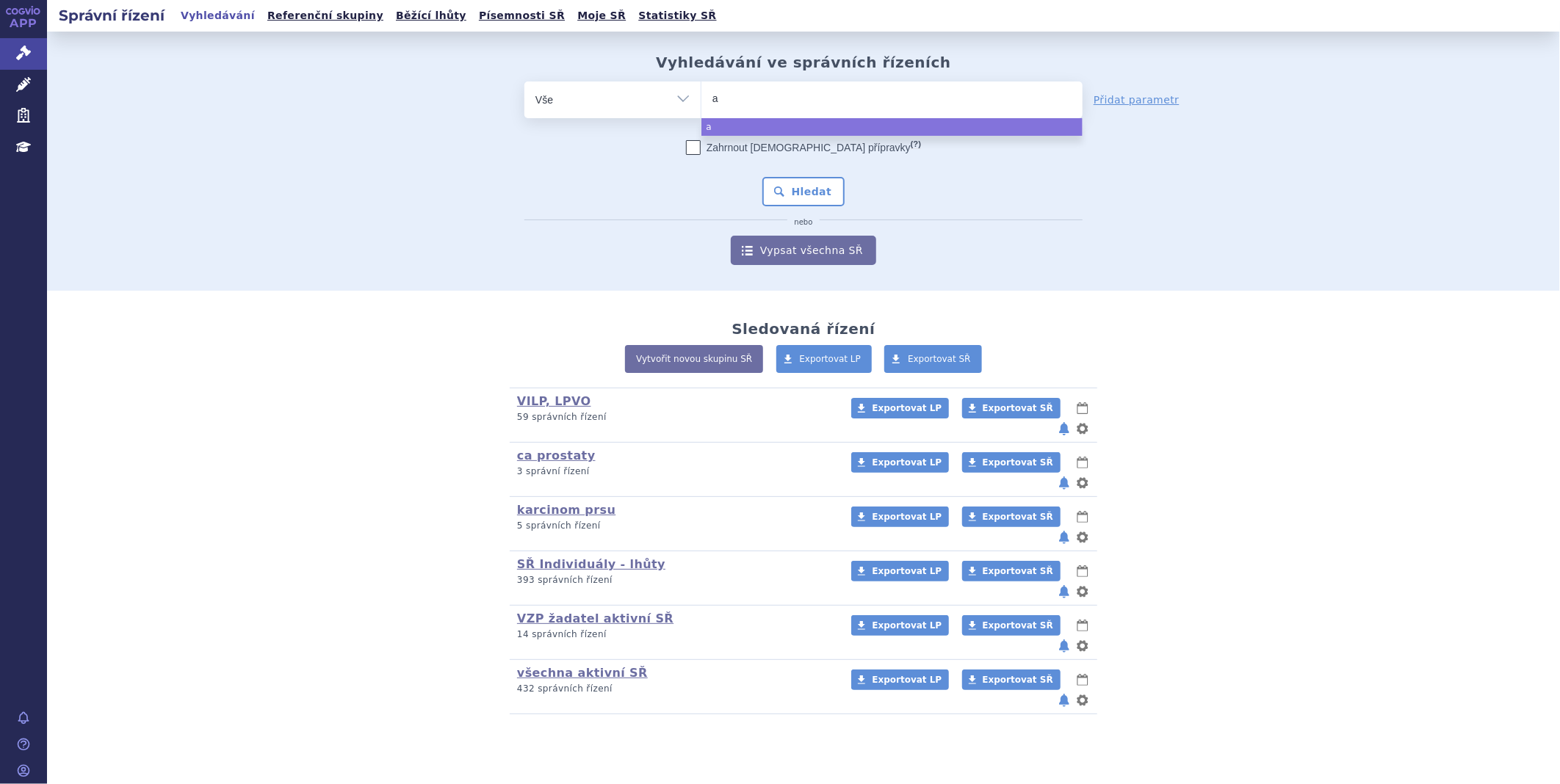
type input "ag"
type input "aga"
type input "agam"
type input "agamr"
type input "agamre"
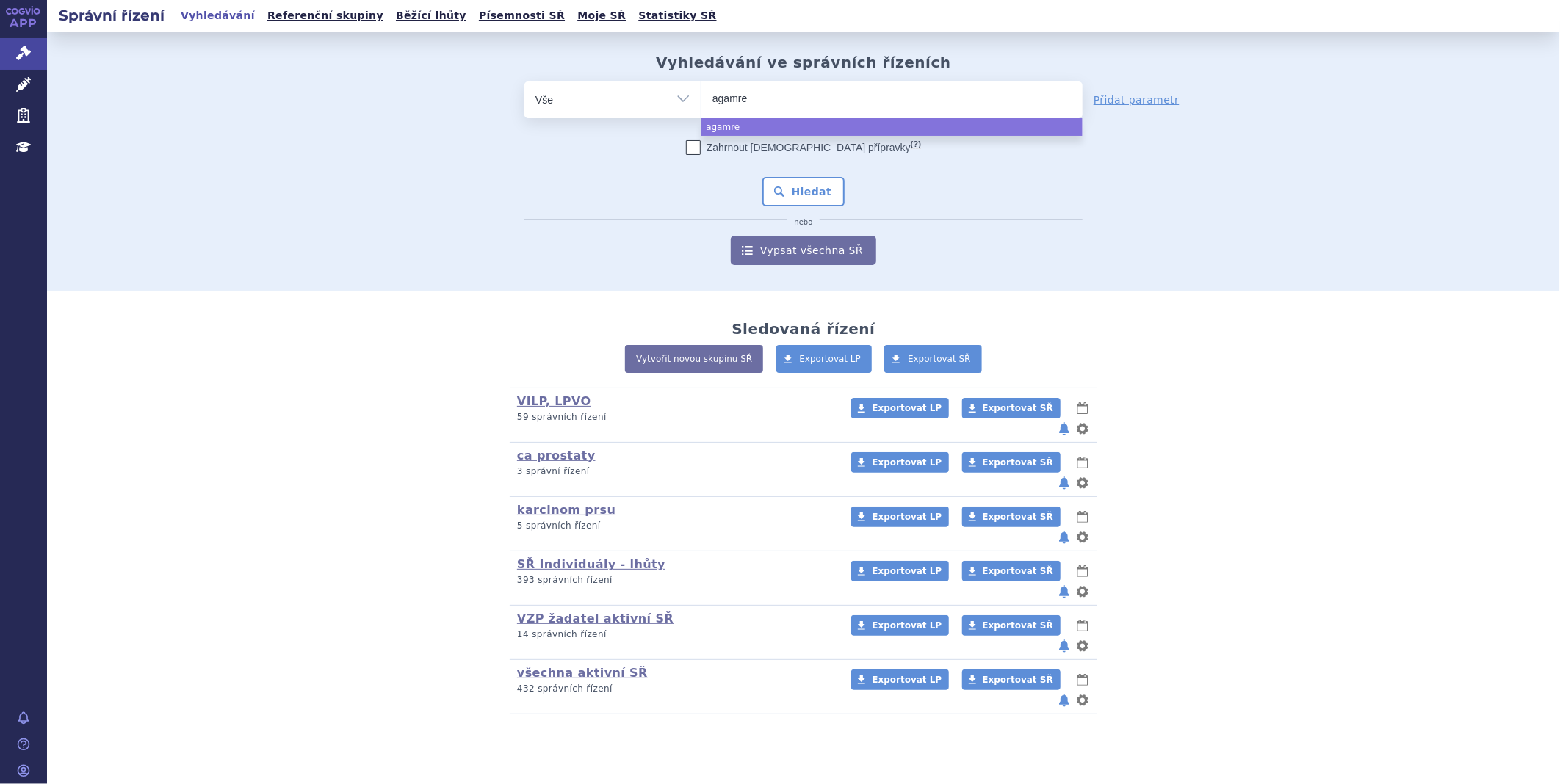
type input "agamree"
select select "agamree"
click at [819, 201] on button "Hledat" at bounding box center [803, 191] width 83 height 30
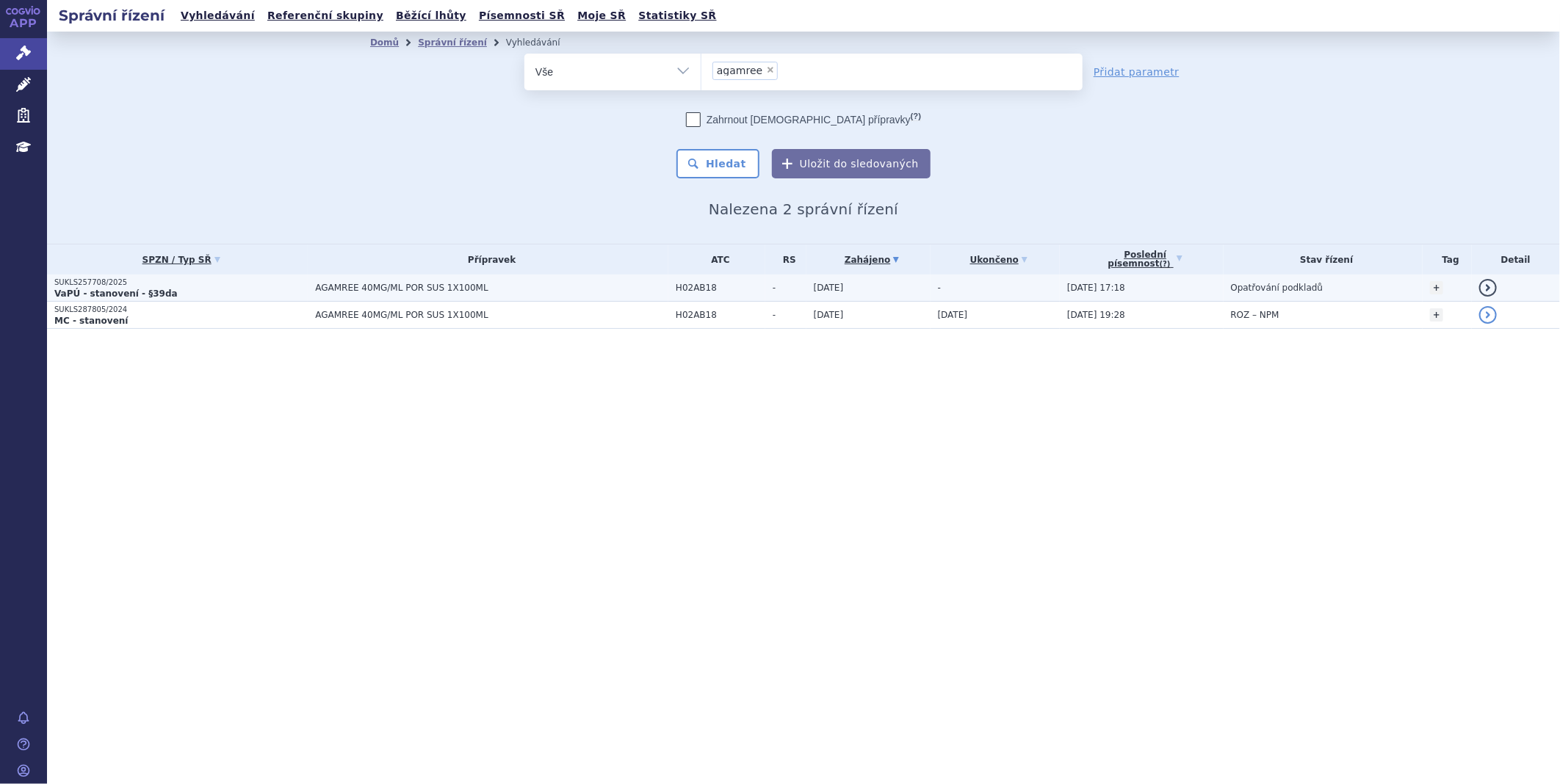
click at [157, 290] on strong "VaPÚ - stanovení - §39da" at bounding box center [116, 293] width 124 height 10
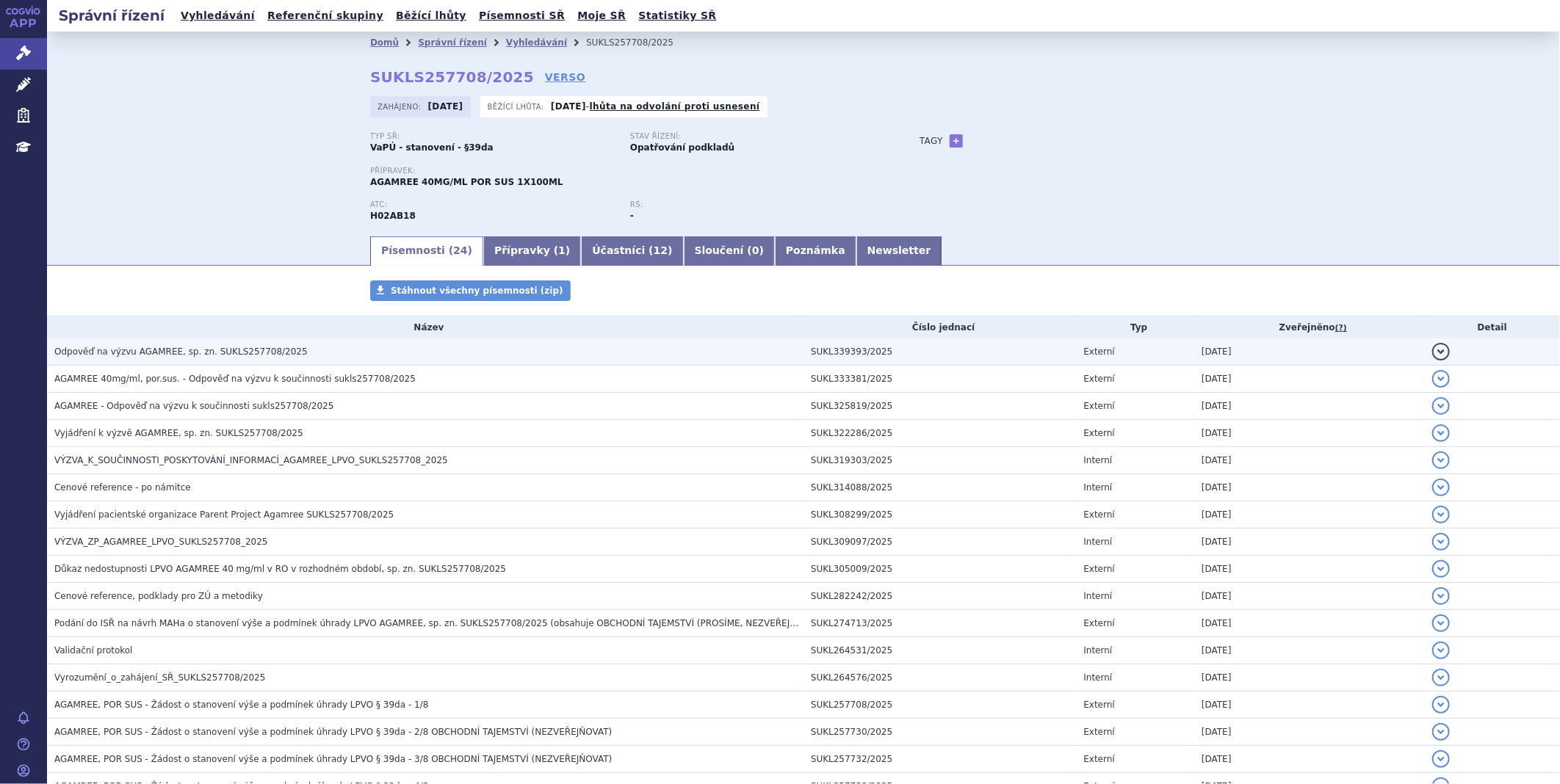
click at [144, 357] on span "Odpověď na výzvu AGAMREE, sp. zn. SUKLS257708/2025" at bounding box center [181, 351] width 253 height 10
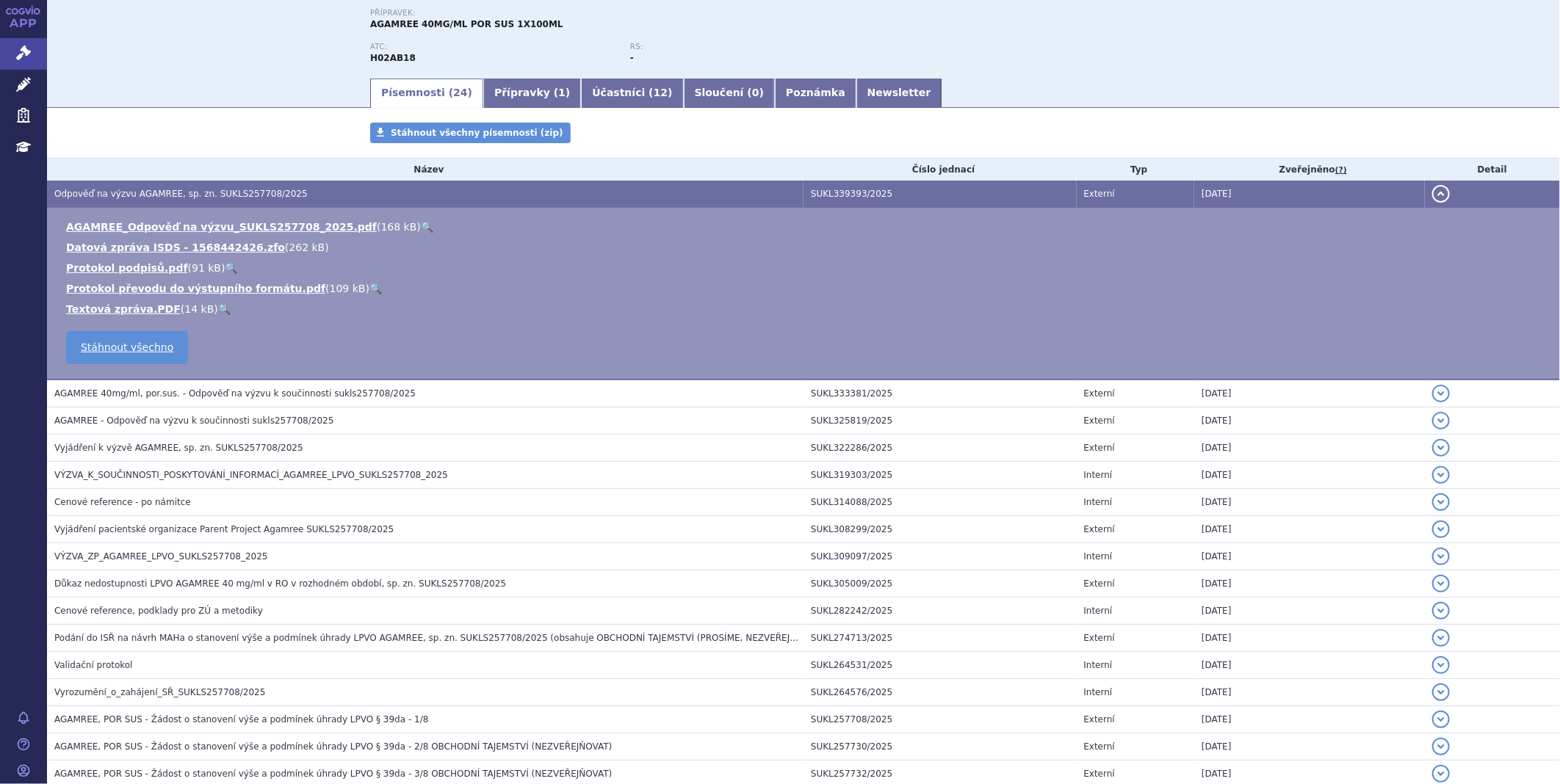
scroll to position [163, 0]
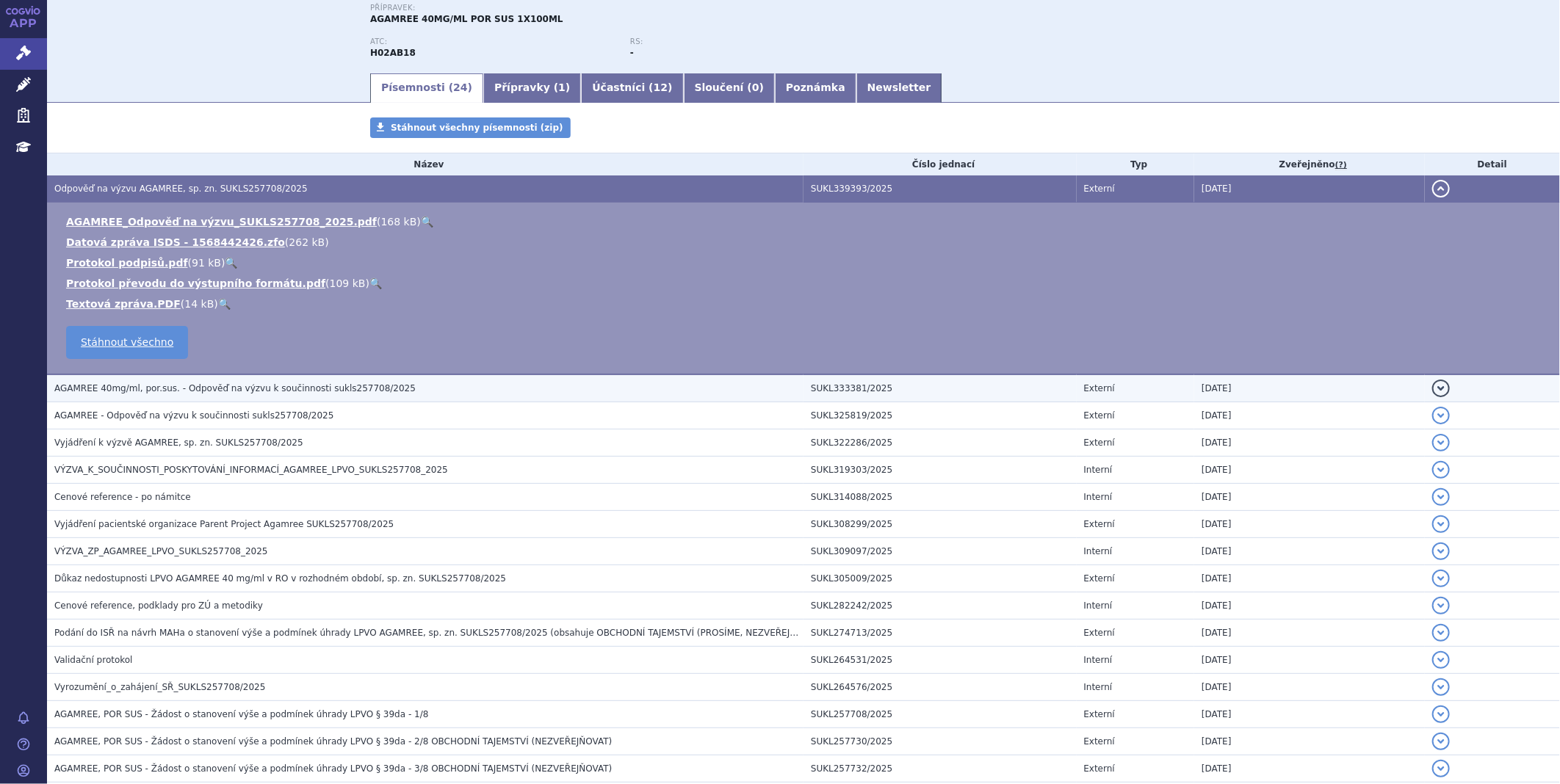
click at [227, 390] on span "AGAMREE 40mg/ml, por.sus. - Odpověď na výzvu k součinnosti sukls257708/2025" at bounding box center [235, 388] width 361 height 10
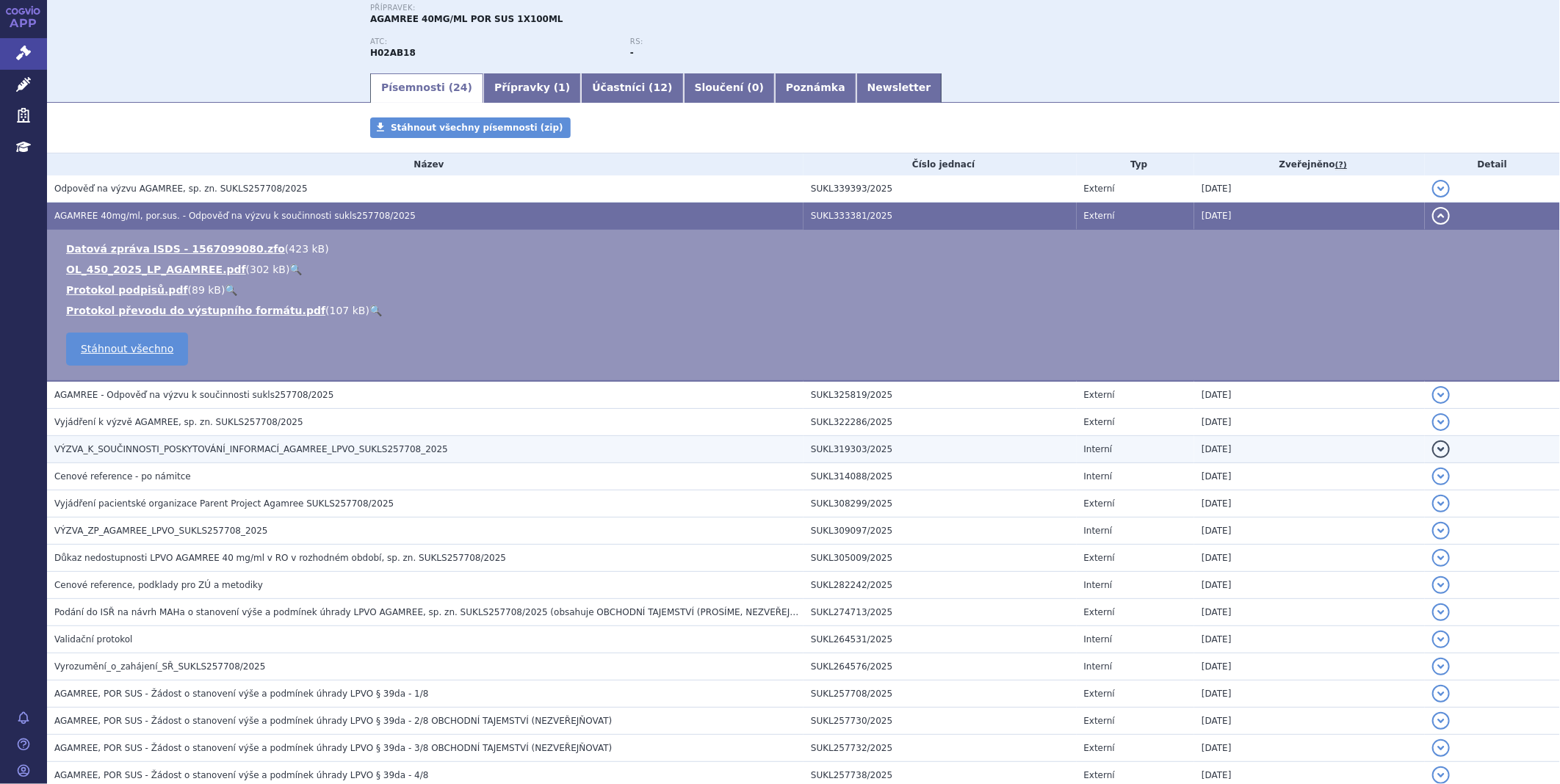
scroll to position [244, 0]
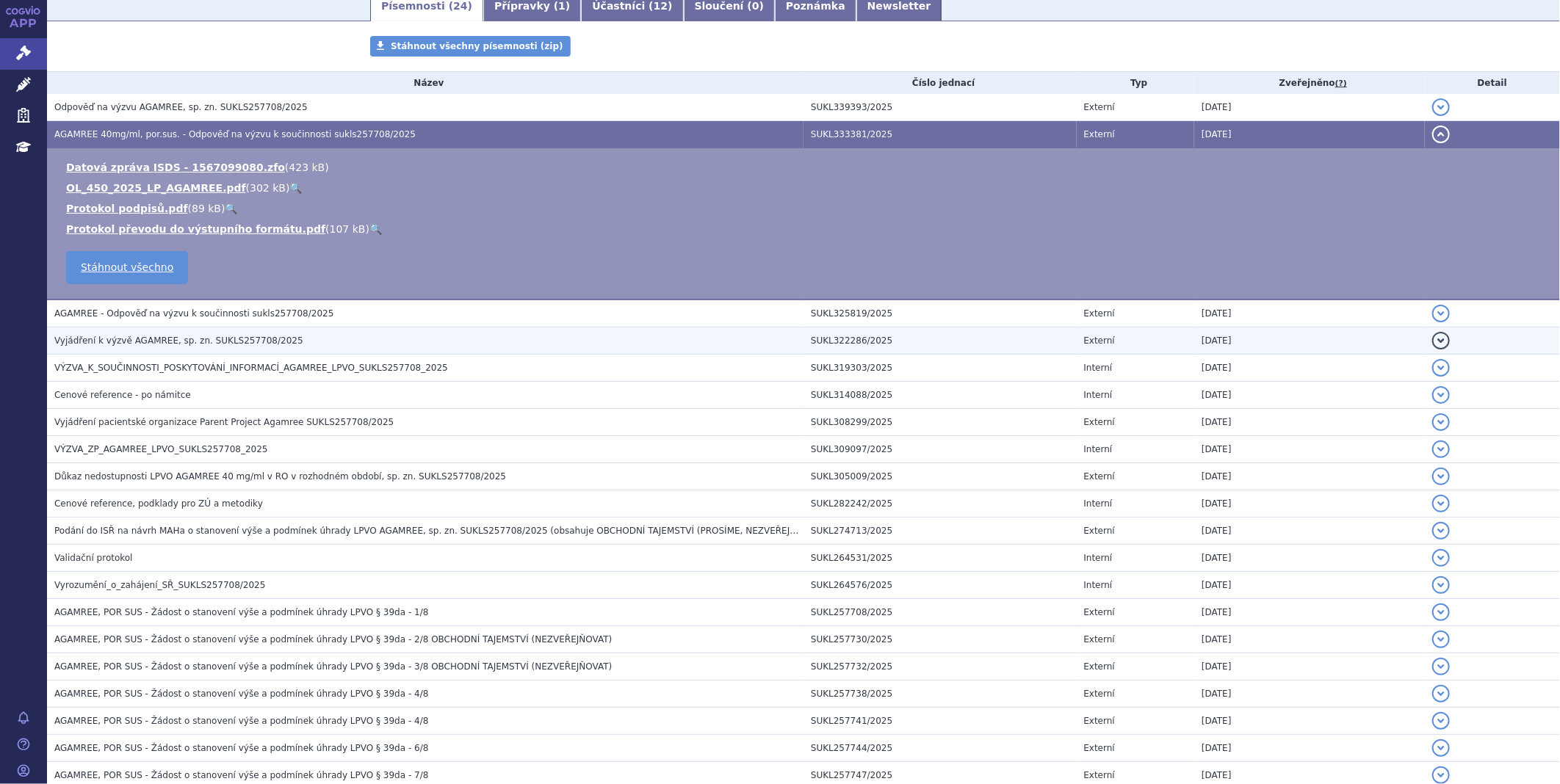
click at [206, 340] on span "Vyjádření k výzvě AGAMREE, sp. zn. SUKLS257708/2025" at bounding box center [179, 341] width 249 height 10
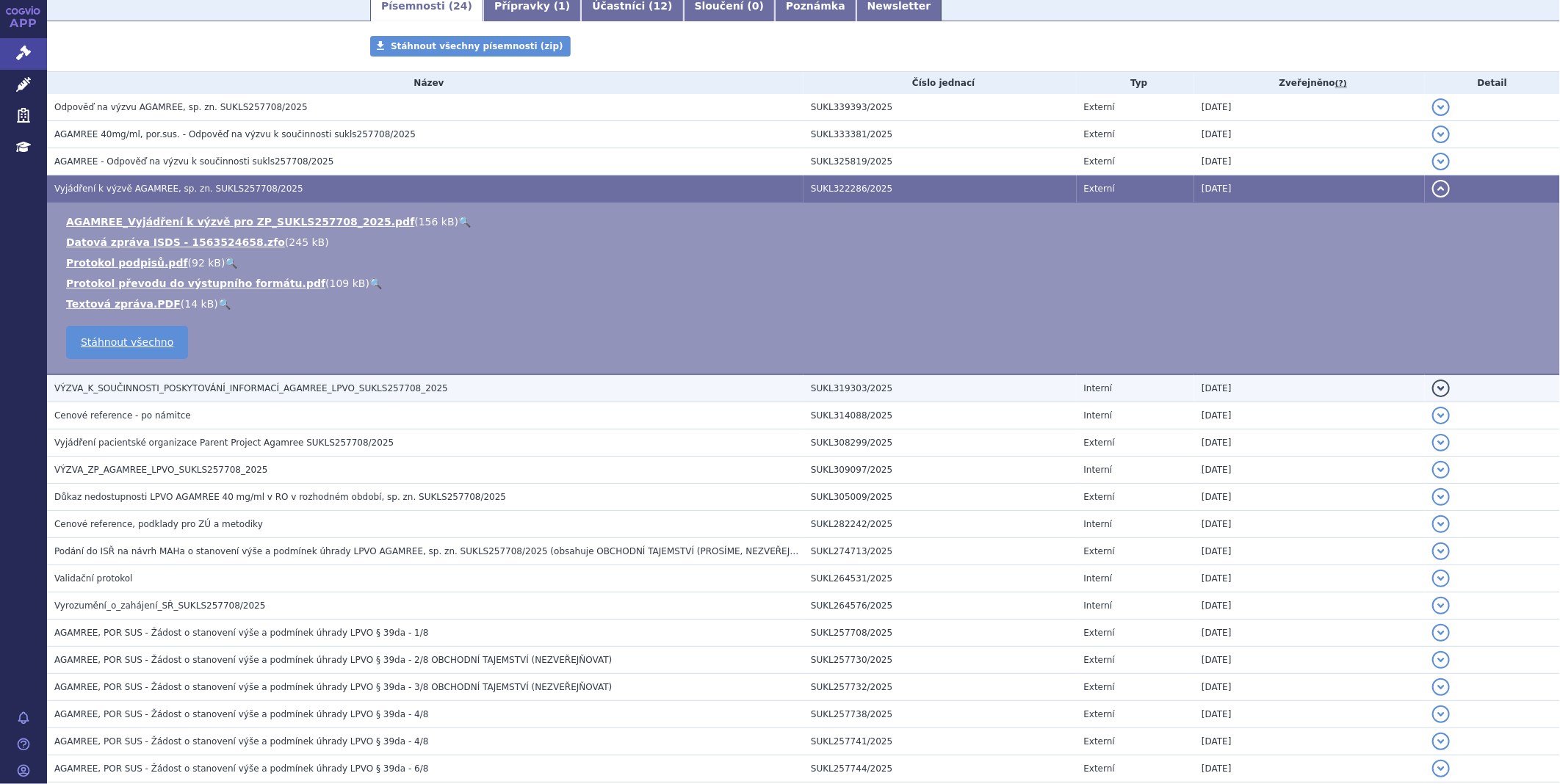
scroll to position [326, 0]
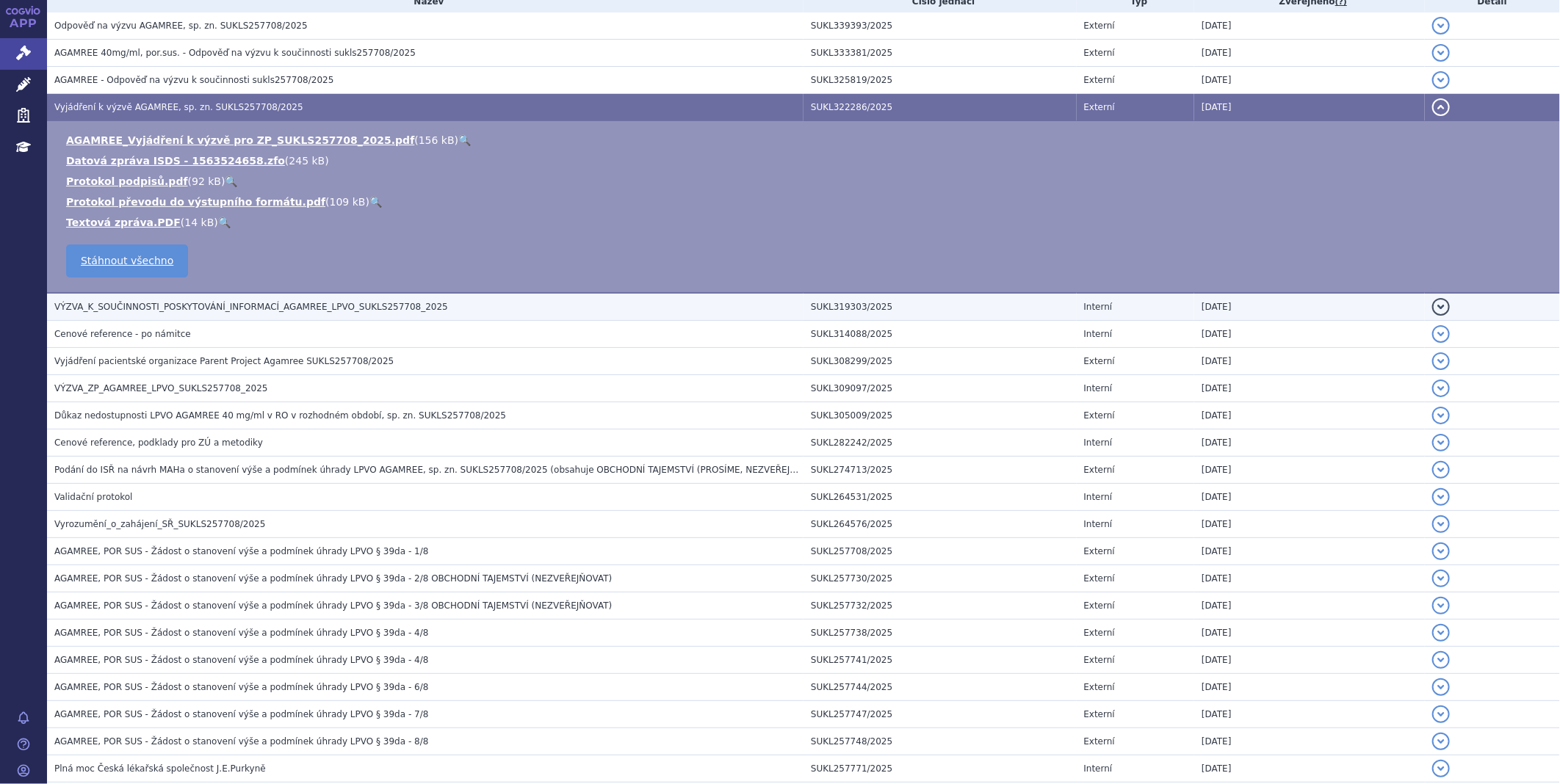
click at [142, 312] on span "VÝZVA_K_SOUČINNOSTI_POSKYTOVÁNÍ_INFORMACÍ_AGAMREE_LPVO_SUKLS257708_2025" at bounding box center [251, 307] width 394 height 10
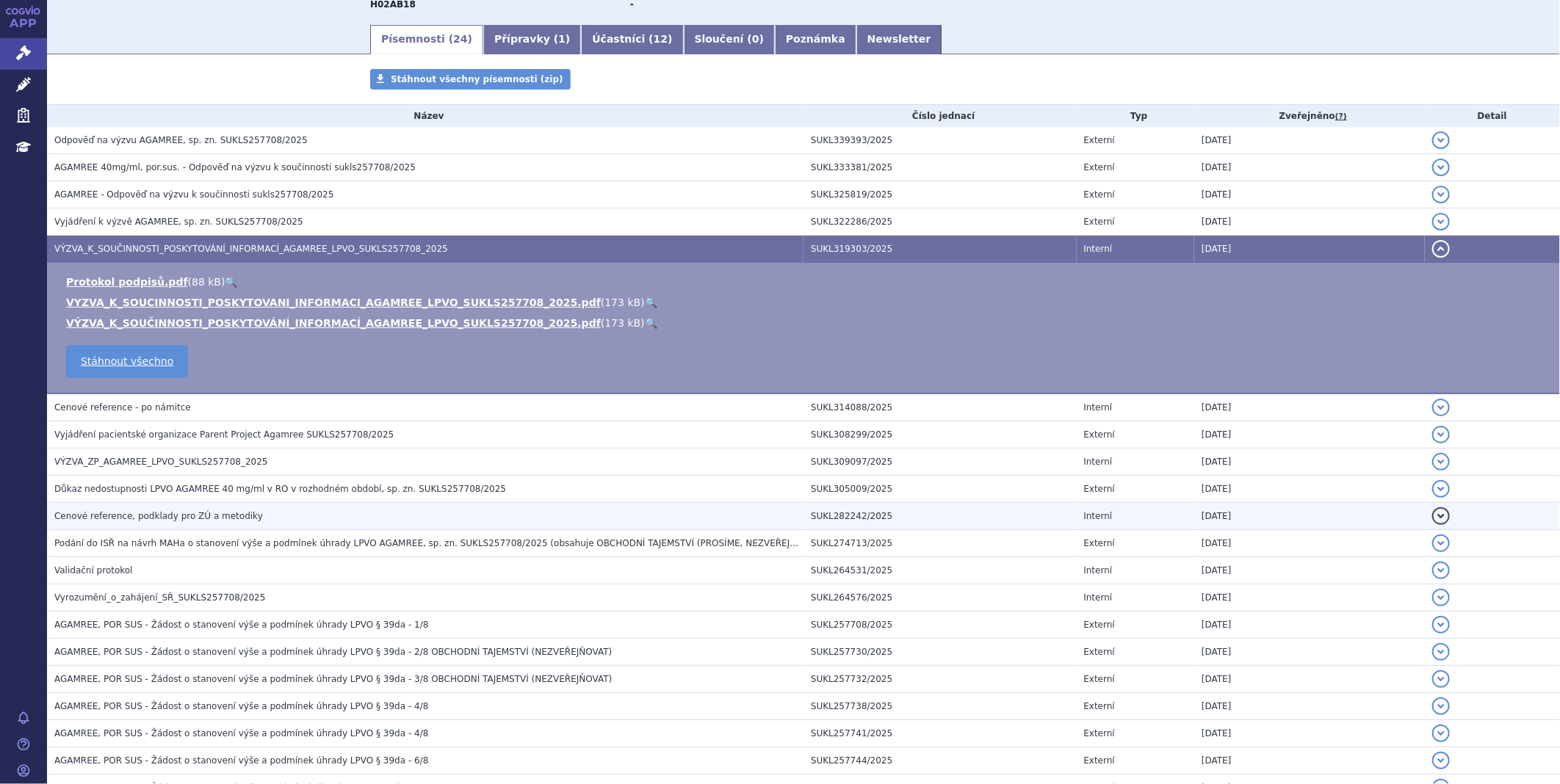
scroll to position [81, 0]
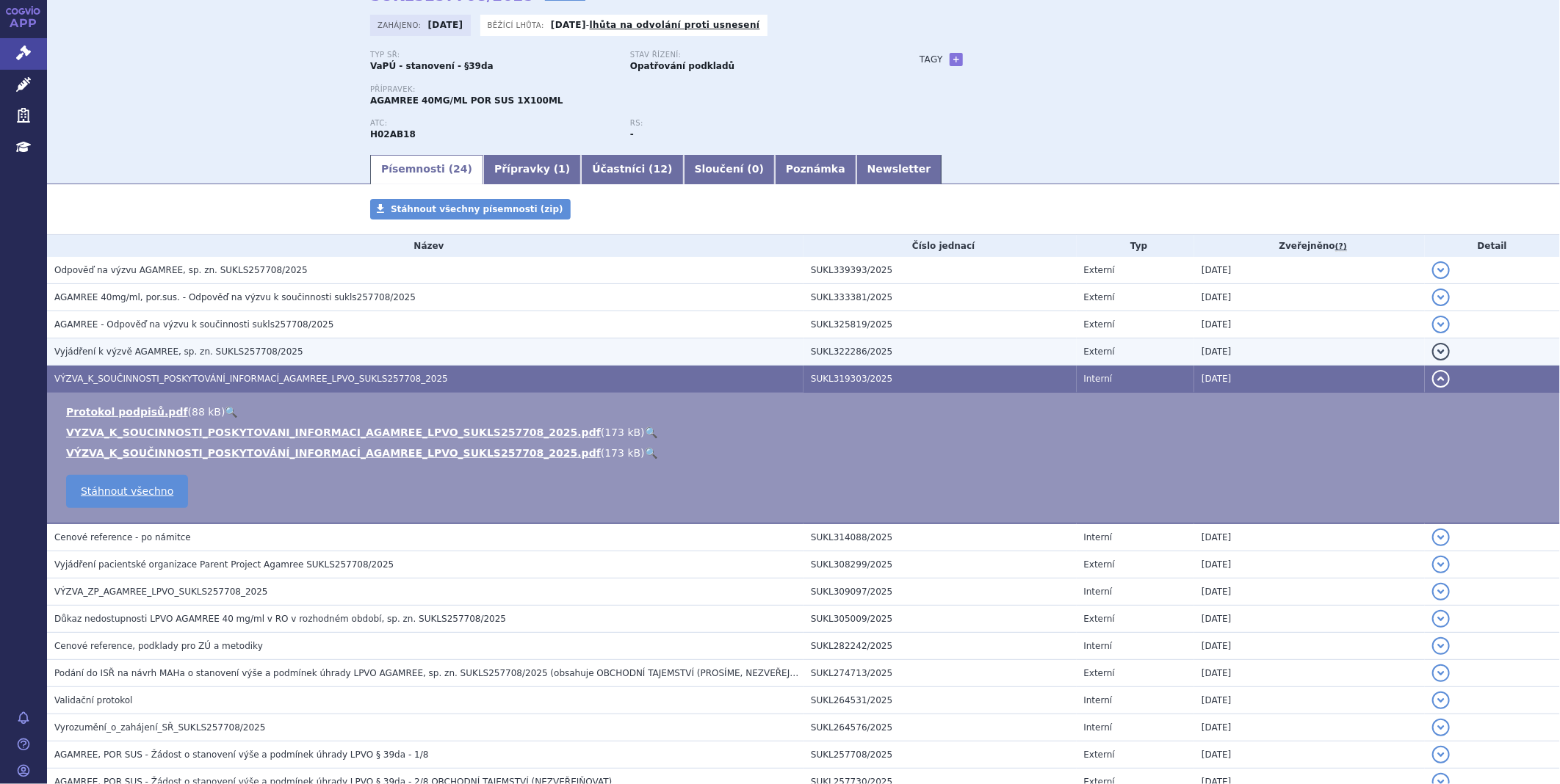
click at [160, 347] on span "Vyjádření k výzvě AGAMREE, sp. zn. SUKLS257708/2025" at bounding box center [179, 351] width 249 height 10
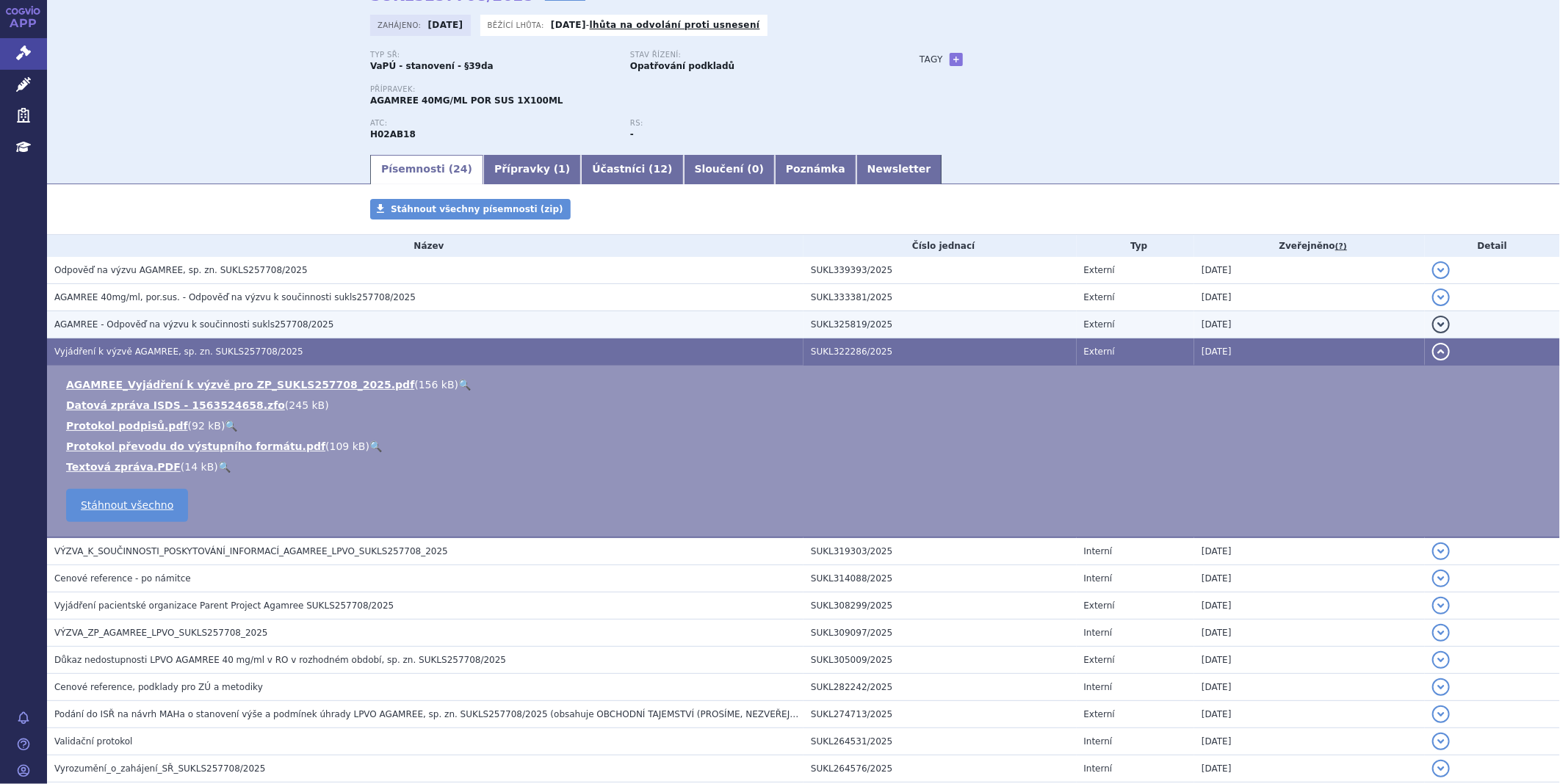
click at [164, 329] on span "AGAMREE - Odpověď na výzvu k součinnosti sukls257708/2025" at bounding box center [194, 325] width 279 height 10
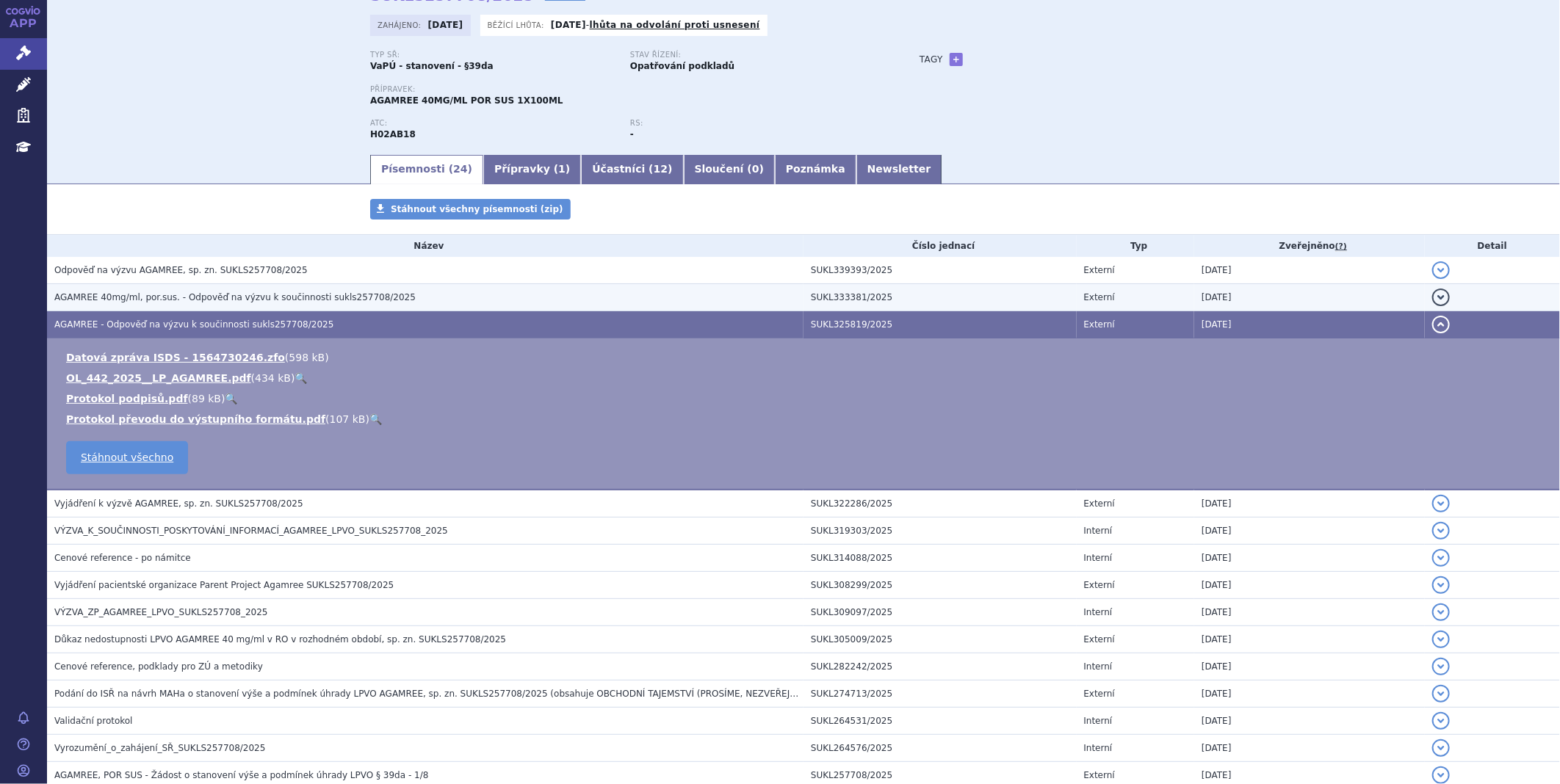
click at [148, 296] on span "AGAMREE 40mg/ml, por.sus. - Odpověď na výzvu k součinnosti sukls257708/2025" at bounding box center [235, 297] width 361 height 10
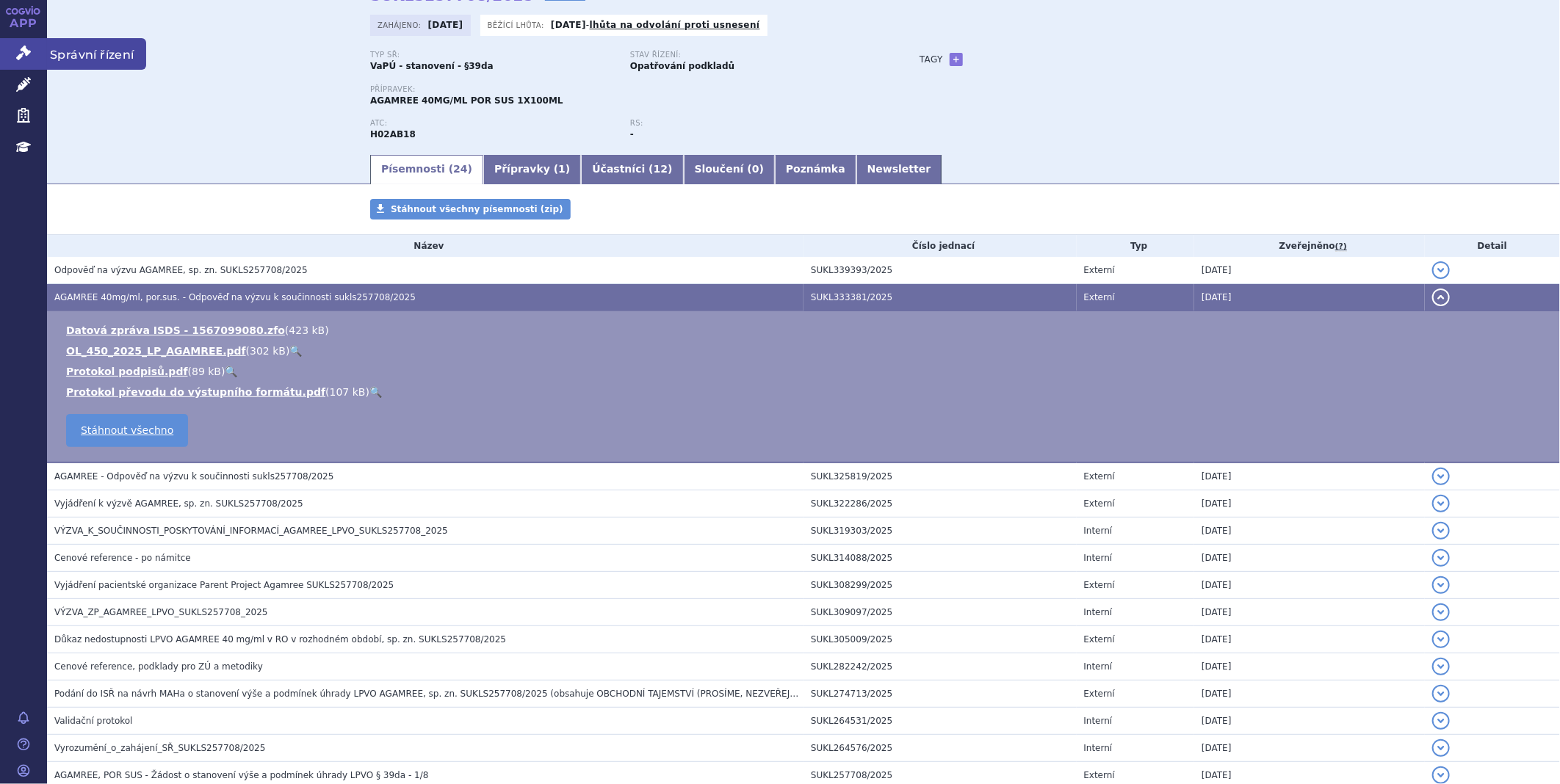
click at [31, 50] on link "Správní řízení" at bounding box center [23, 54] width 47 height 31
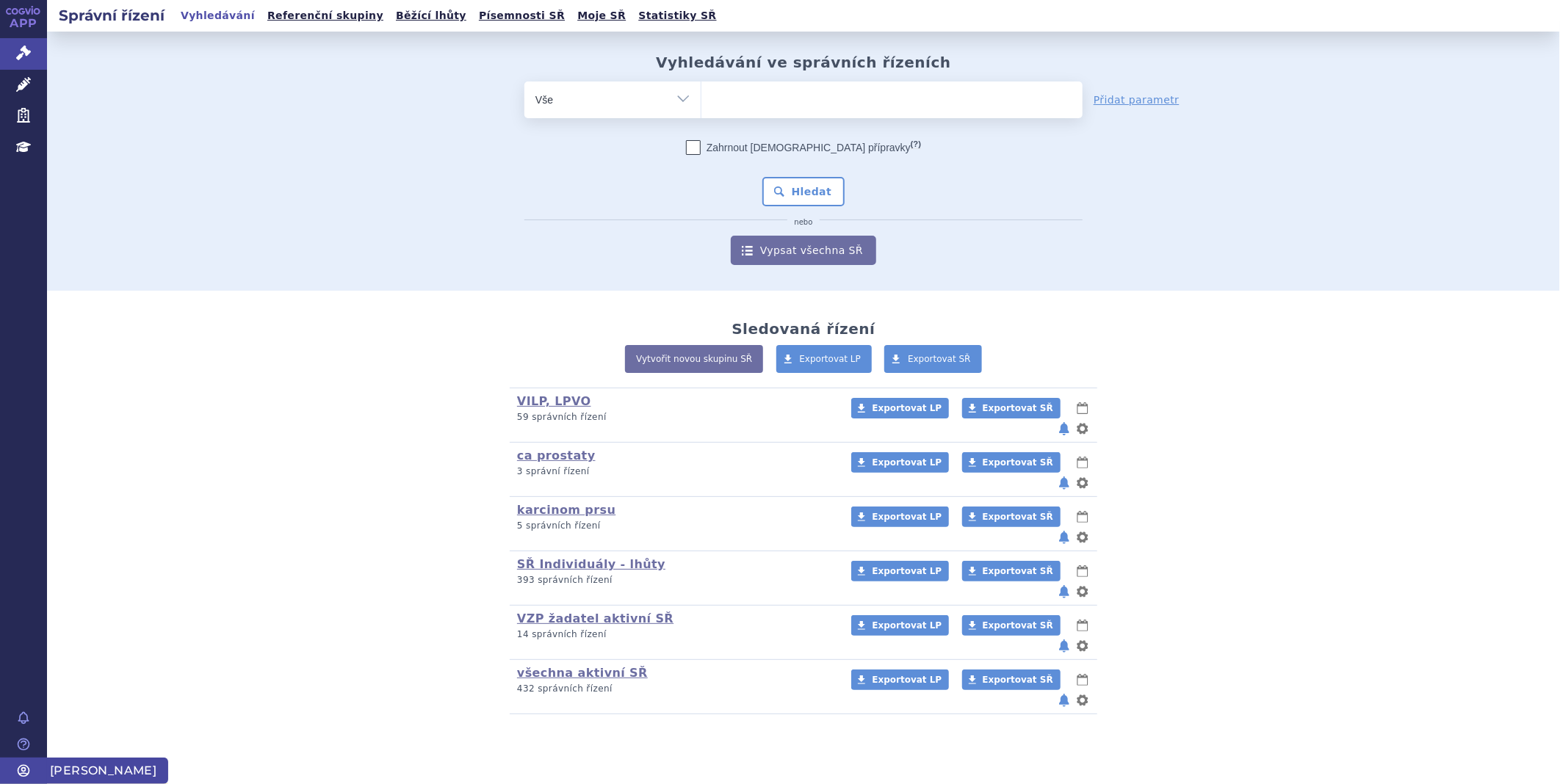
click at [20, 770] on icon at bounding box center [23, 771] width 14 height 14
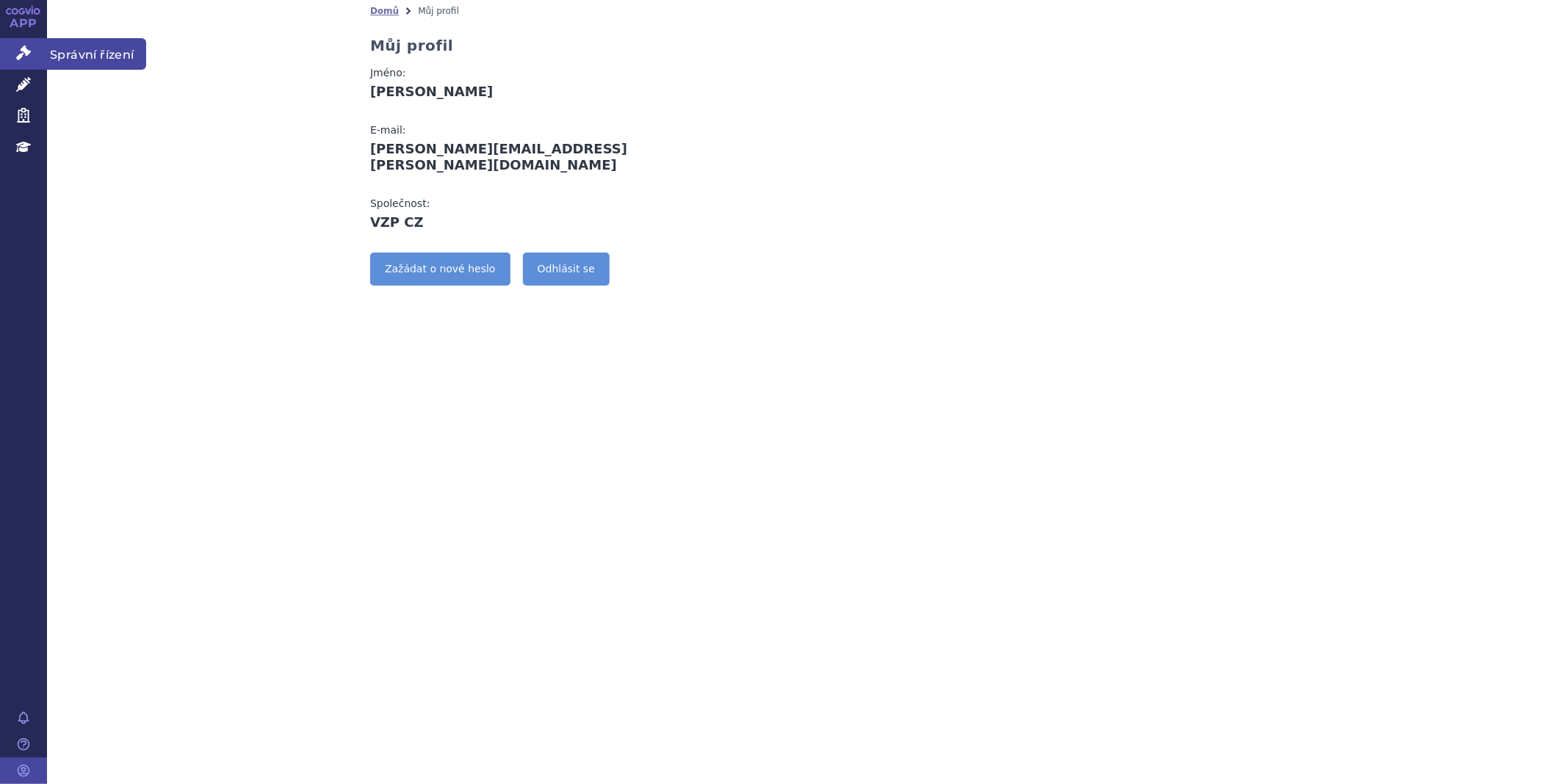
click at [22, 48] on icon at bounding box center [23, 53] width 14 height 14
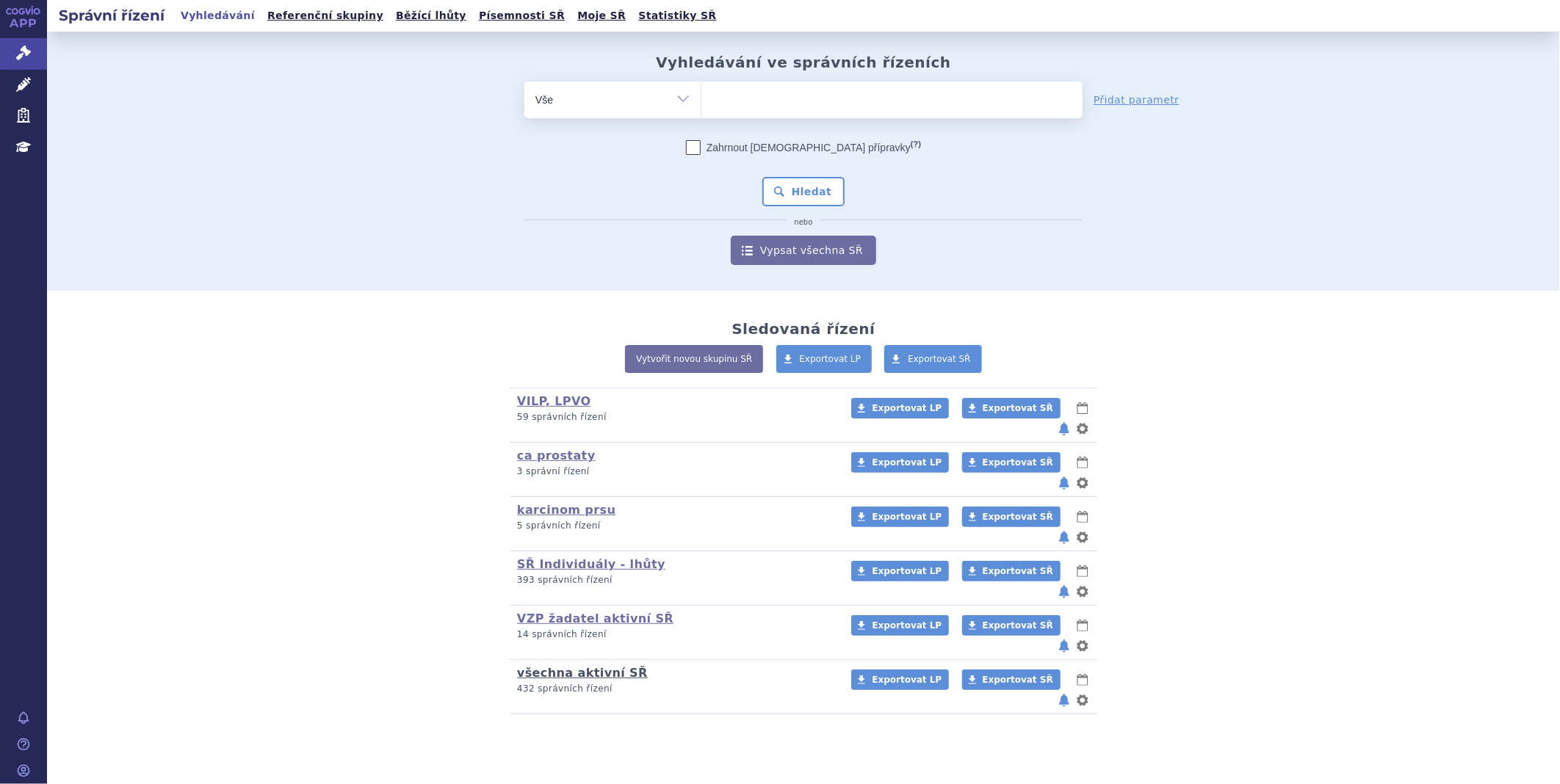
click at [558, 666] on link "všechna aktivní SŘ" at bounding box center [582, 672] width 131 height 14
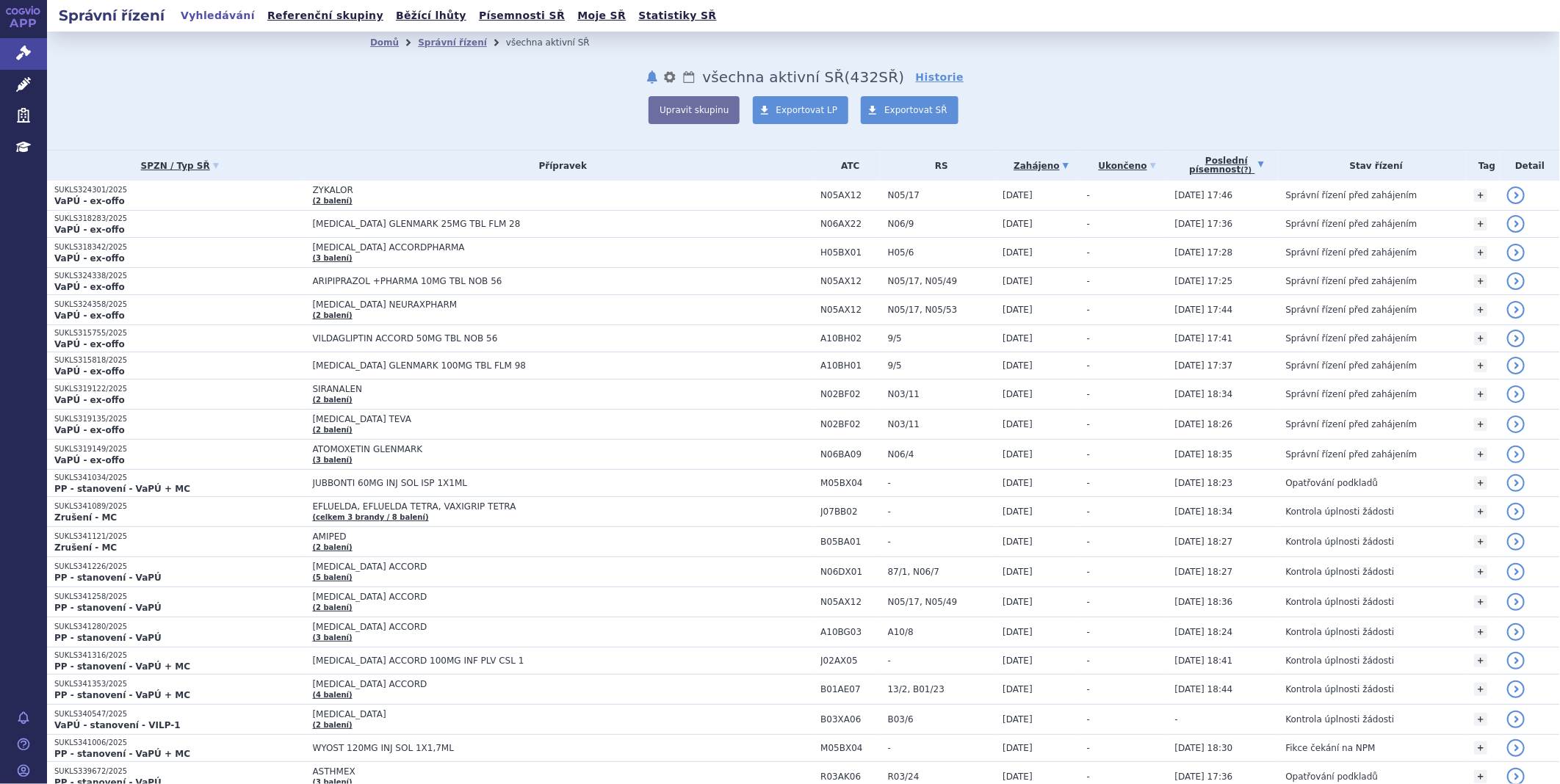
click at [1247, 161] on link "Poslední písemnost (?)" at bounding box center [1227, 165] width 104 height 30
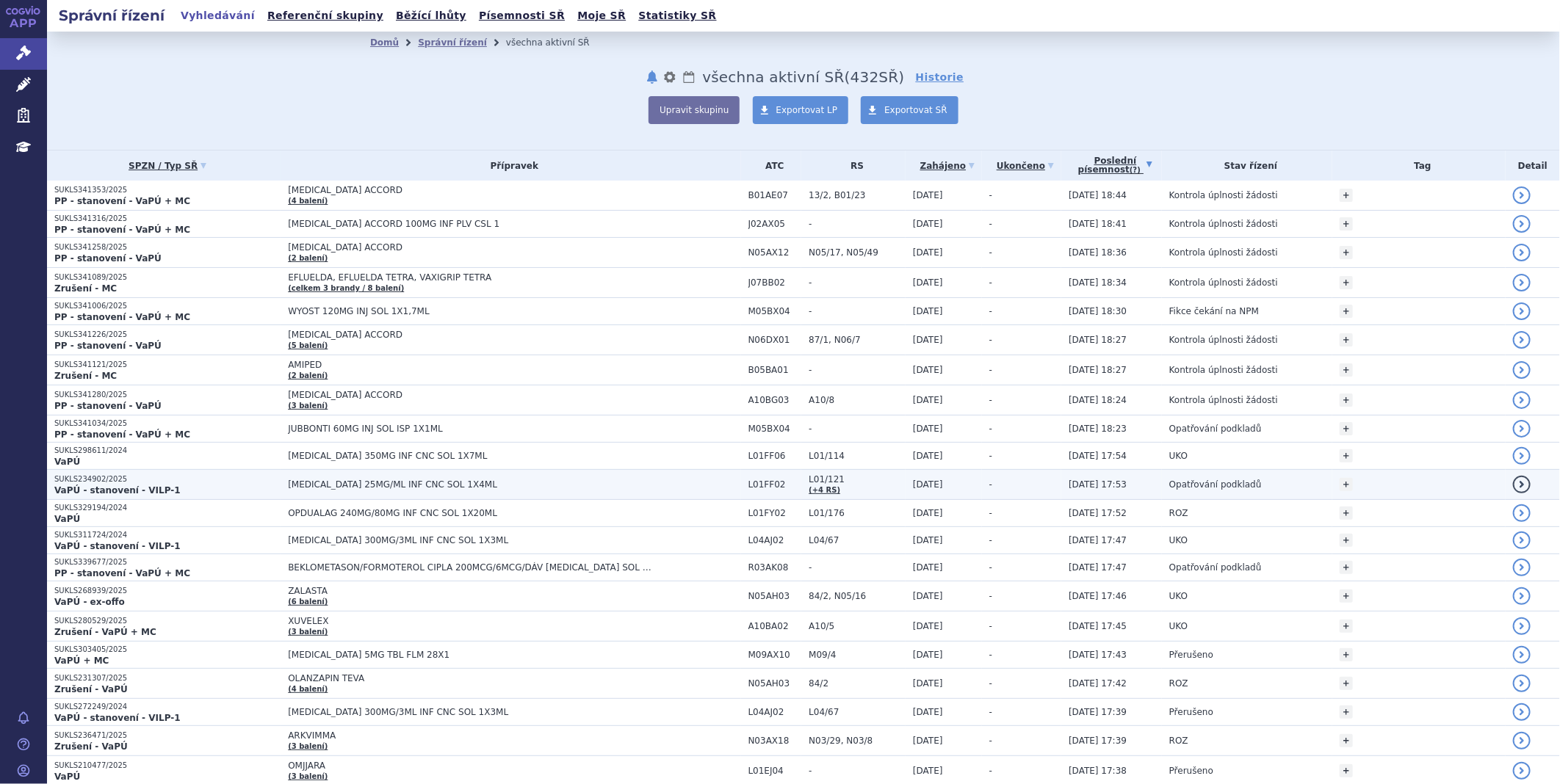
click at [151, 488] on strong "VaPÚ - stanovení - VILP-1" at bounding box center [117, 490] width 126 height 10
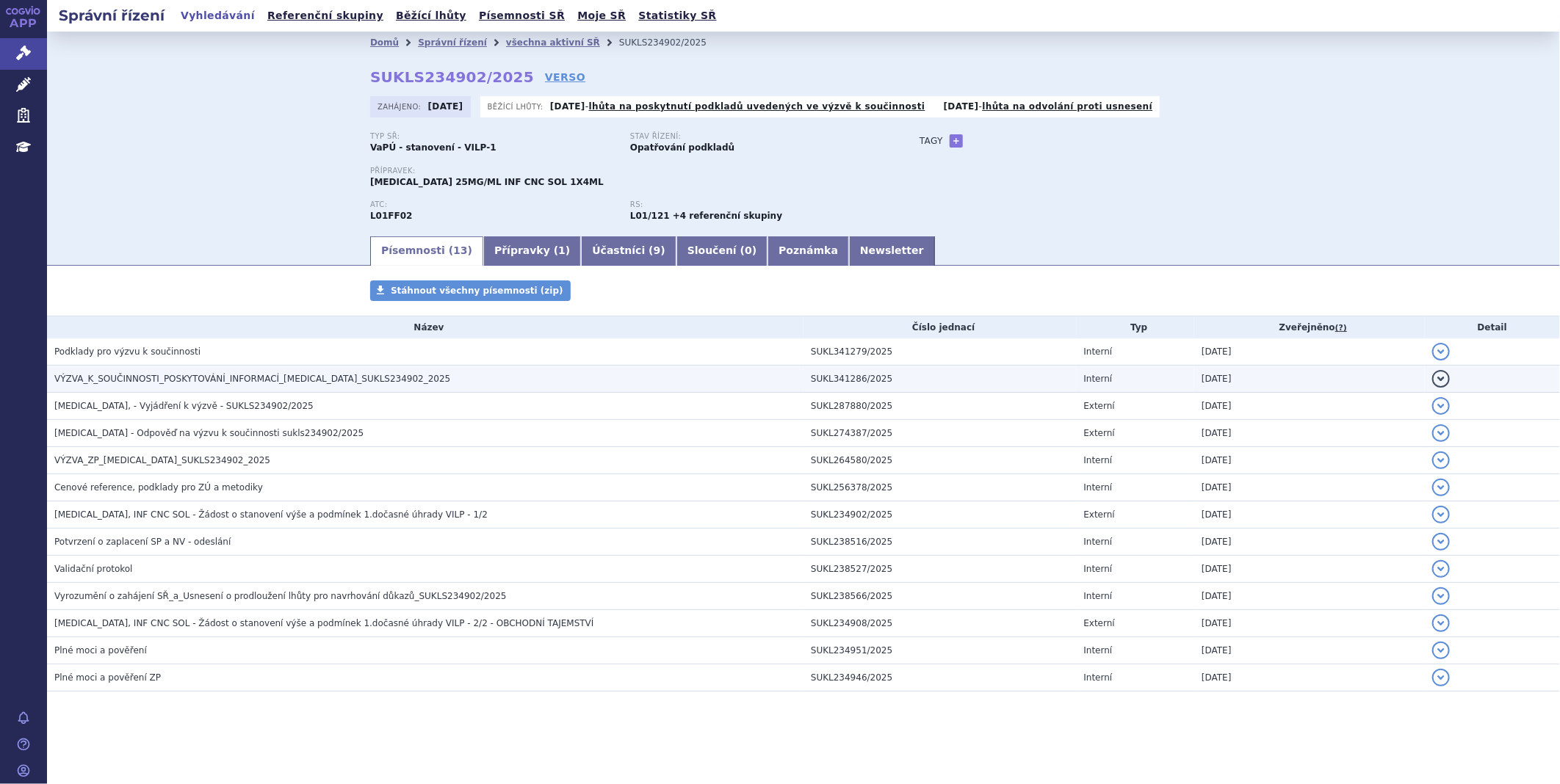
click at [165, 384] on span "VÝZVA_K_SOUČINNOSTI_POSKYTOVÁNÍ_INFORMACÍ_[MEDICAL_DATA]_SUKLS234902_2025" at bounding box center [252, 378] width 396 height 10
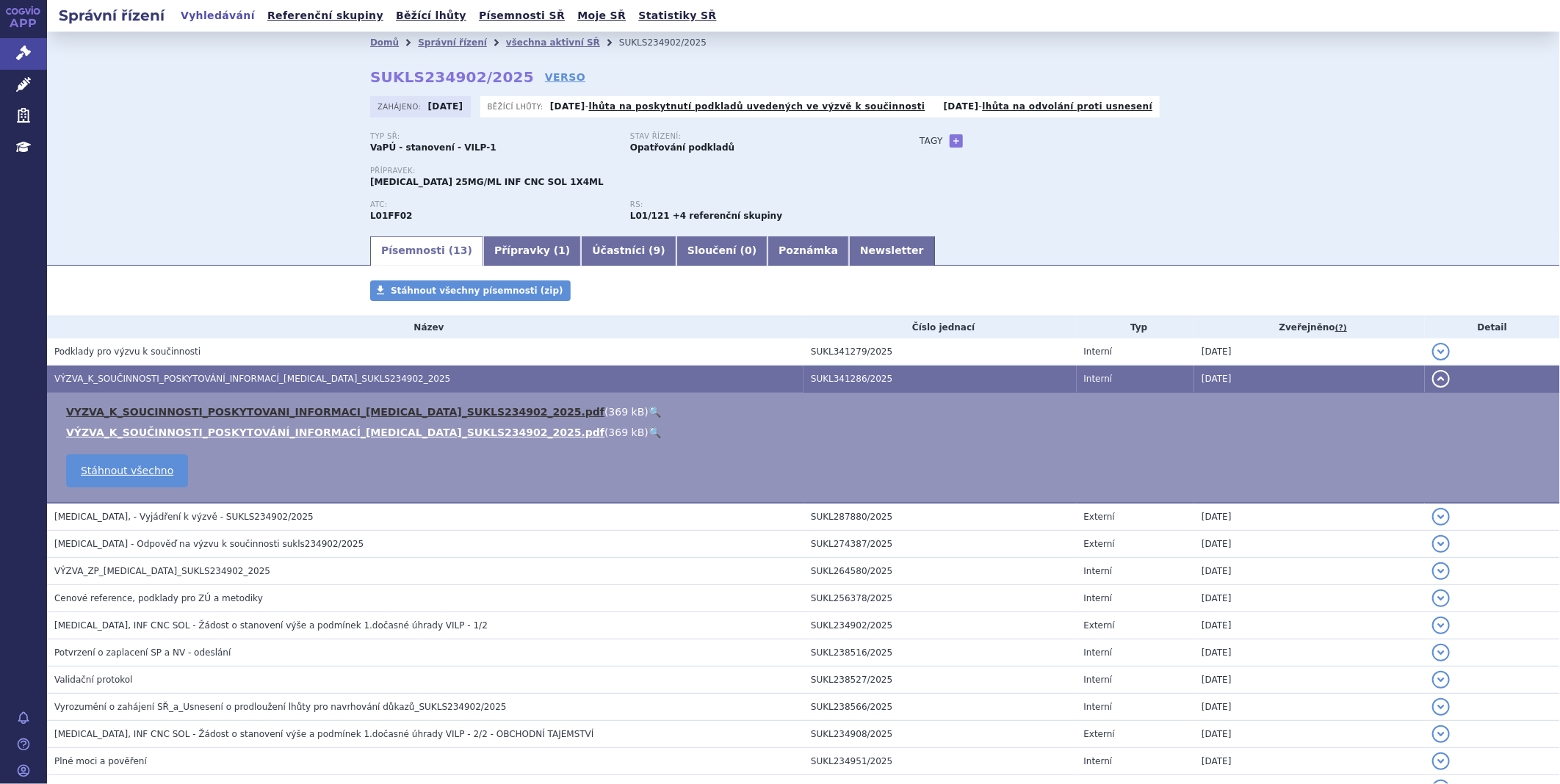
click at [241, 417] on link "VYZVA_K_SOUCINNOSTI_POSKYTOVANI_INFORMACI_[MEDICAL_DATA]_SUKLS234902_2025.pdf" at bounding box center [335, 412] width 538 height 12
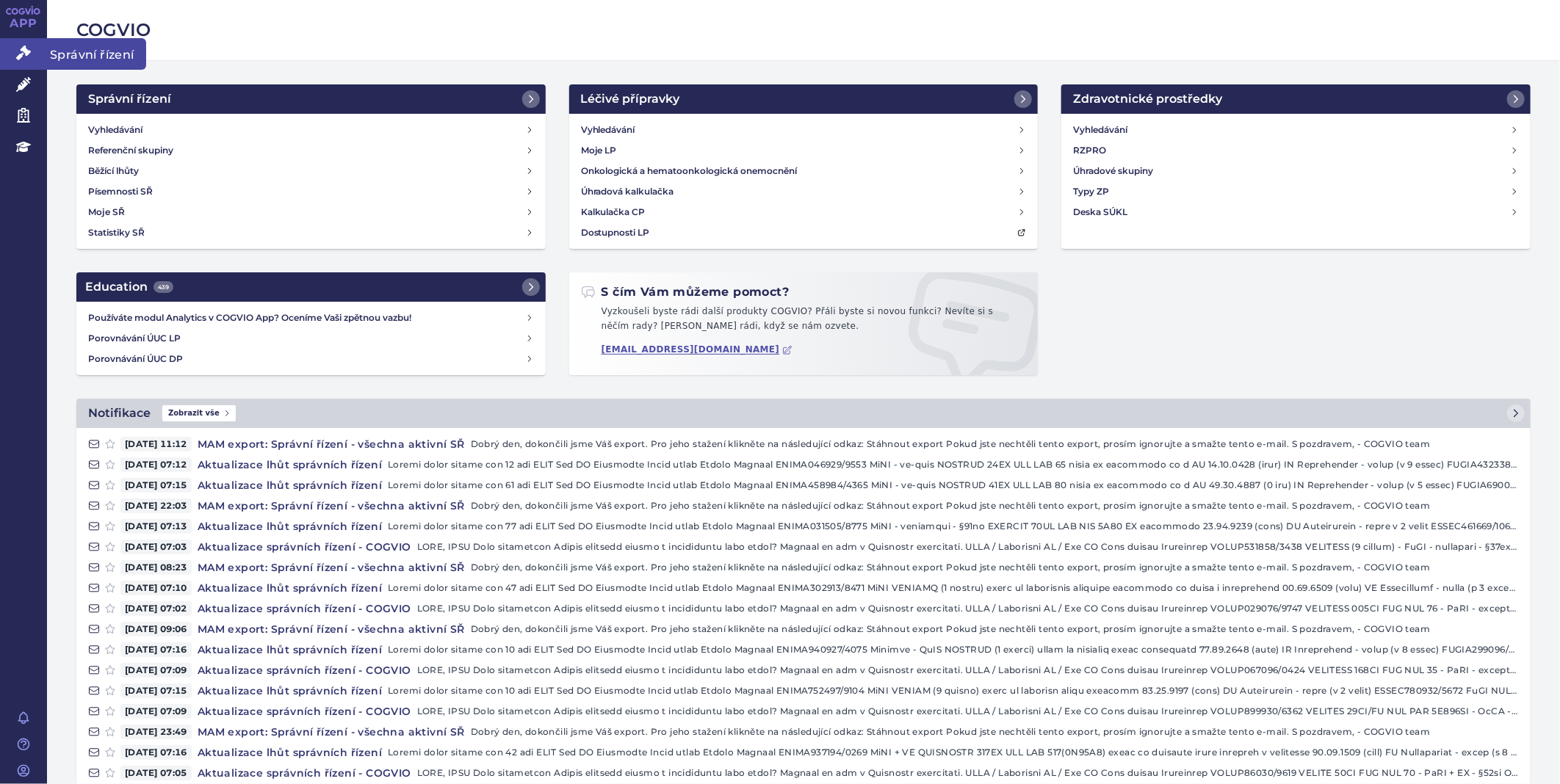
click at [20, 49] on icon at bounding box center [23, 53] width 14 height 14
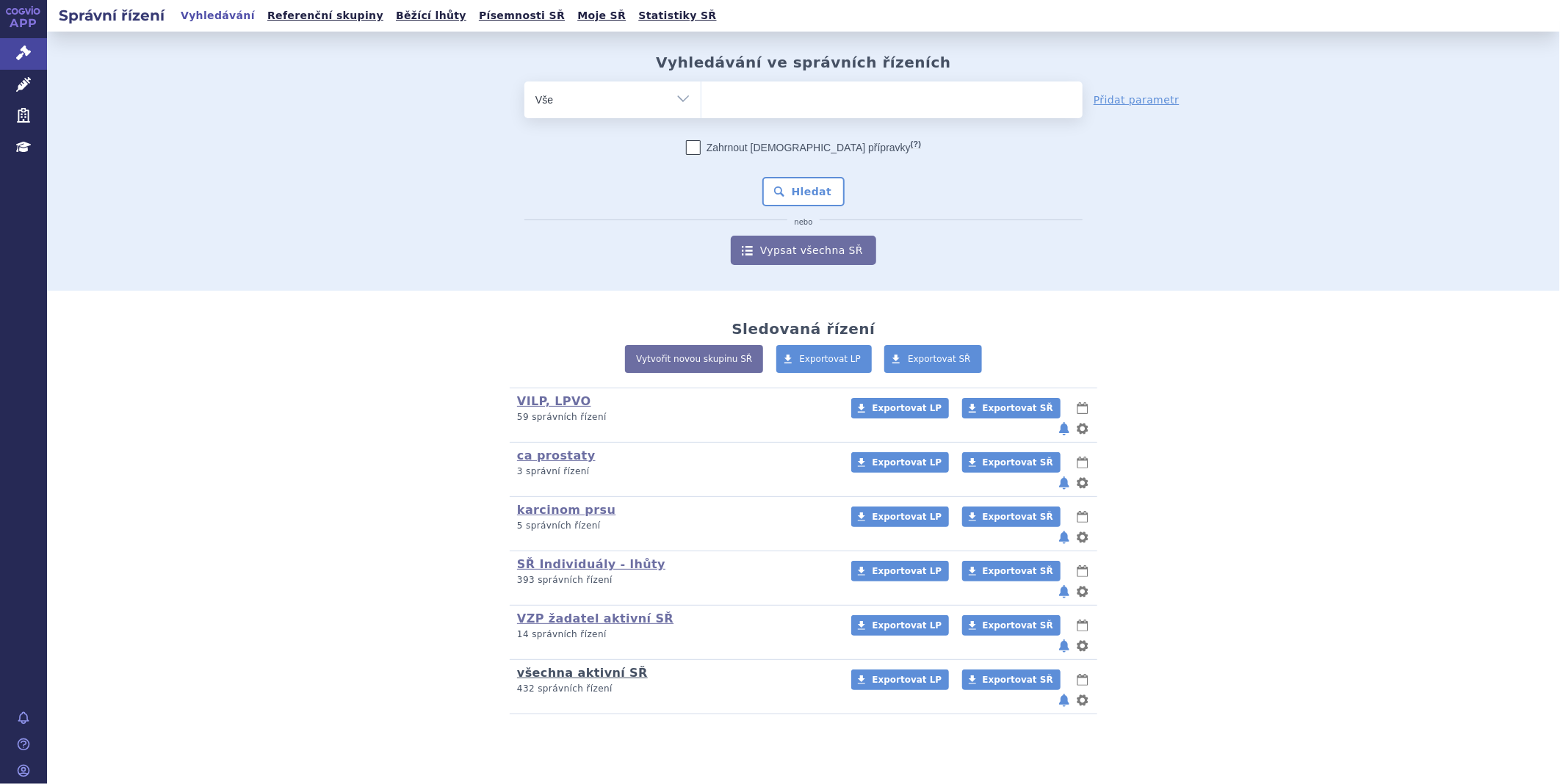
click at [580, 666] on link "všechna aktivní SŘ" at bounding box center [582, 672] width 131 height 14
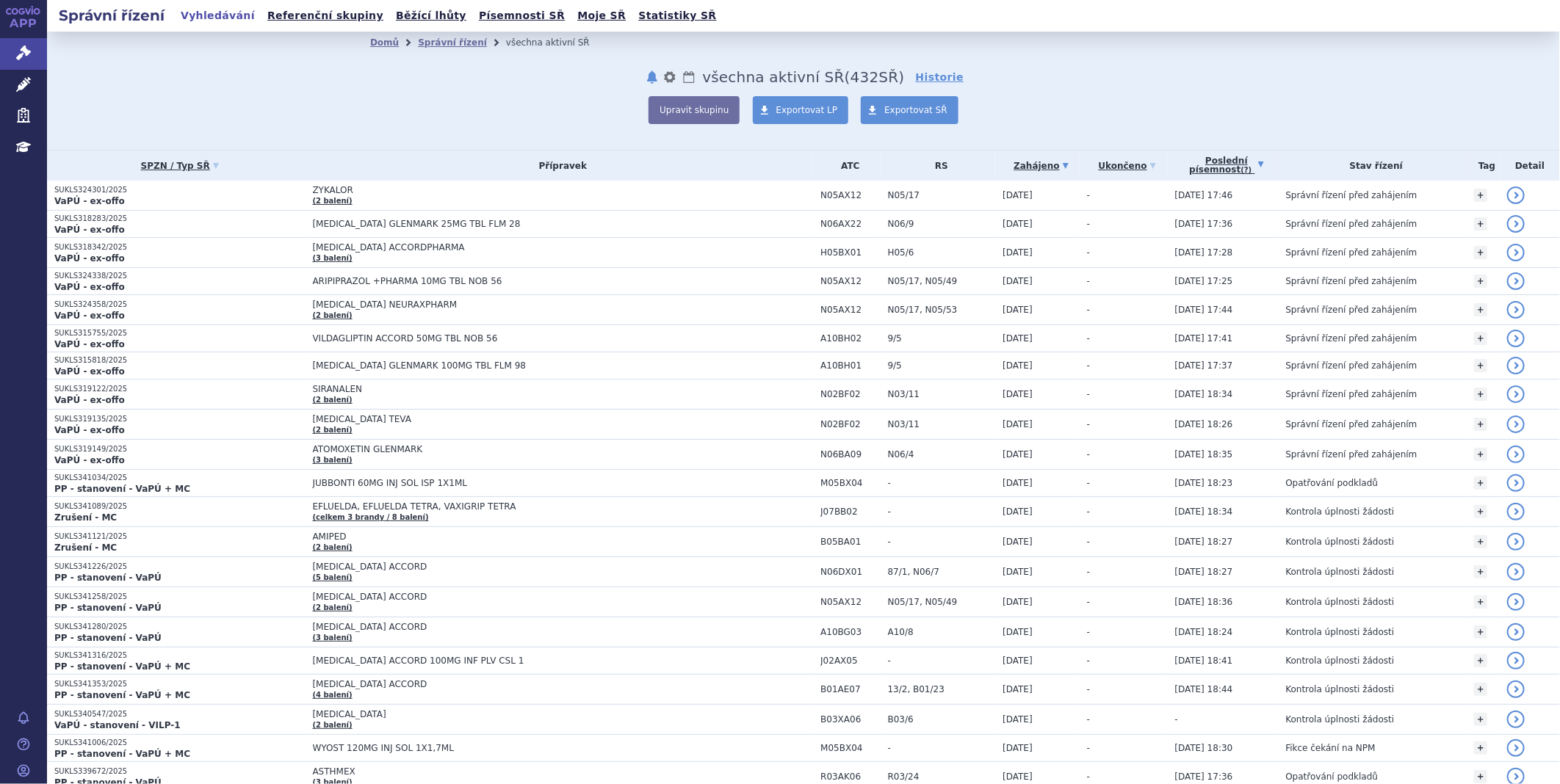
click at [1227, 164] on link "Poslední písemnost (?)" at bounding box center [1227, 165] width 104 height 30
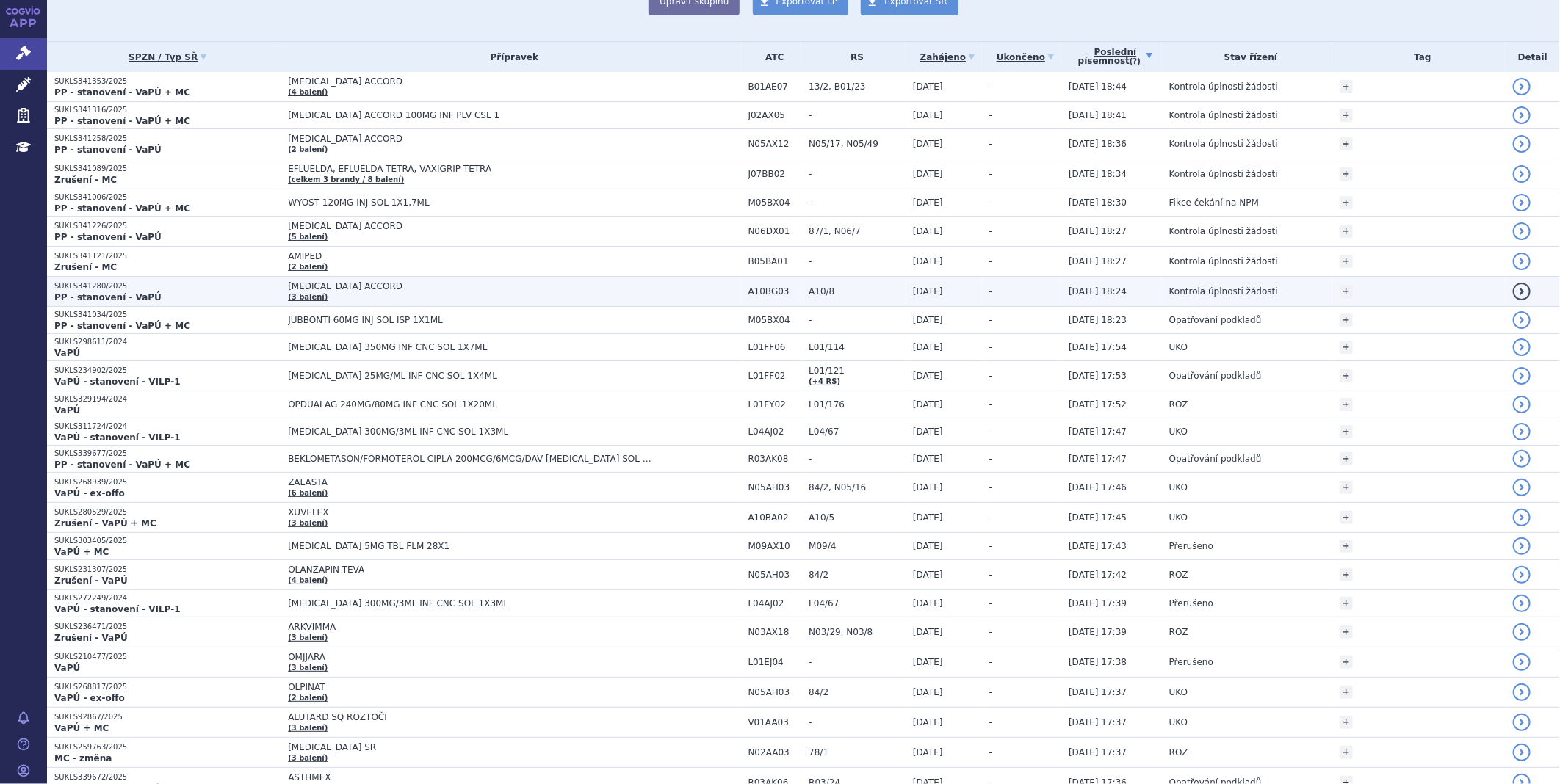
scroll to position [244, 0]
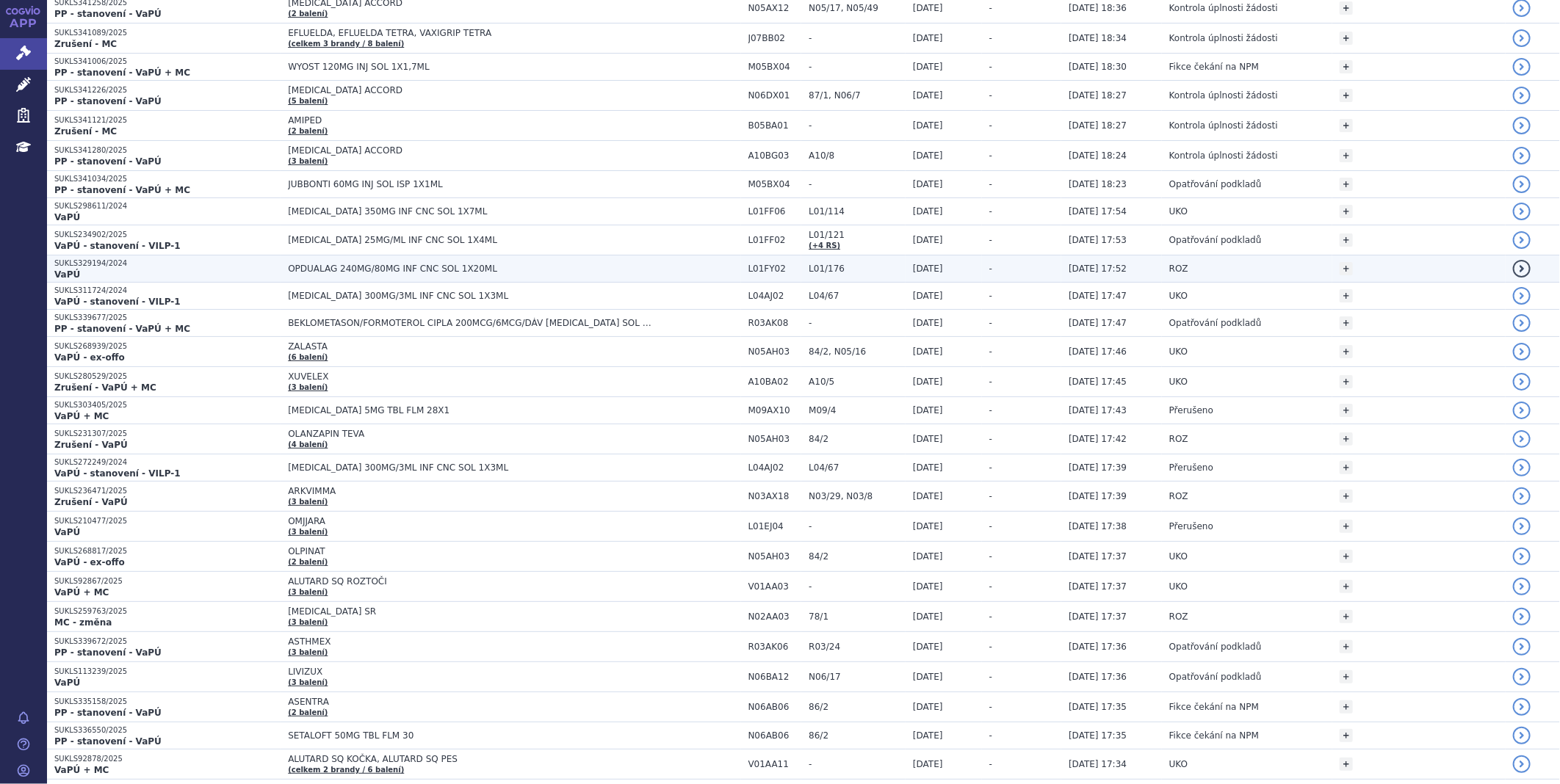
click at [373, 267] on span "OPDUALAG 240MG/80MG INF CNC SOL 1X20ML" at bounding box center [471, 268] width 367 height 10
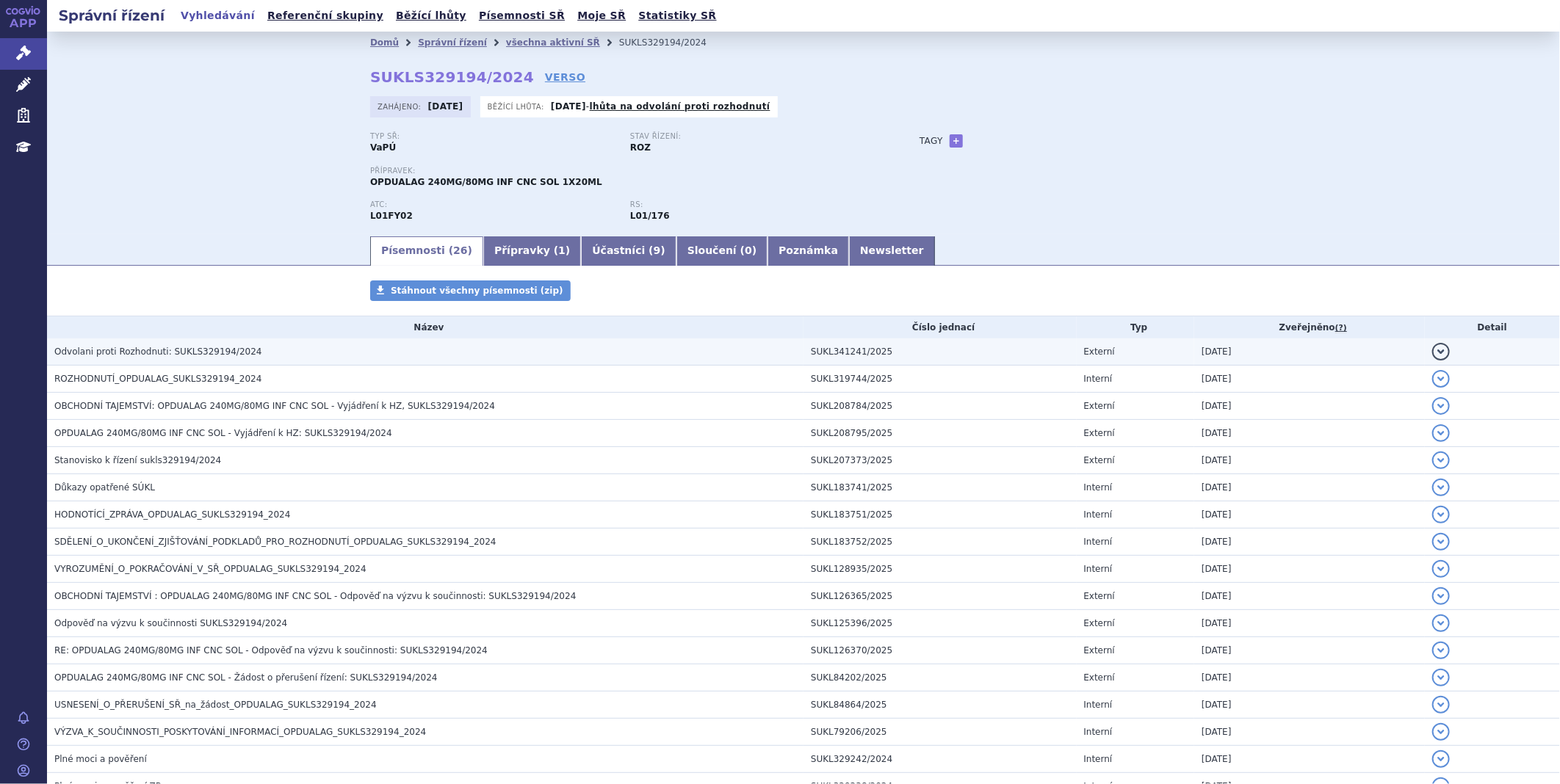
click at [321, 356] on h3 "Odvolani proti Rozhodnuti: SUKLS329194/2024" at bounding box center [429, 352] width 749 height 14
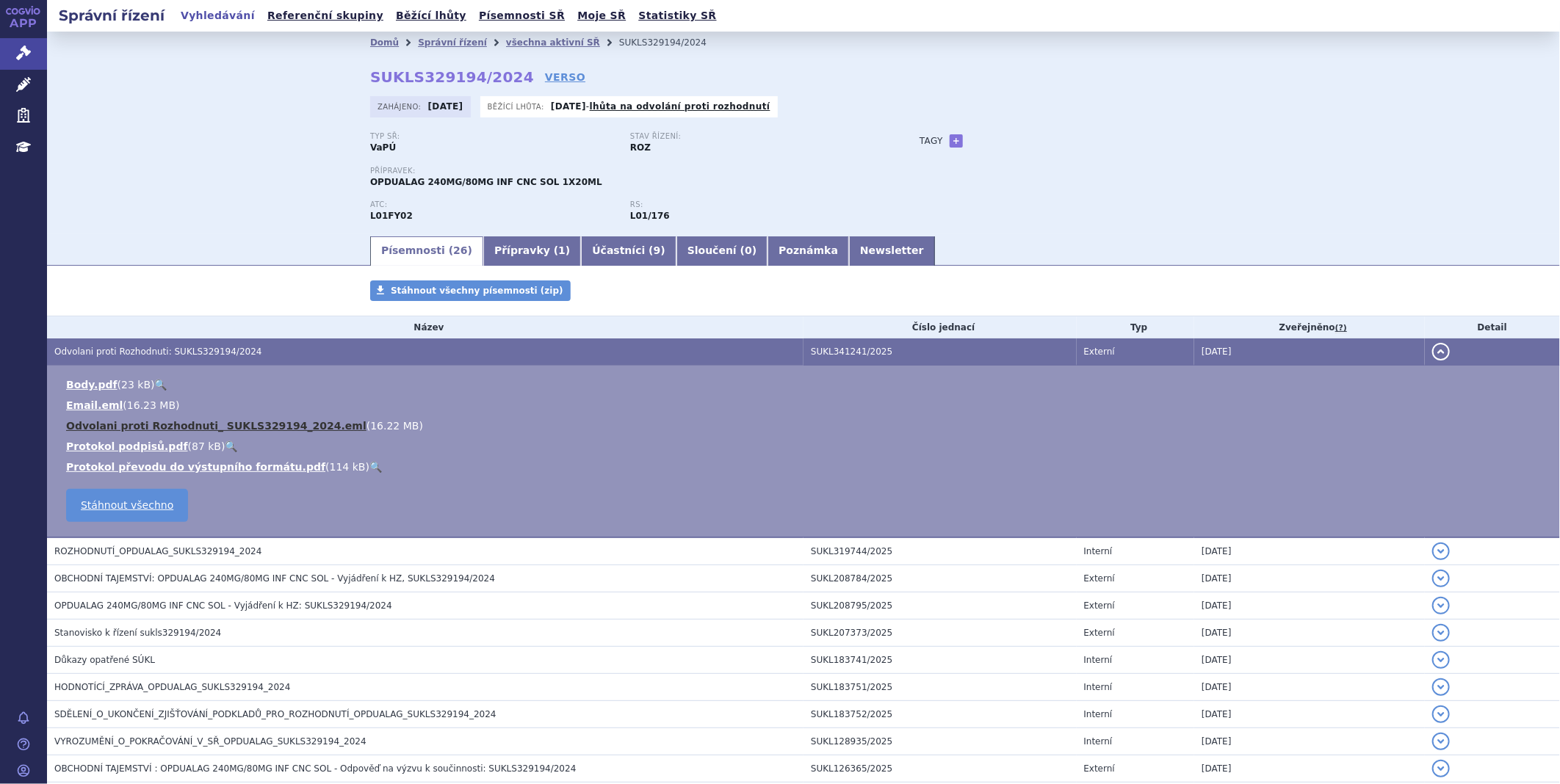
click at [287, 432] on link "Odvolani proti Rozhodnuti_ SUKLS329194_2024.eml" at bounding box center [216, 426] width 300 height 12
click at [1493, 100] on div "Domů Správní řízení všechna aktivní SŘ SUKLS329194/2024 SUKLS329194/2024 VERSO …" at bounding box center [803, 133] width 1513 height 202
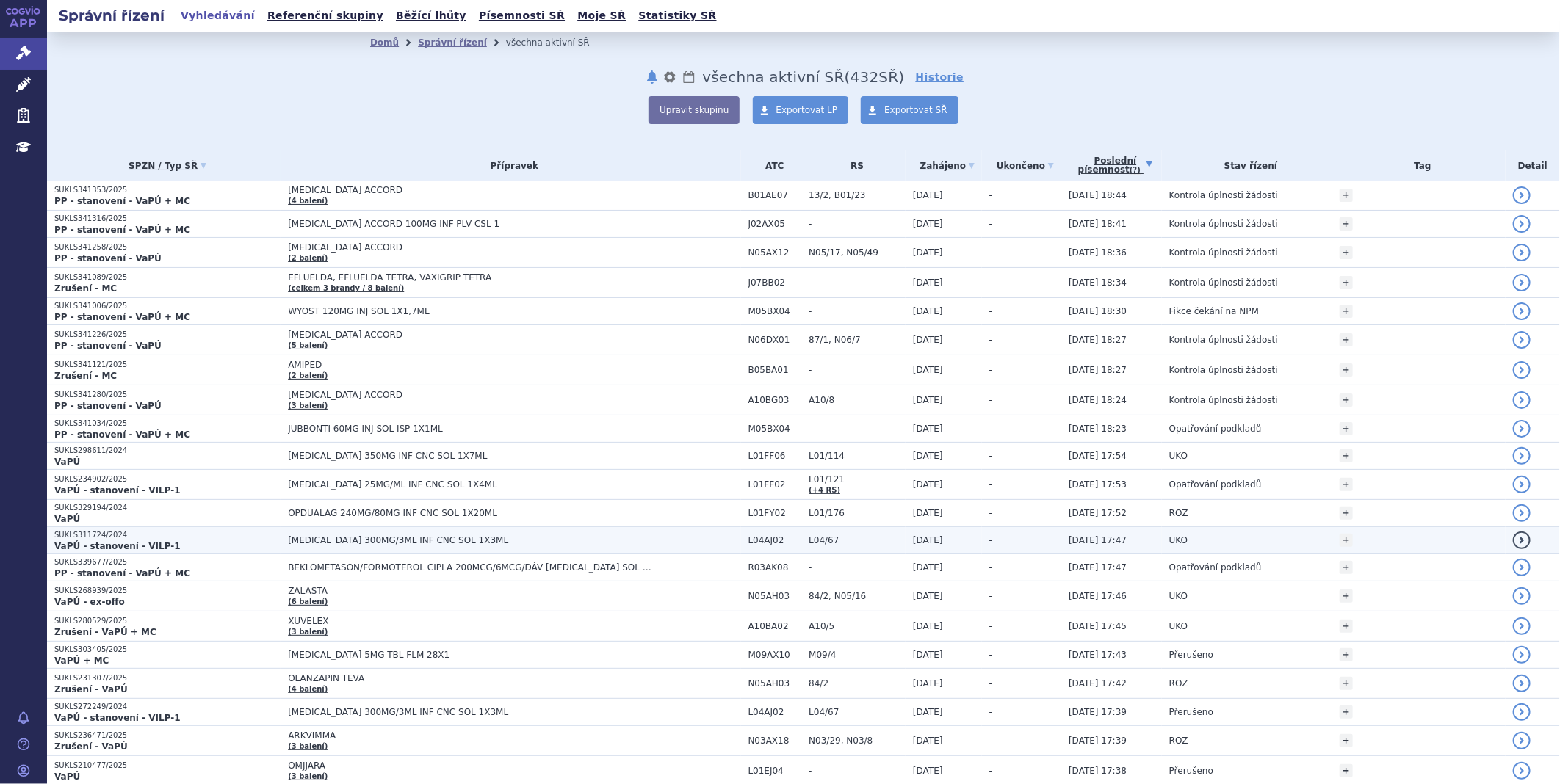
click at [187, 535] on p "SUKLS311724/2024" at bounding box center [168, 535] width 227 height 10
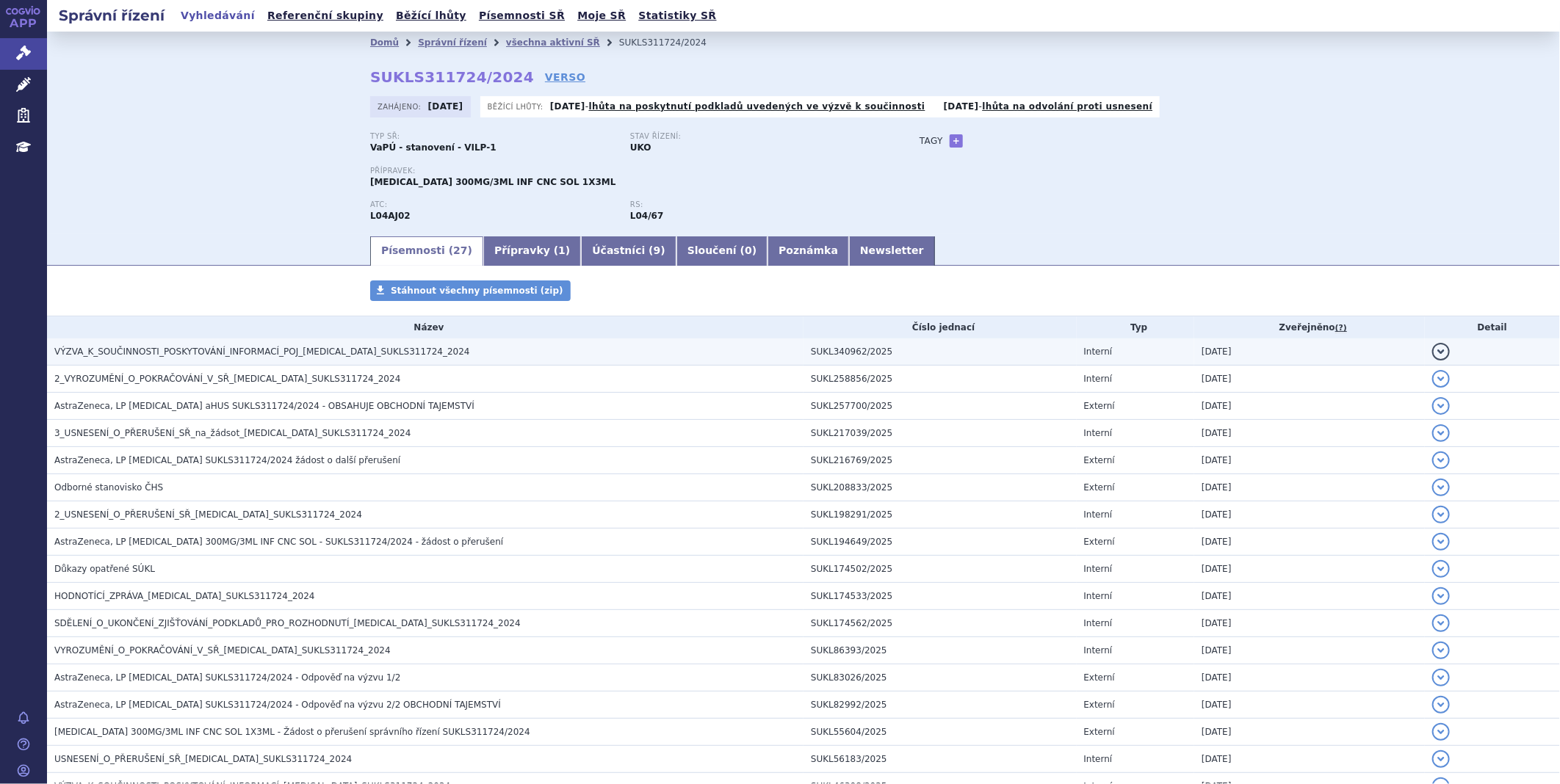
click at [276, 353] on span "VÝZVA_K_SOUČINNOSTI_POSKYTOVÁNÍ_INFORMACÍ_POJ_ULTOMIRIS_SUKLS311724_2024" at bounding box center [262, 351] width 415 height 10
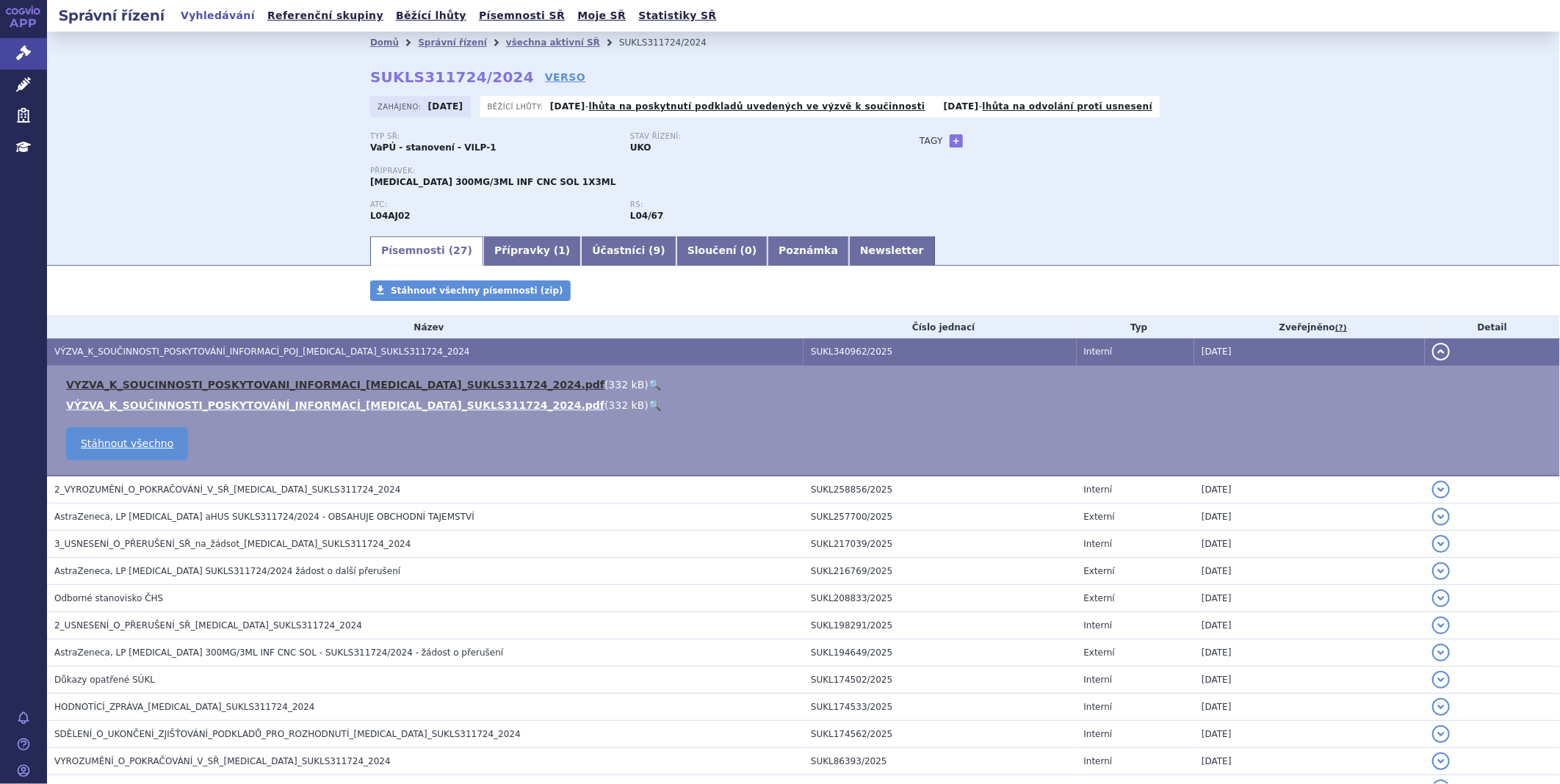
click at [343, 382] on link "VYZVA_K_SOUCINNOSTI_POSKYTOVANI_INFORMACI_ULTOMIRIS_SUKLS311724_2024.pdf" at bounding box center [335, 385] width 538 height 12
click at [849, 246] on link "Newsletter" at bounding box center [892, 251] width 86 height 30
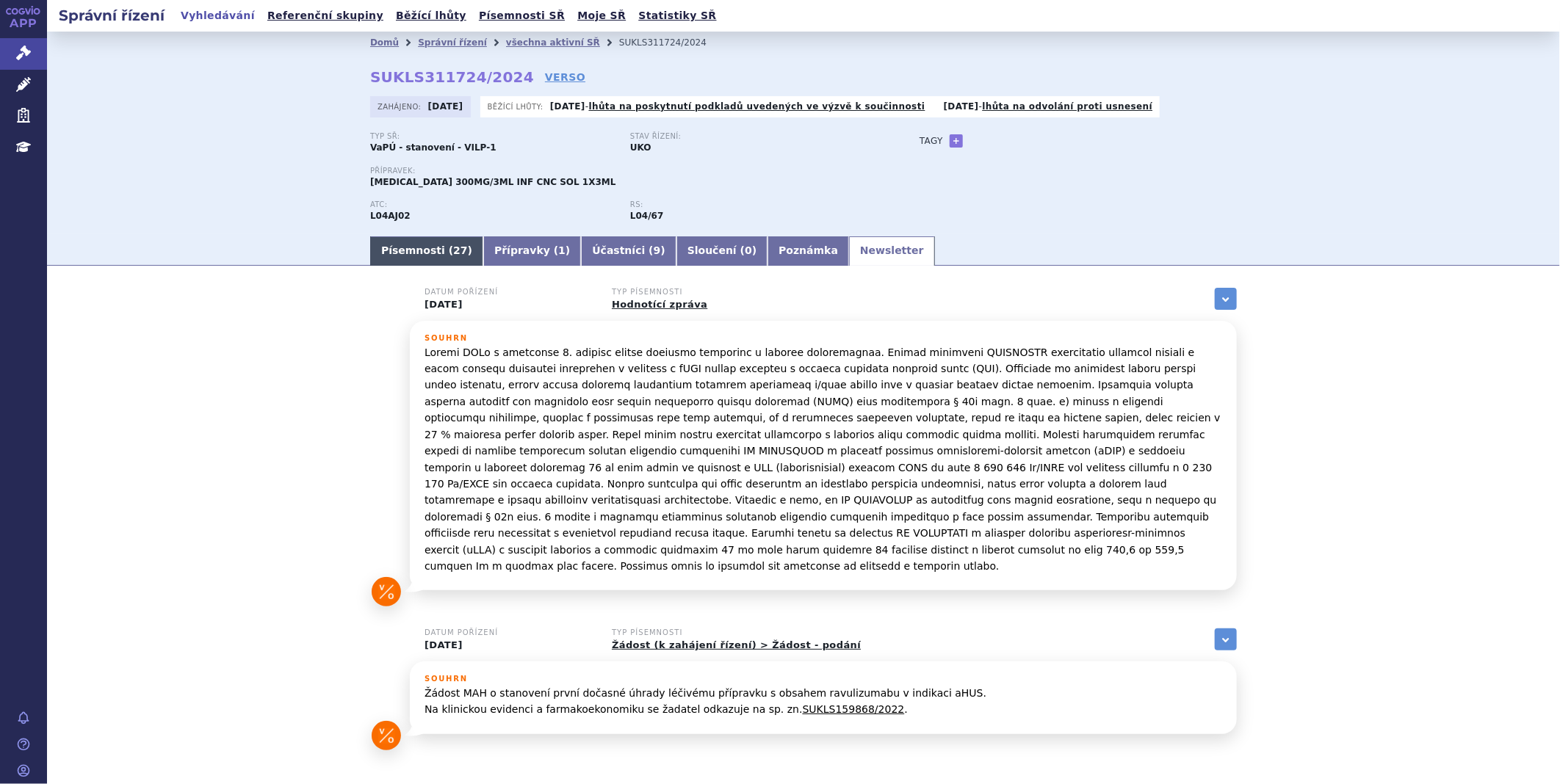
click at [413, 253] on link "Písemnosti ( 27 )" at bounding box center [427, 251] width 113 height 30
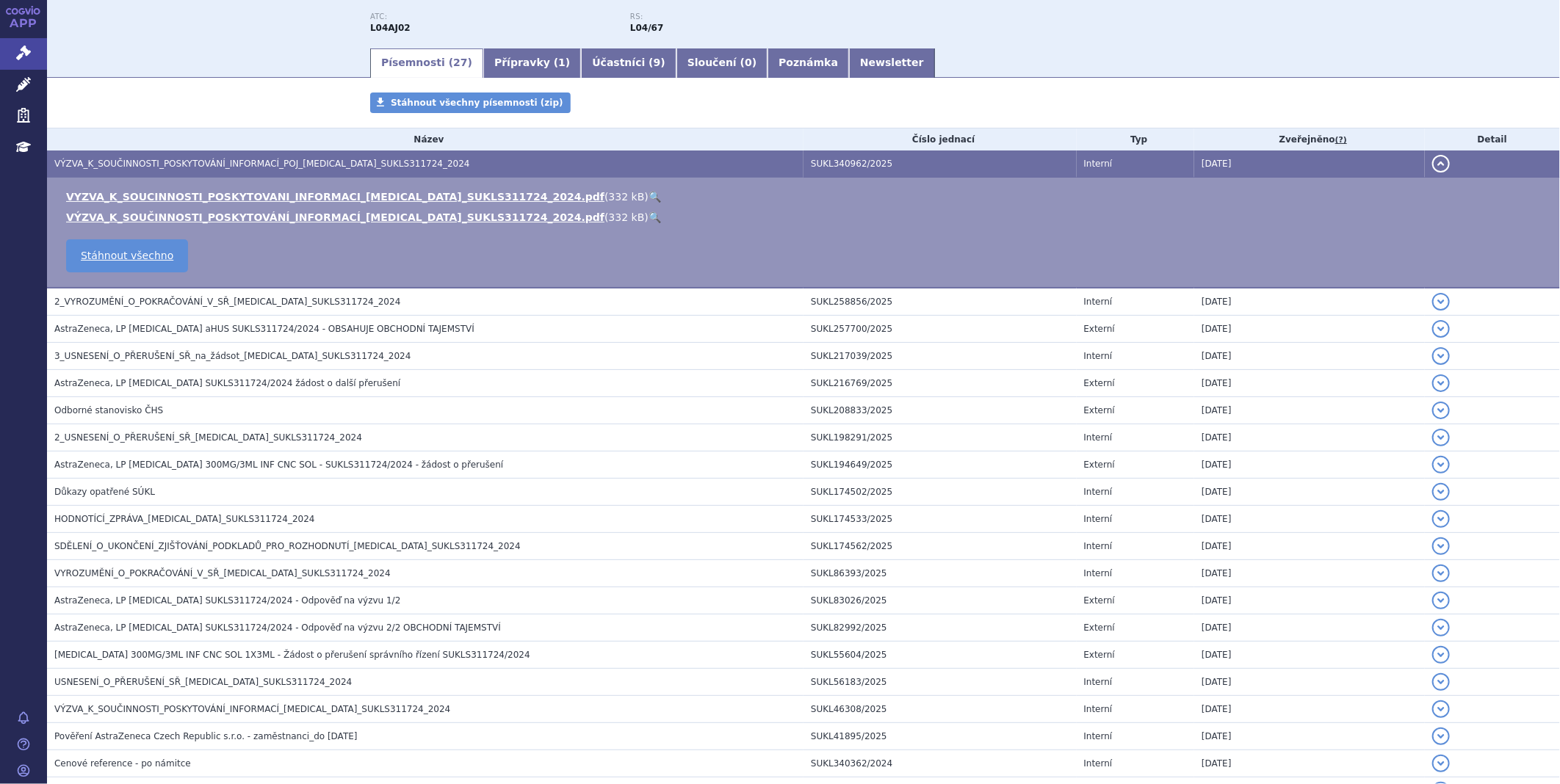
scroll to position [244, 0]
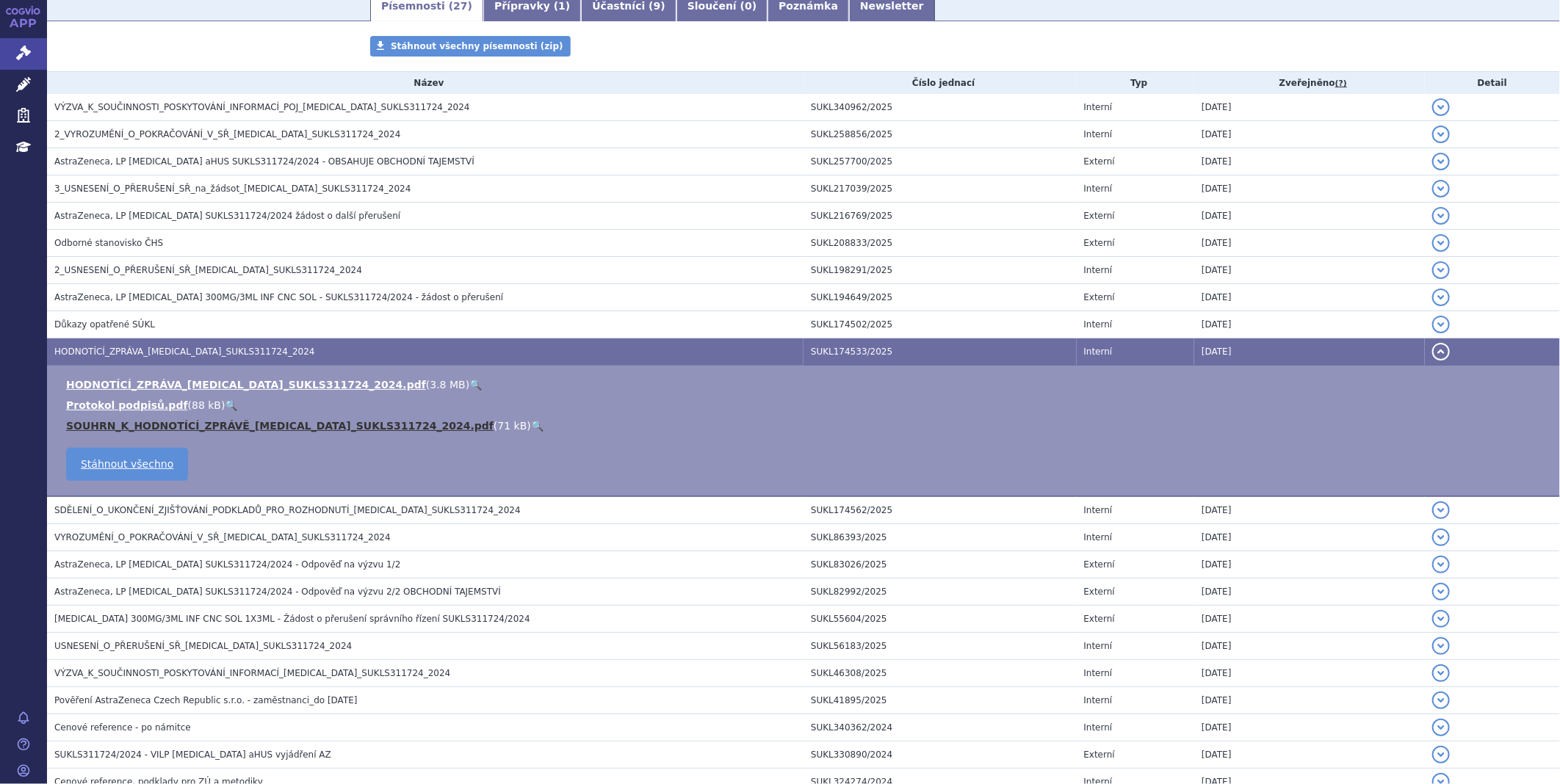
click at [156, 431] on link "SOUHRN_K_HODNOTÍCÍ_ZPRÁVĚ_ULTOMIRIS_SUKLS311724_2024.pdf" at bounding box center [280, 426] width 427 height 12
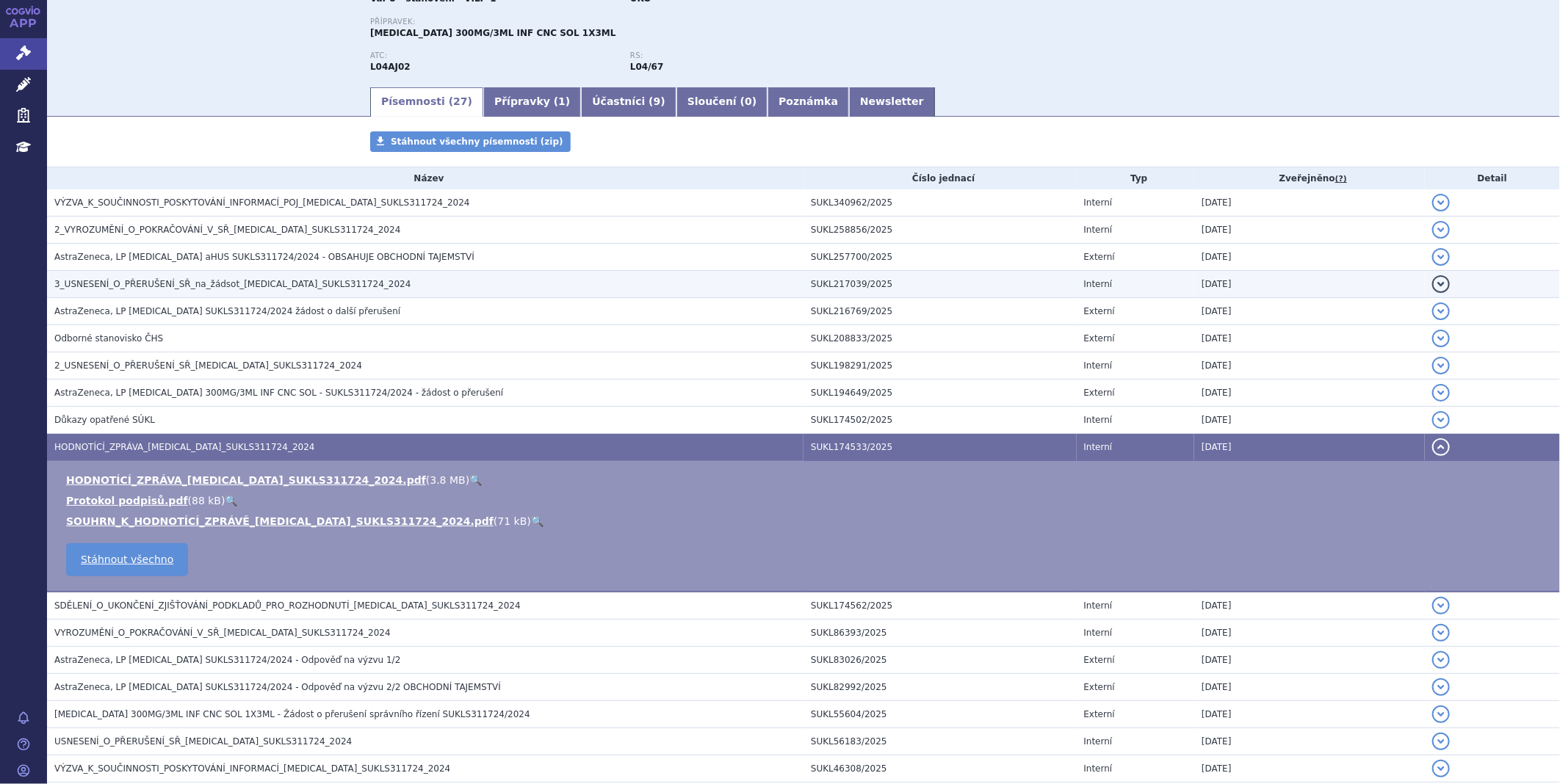
scroll to position [0, 0]
